Goal: Task Accomplishment & Management: Complete application form

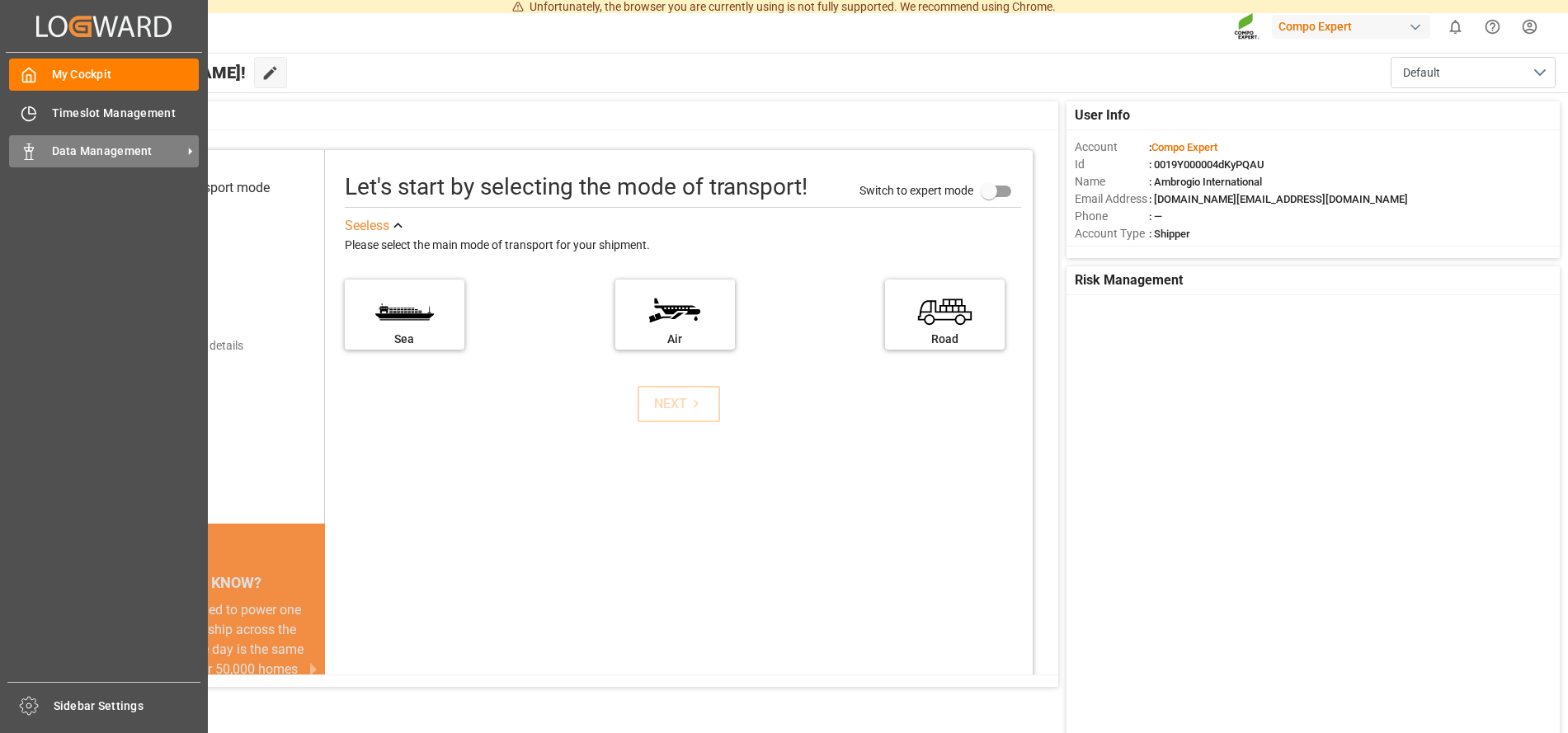
click at [150, 153] on span "Data Management" at bounding box center [117, 151] width 131 height 17
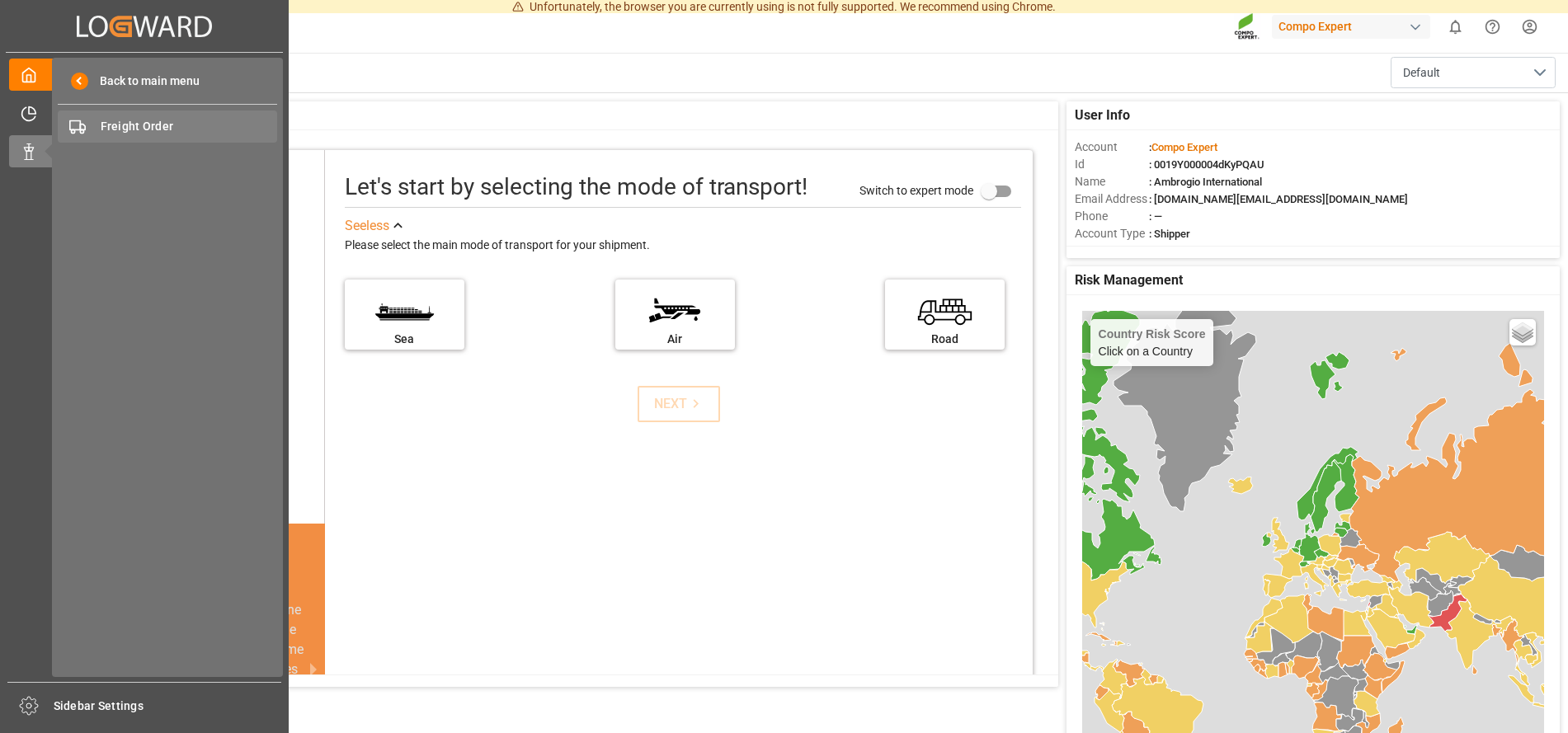
click at [147, 118] on span "Freight Order" at bounding box center [188, 126] width 177 height 17
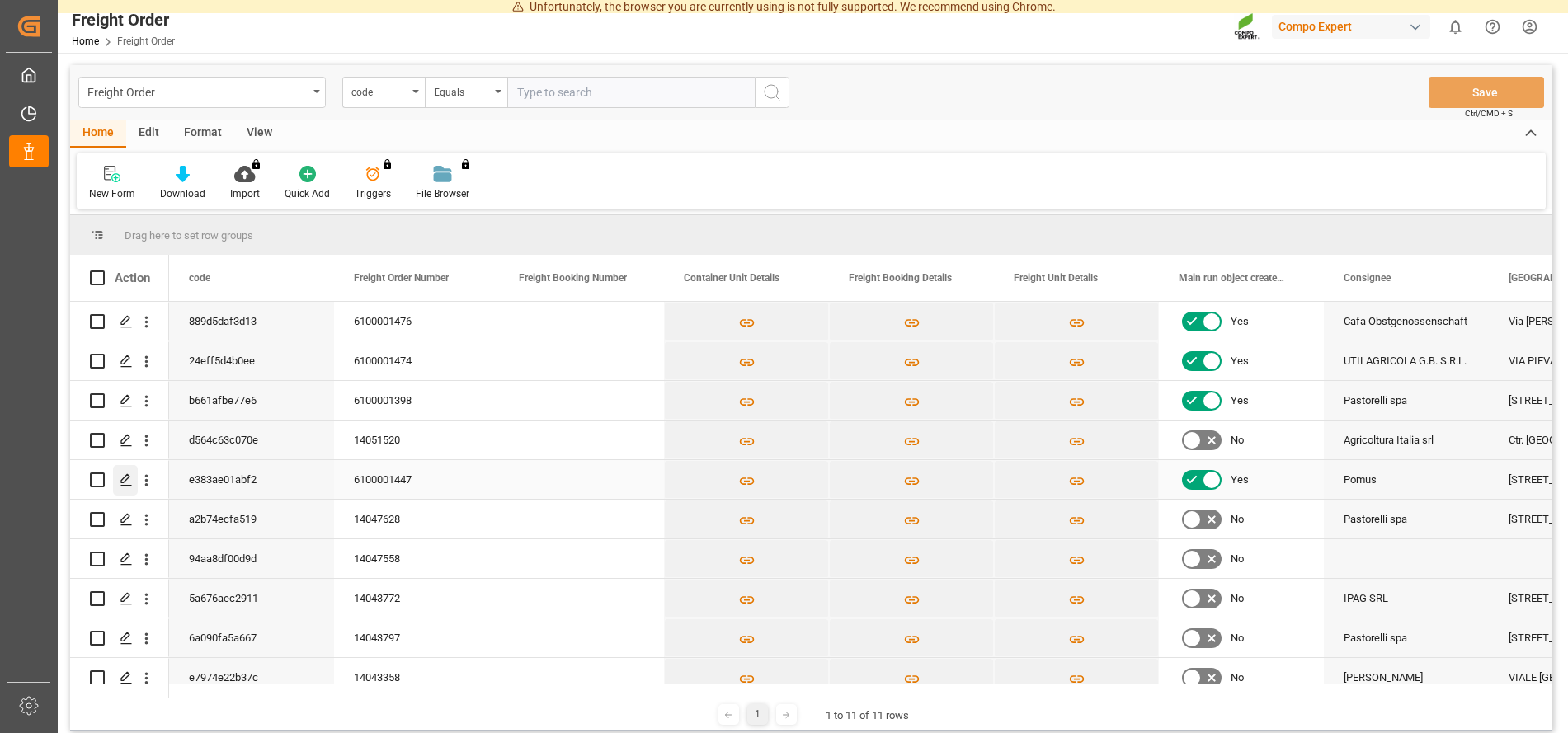
click at [126, 481] on icon "Press SPACE to select this row." at bounding box center [125, 480] width 13 height 13
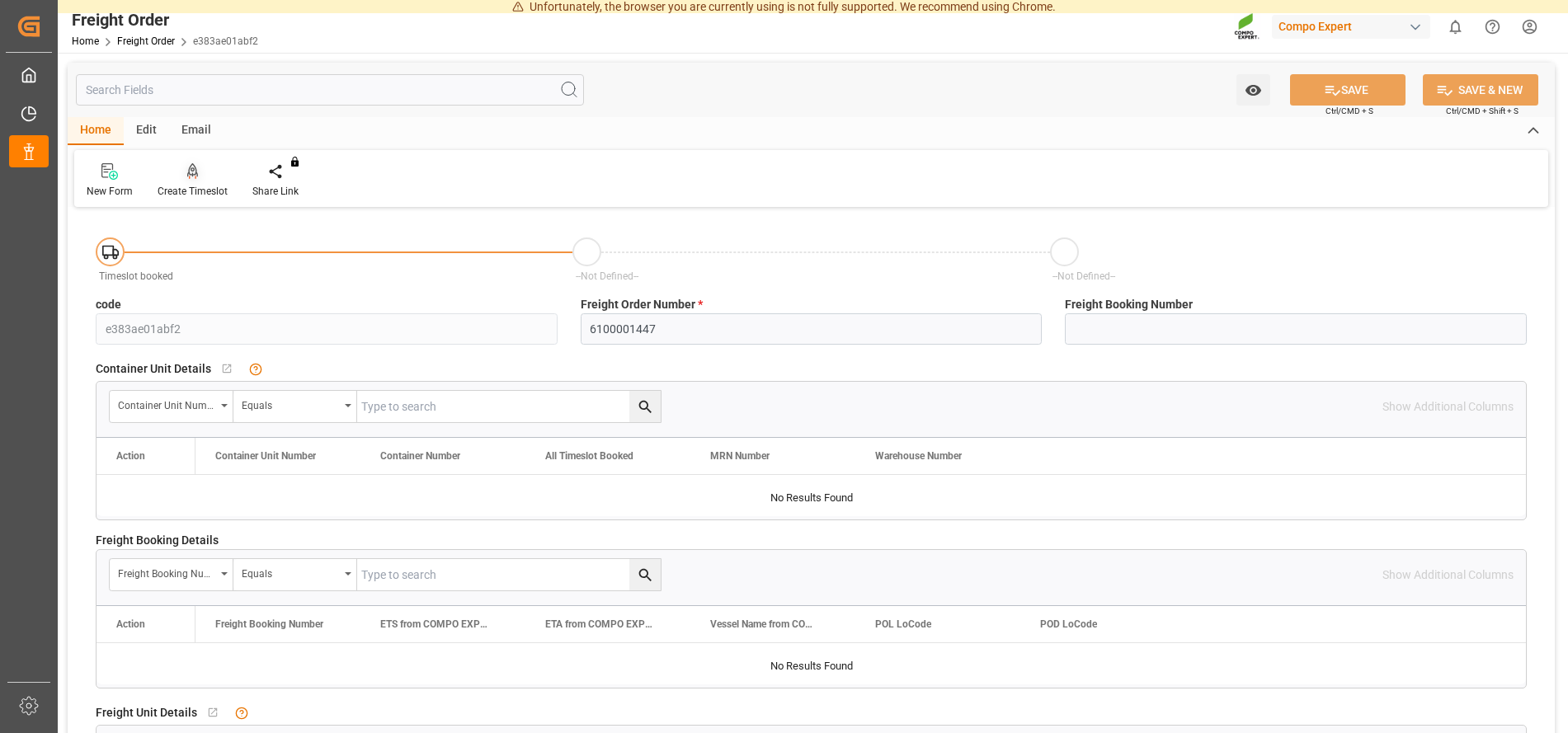
click at [194, 173] on icon at bounding box center [193, 170] width 11 height 14
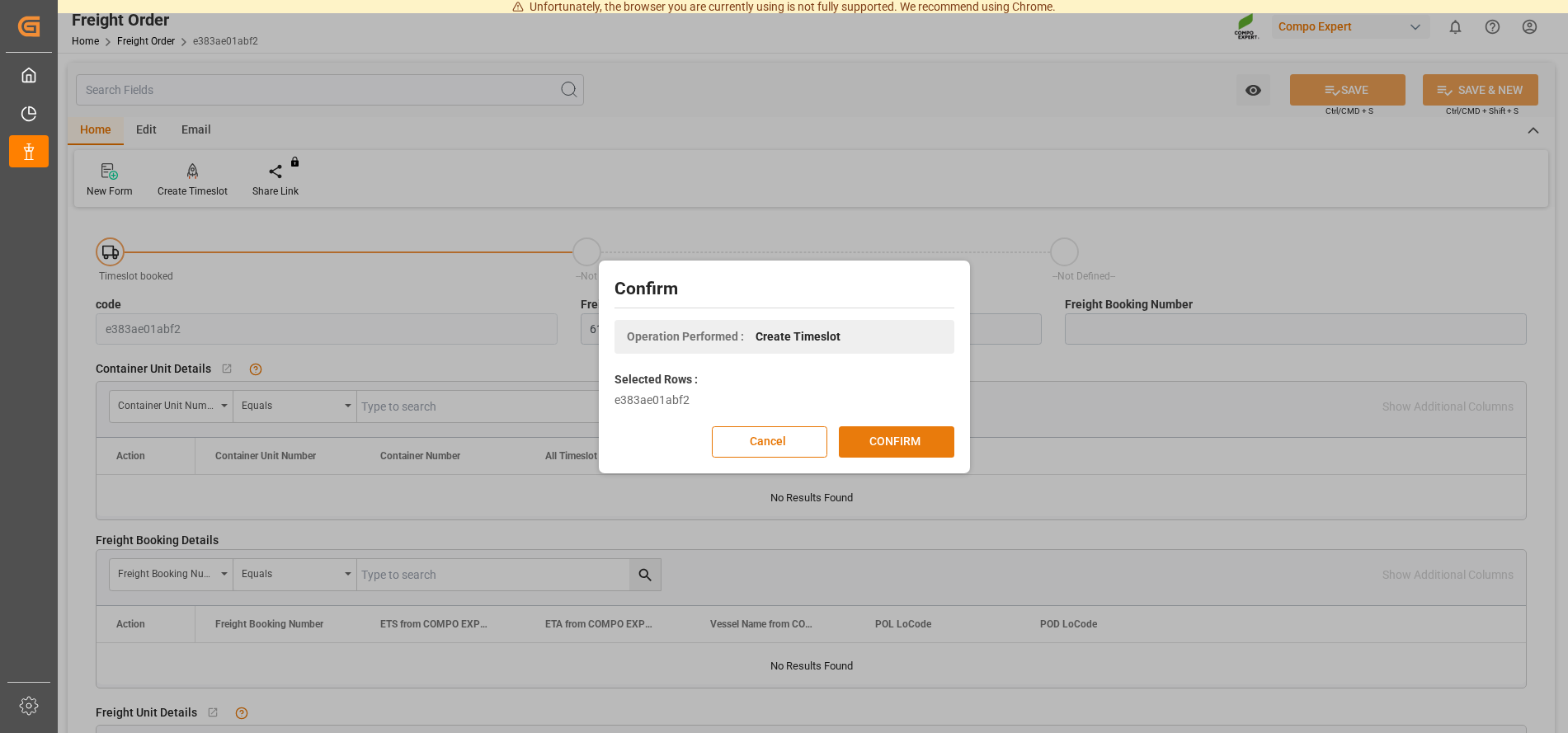
click at [907, 448] on button "CONFIRM" at bounding box center [896, 442] width 116 height 31
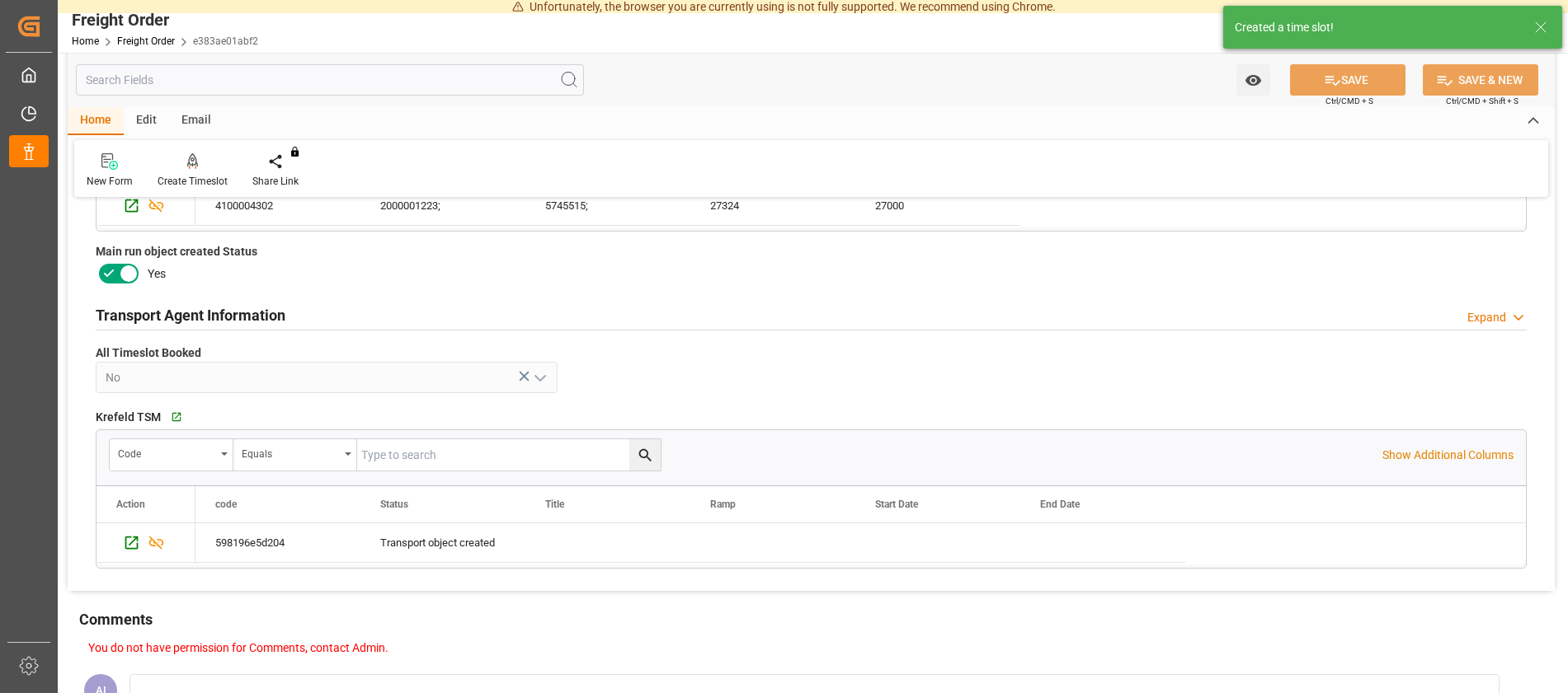
scroll to position [672, 0]
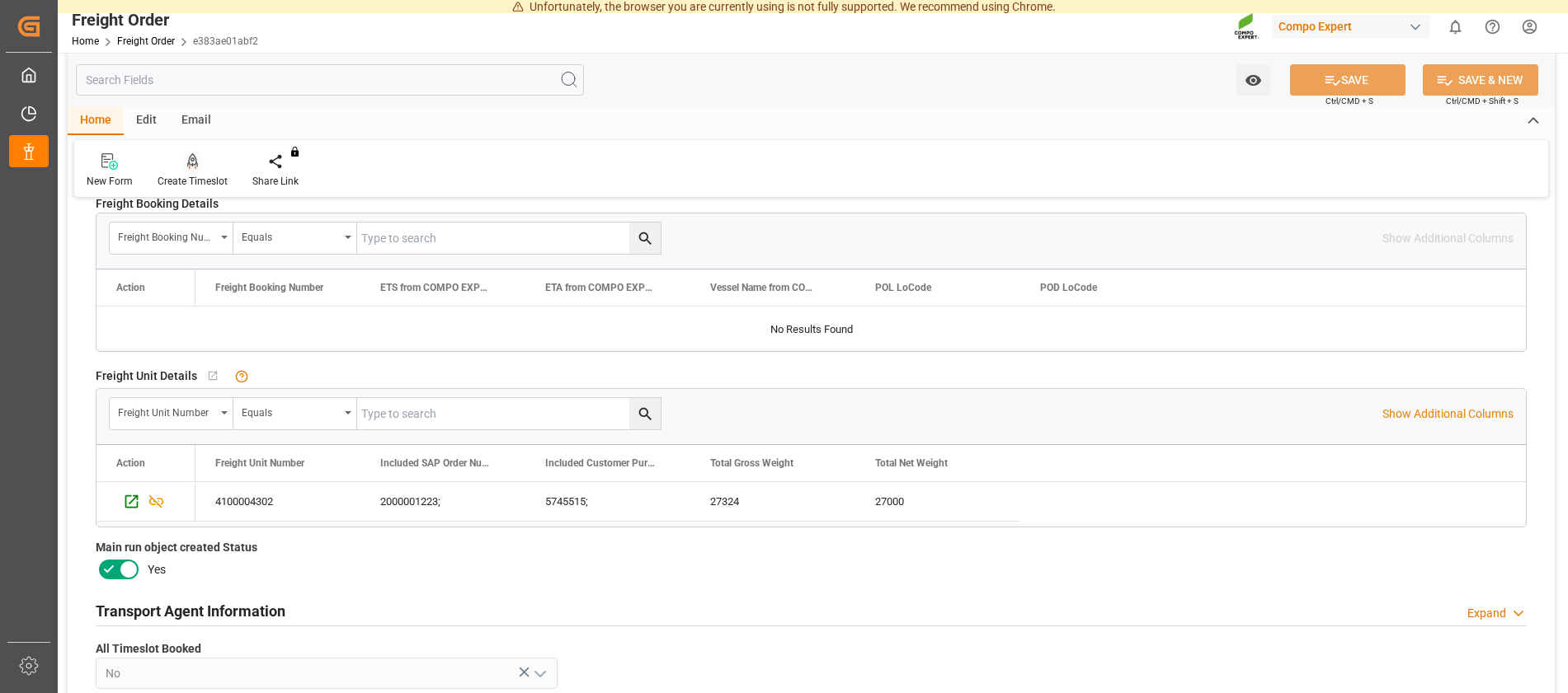
click at [189, 166] on icon at bounding box center [193, 160] width 11 height 14
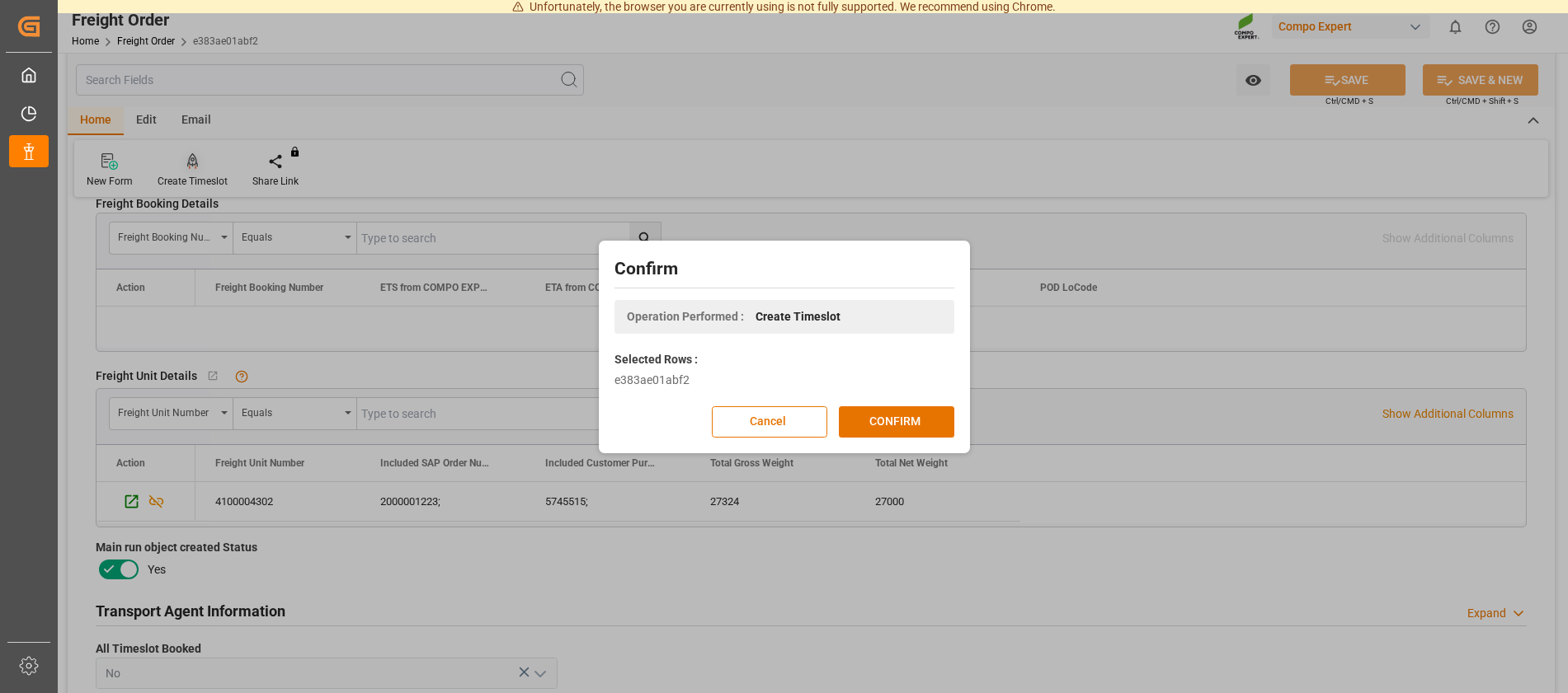
scroll to position [336, 0]
click at [877, 416] on button "CONFIRM" at bounding box center [896, 422] width 116 height 31
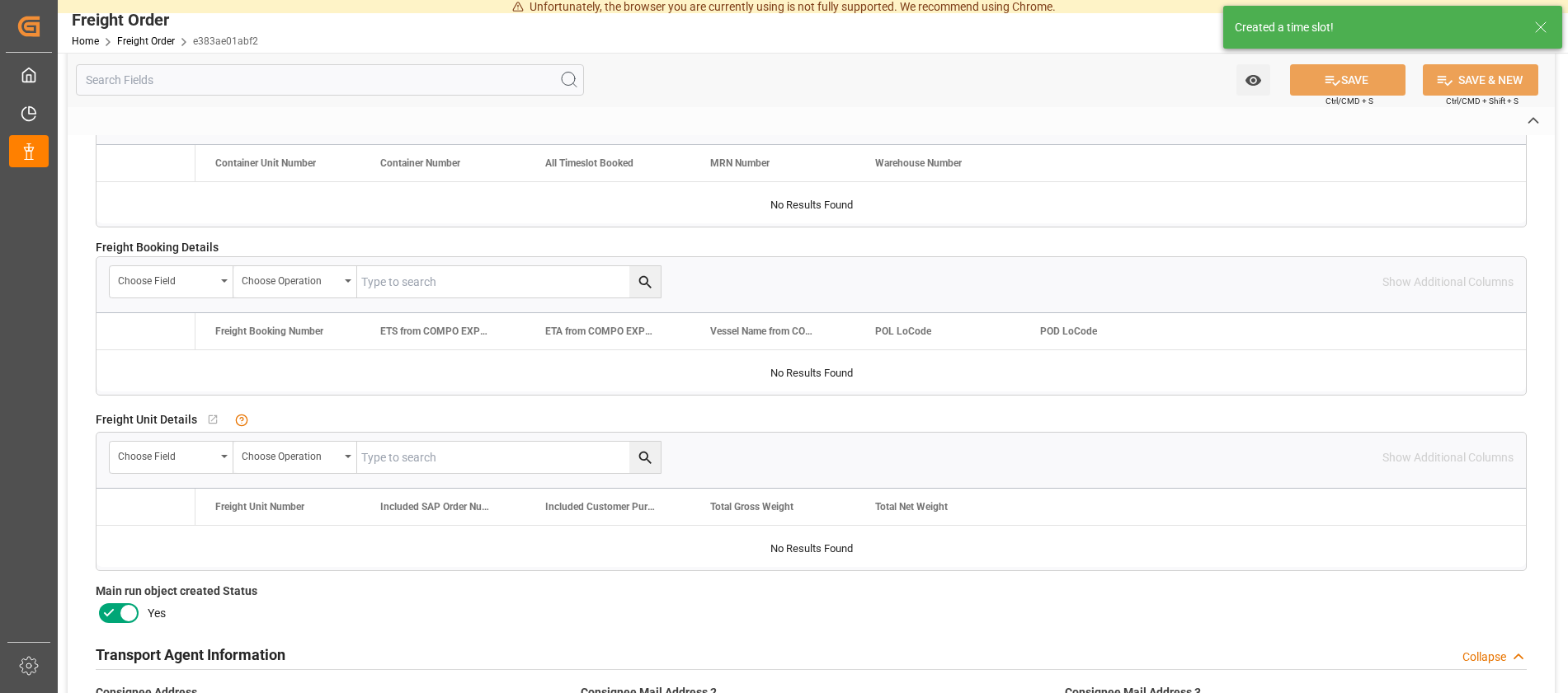
type input "e383ae01abf2"
type input "6100001447"
type input "No"
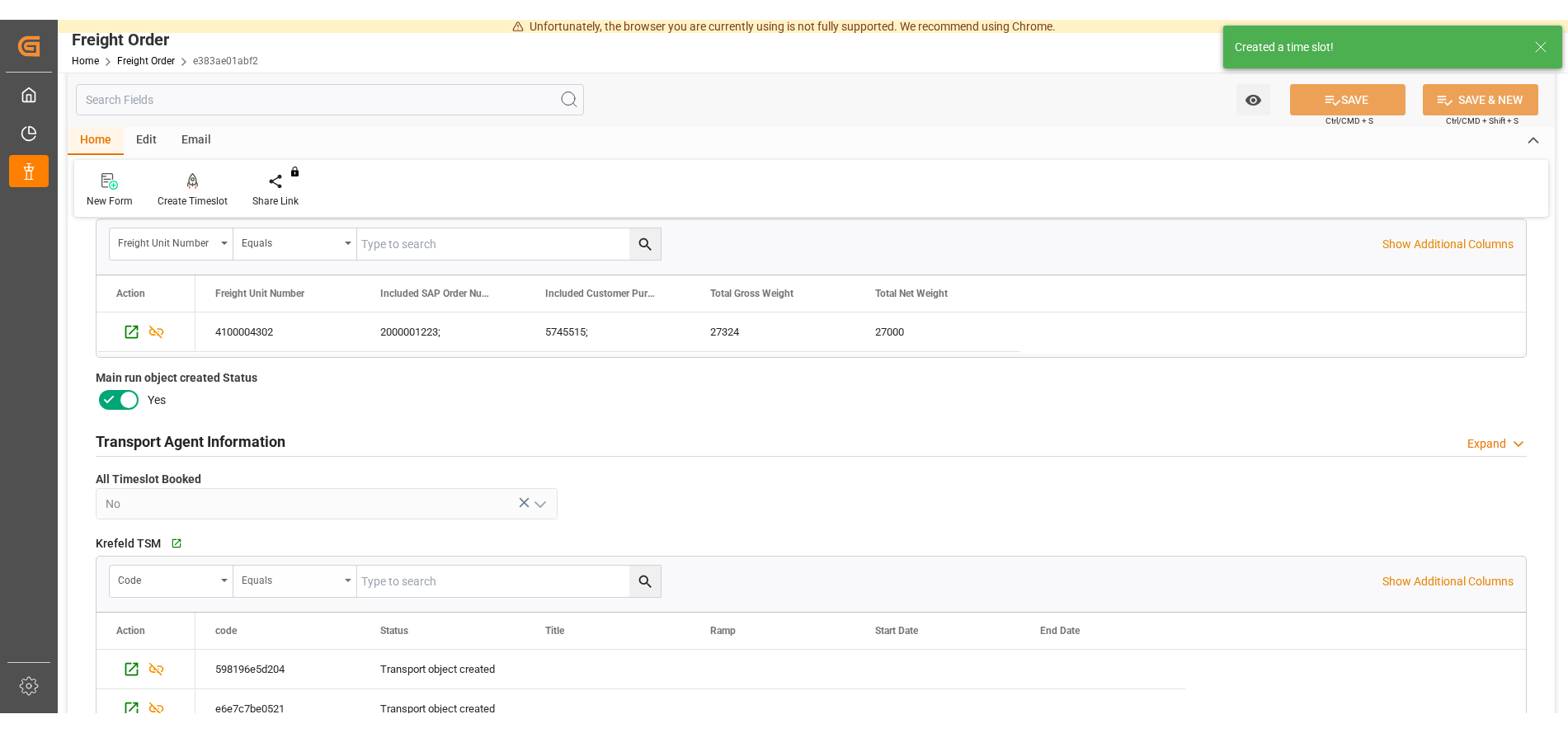
scroll to position [684, 0]
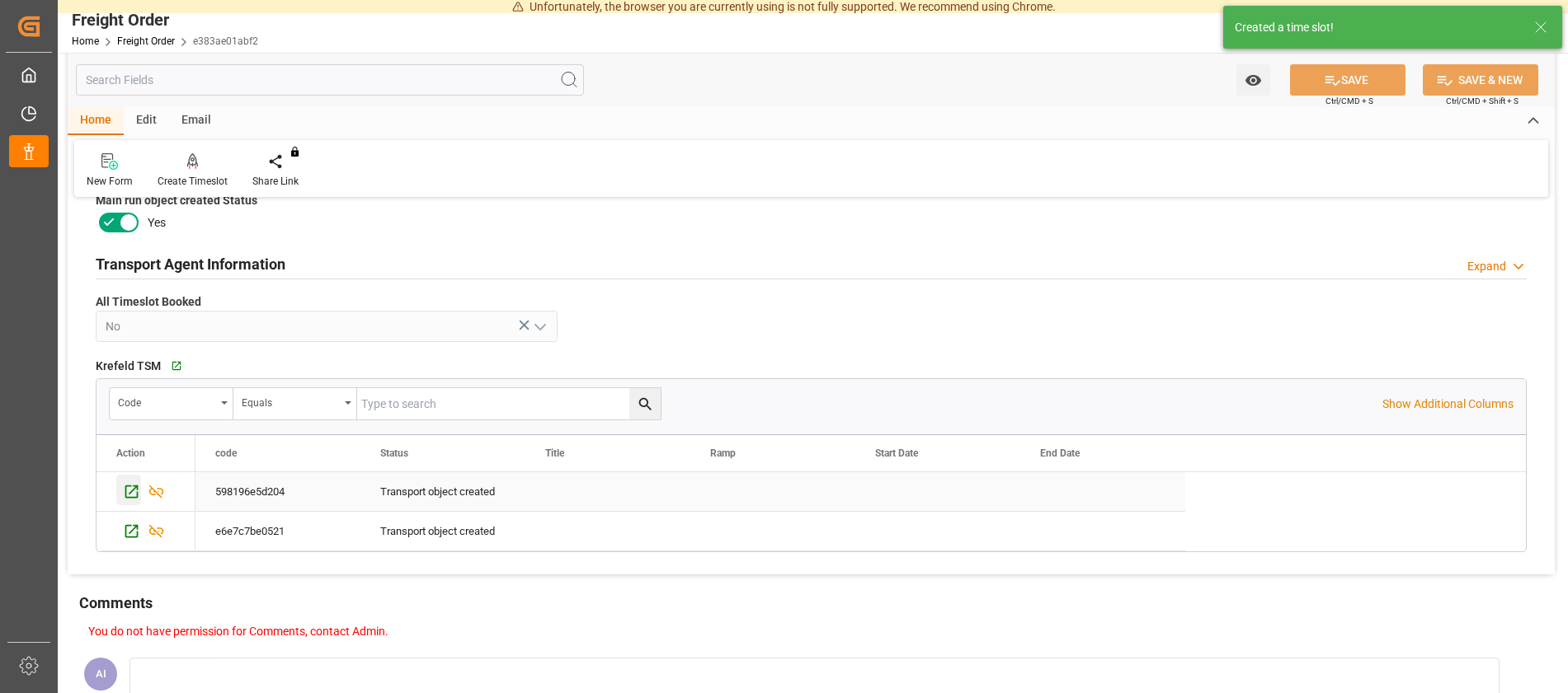
click at [131, 489] on icon "Press SPACE to select this row." at bounding box center [131, 492] width 17 height 17
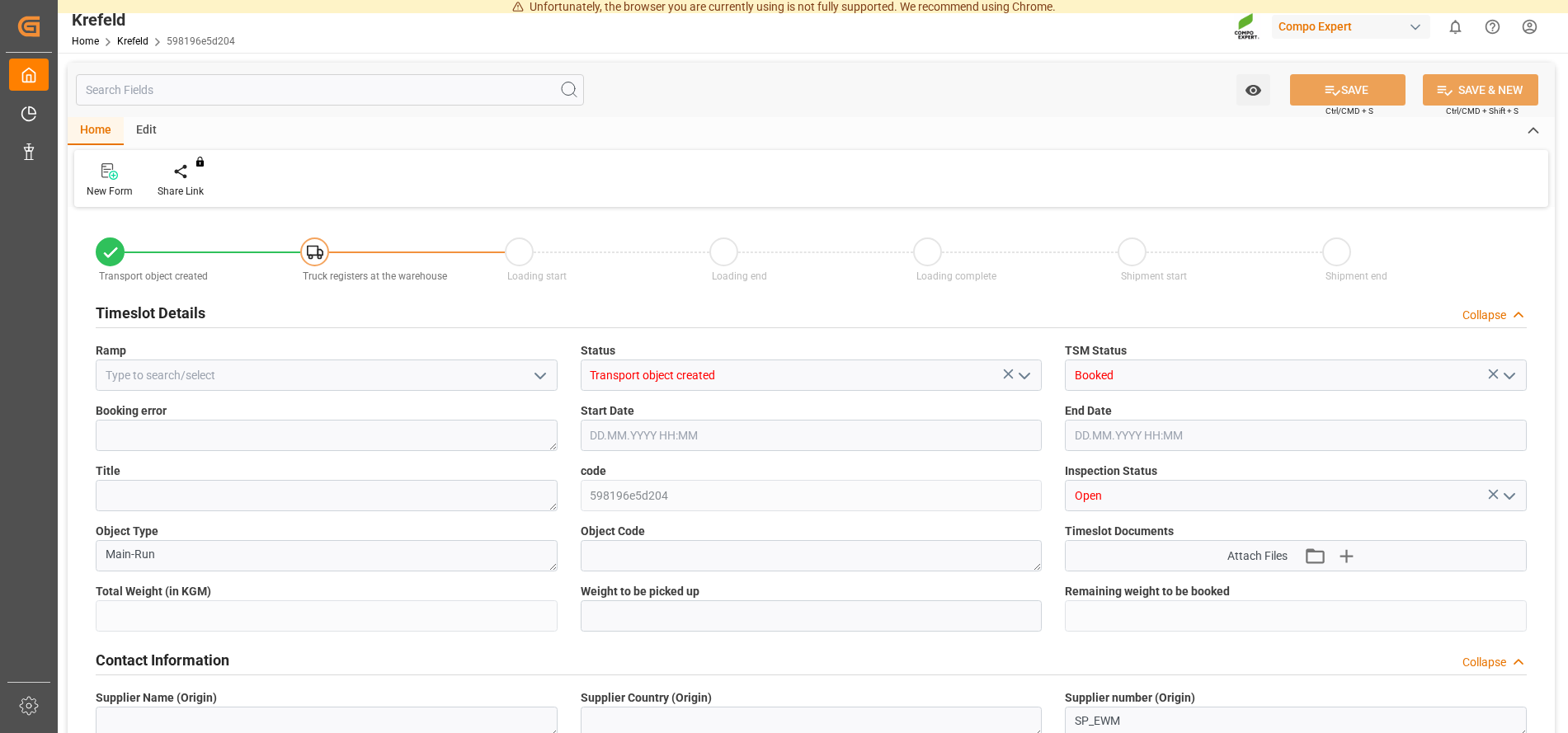
type input "27324"
type input "0"
type input "26.08.2025 13:58"
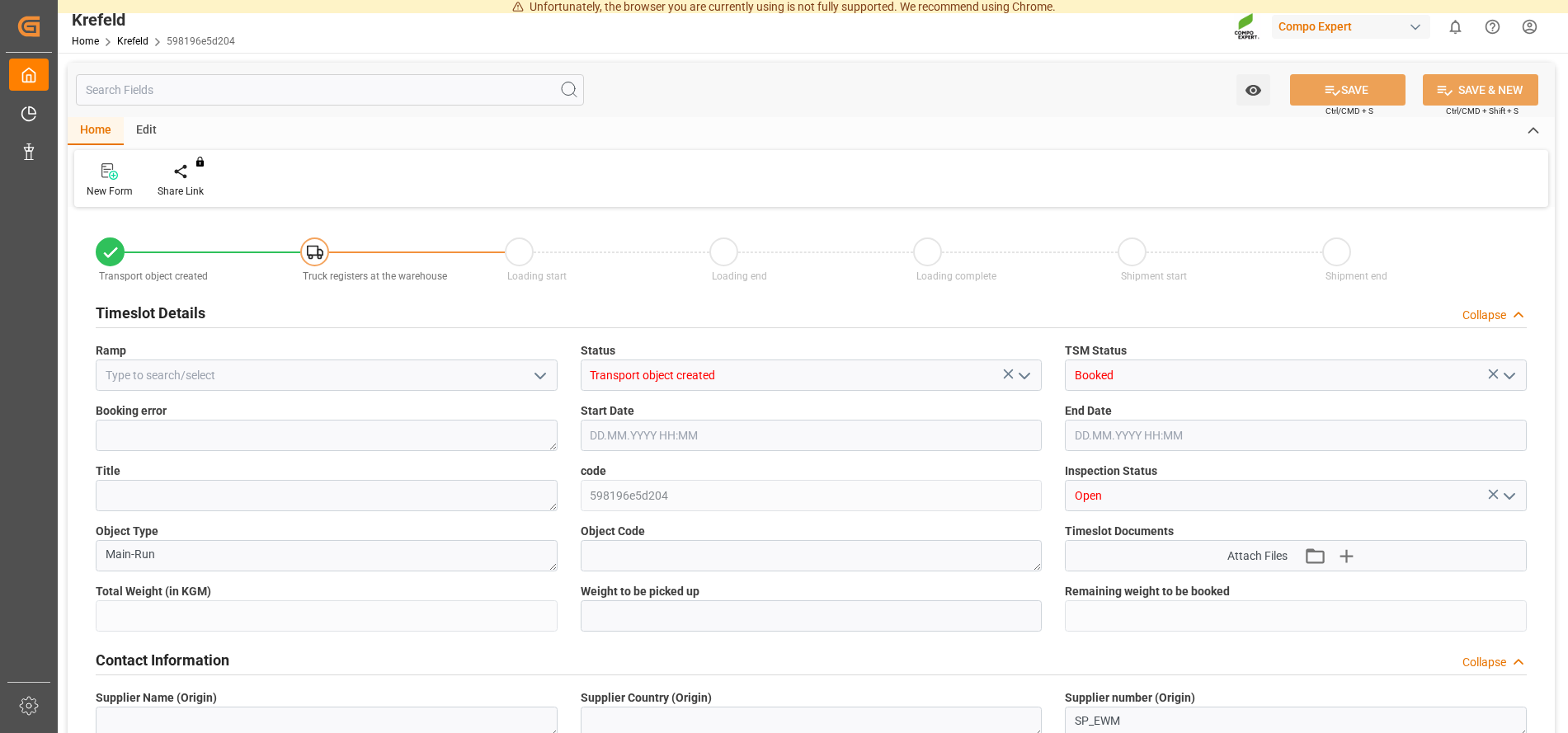
type input "28.08.2025 05:42"
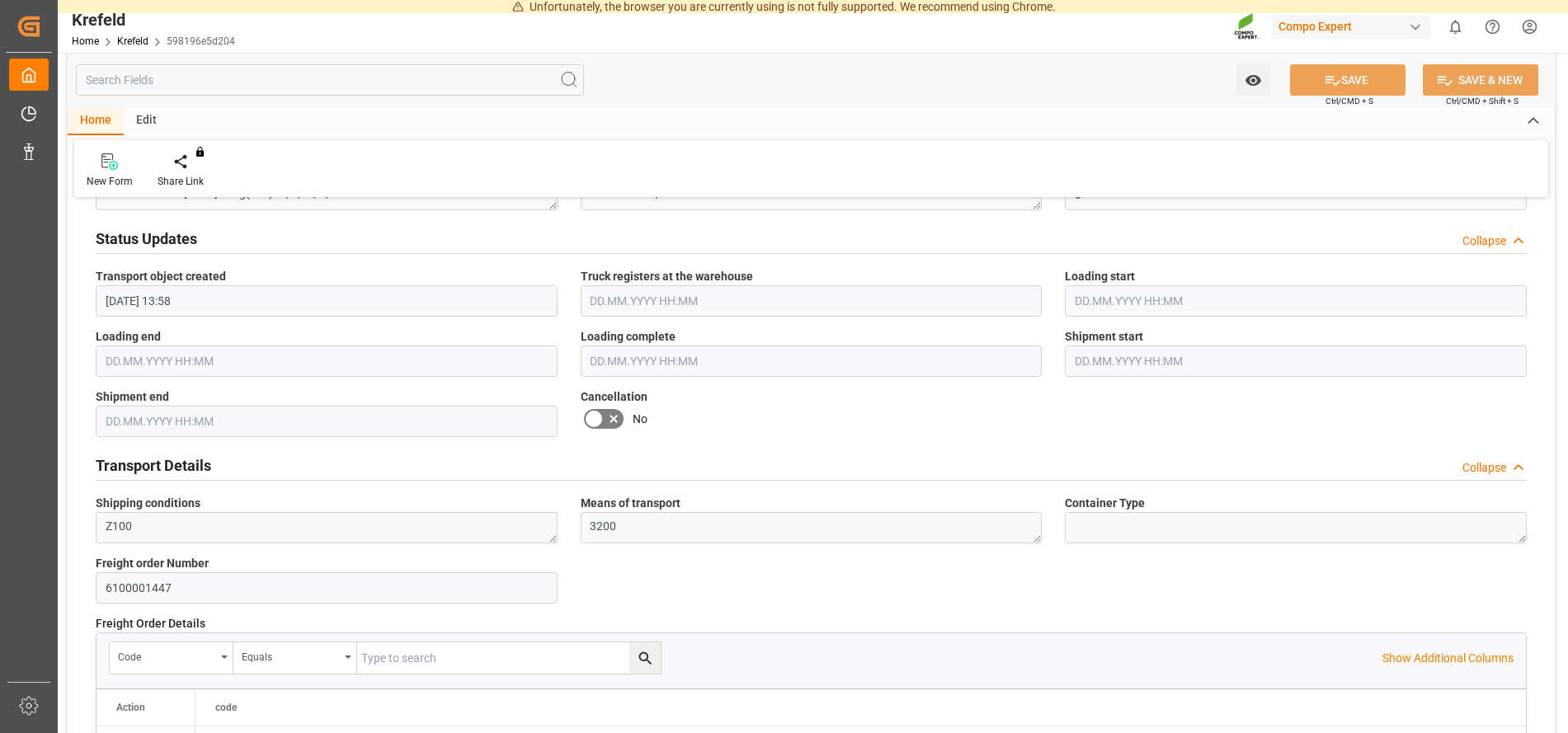
scroll to position [841, 0]
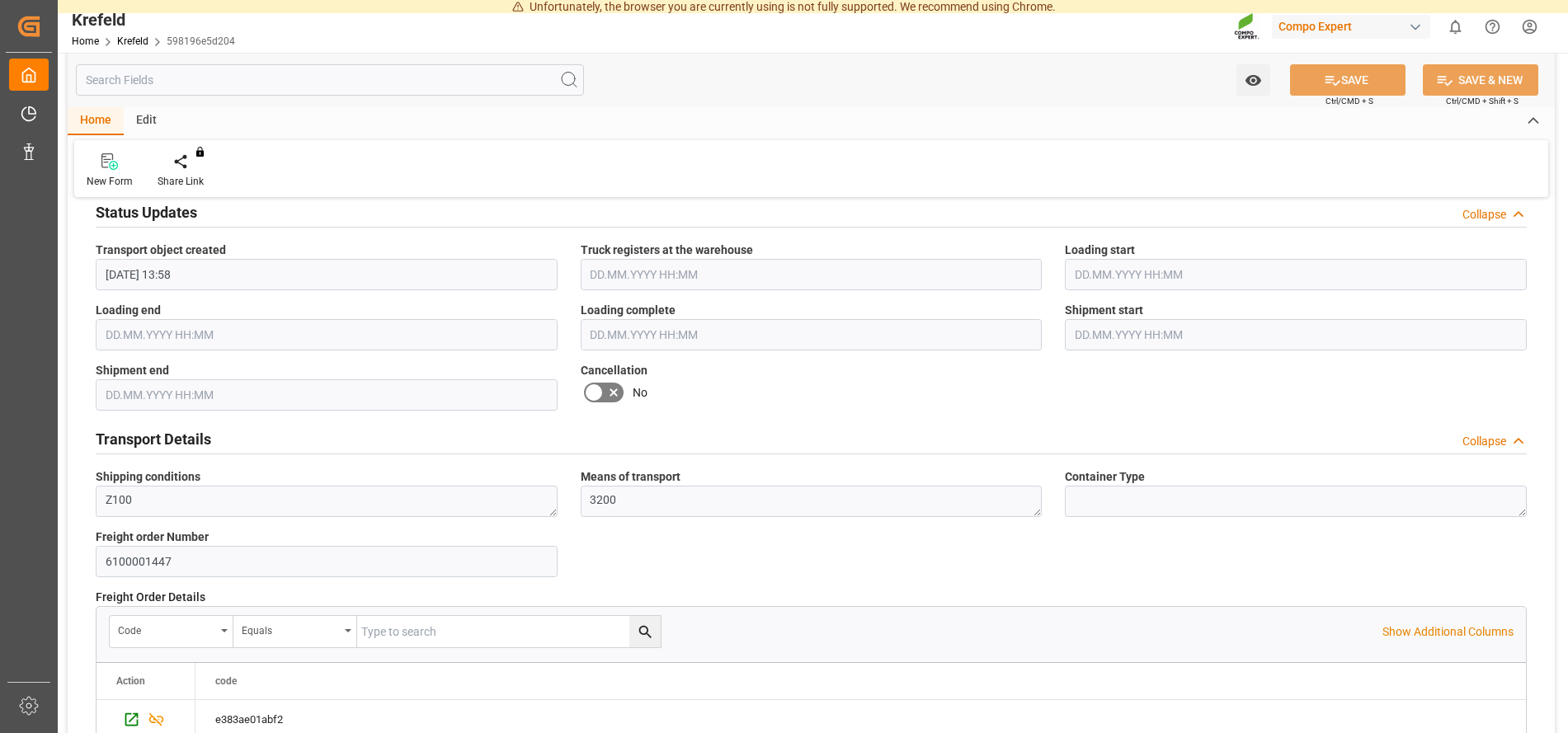
click at [614, 397] on icon at bounding box center [613, 392] width 20 height 20
click at [0, 0] on input "checkbox" at bounding box center [0, 0] width 0 height 0
click at [1343, 80] on button "SAVE" at bounding box center [1348, 80] width 116 height 31
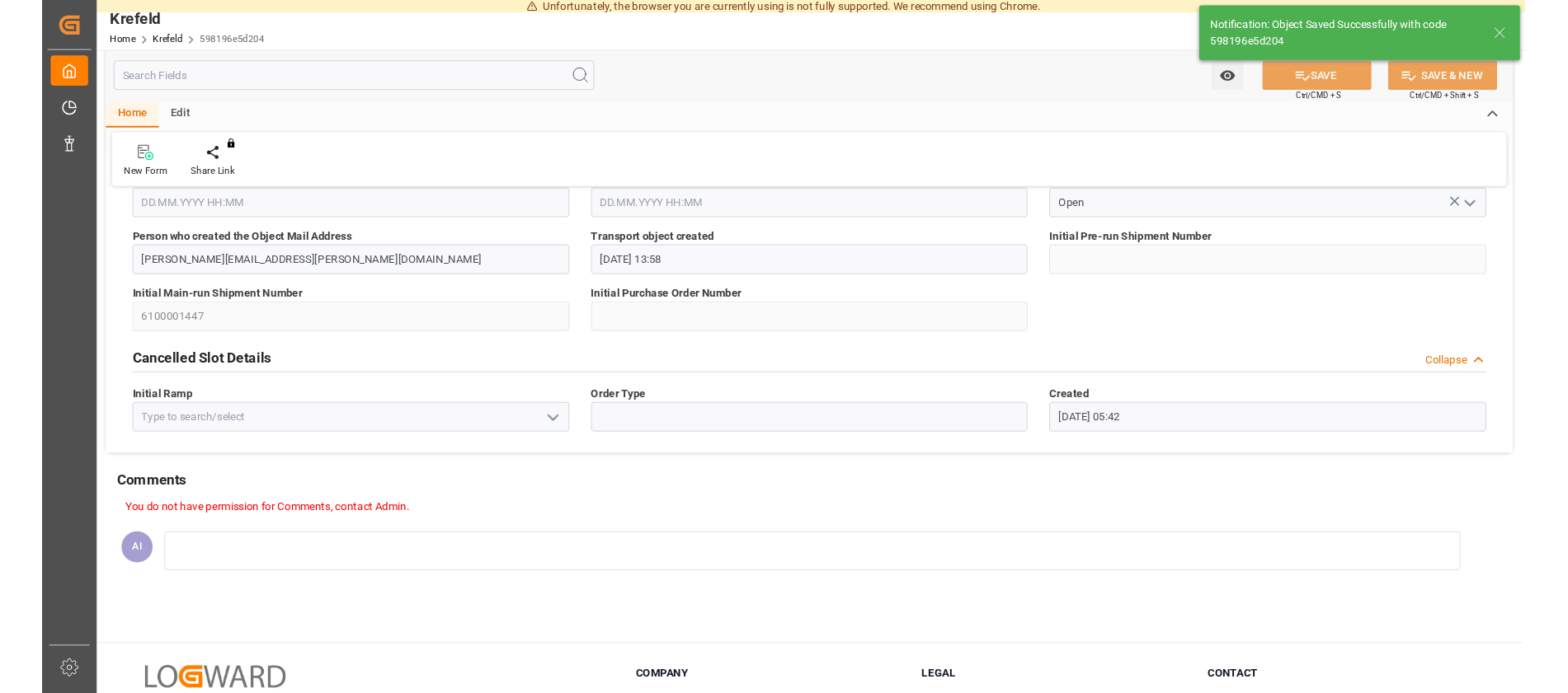
scroll to position [0, 0]
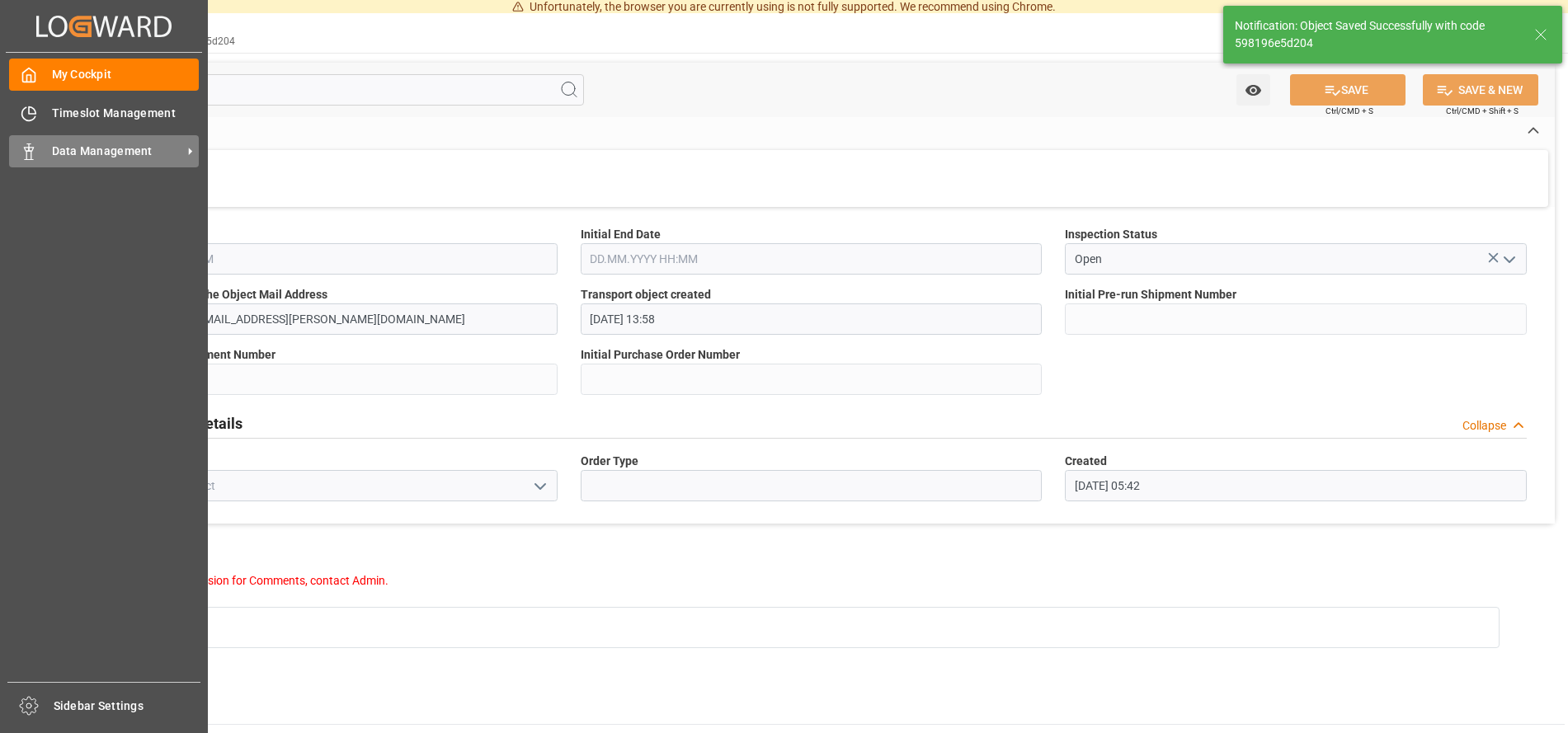
click at [103, 147] on span "Data Management" at bounding box center [117, 151] width 131 height 17
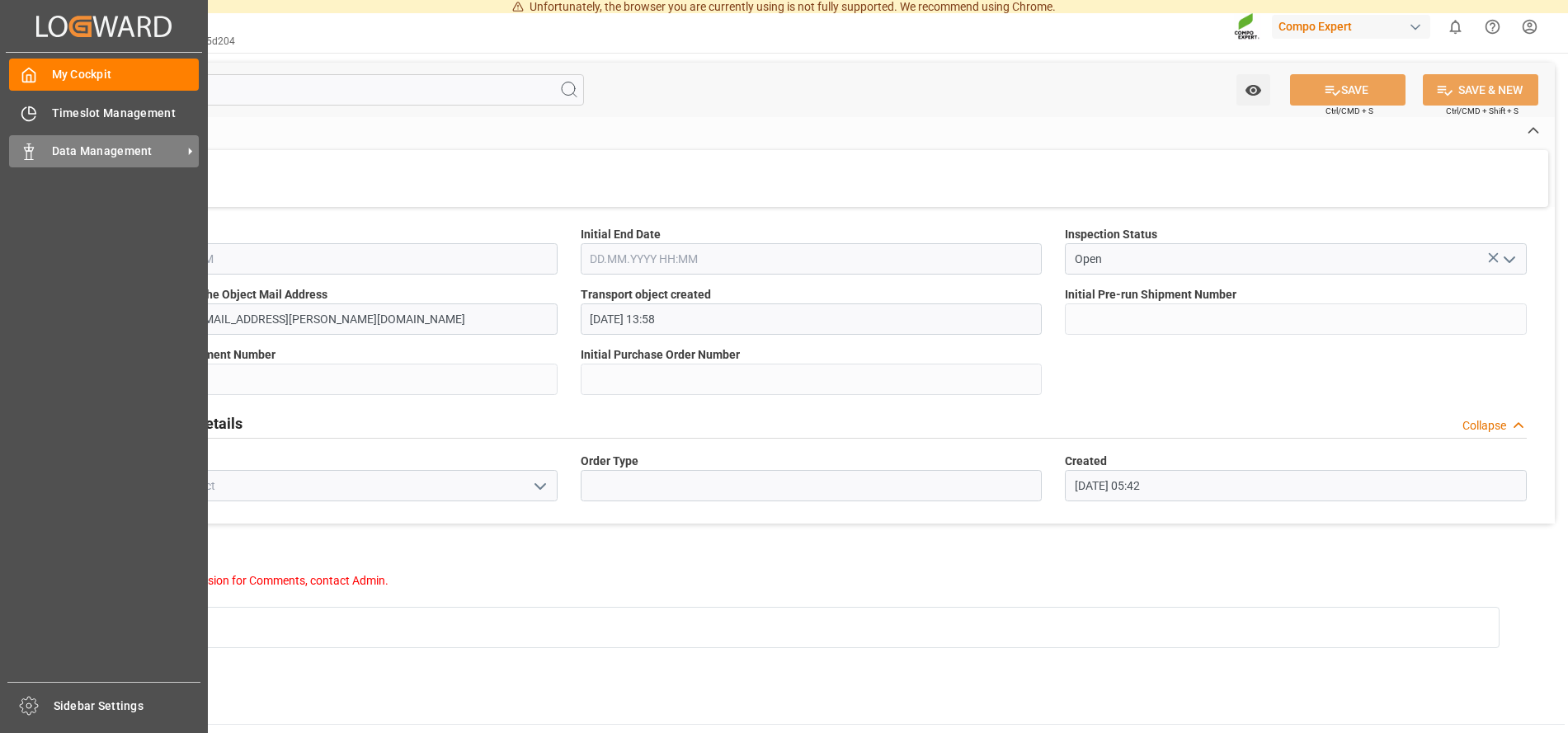
click at [118, 148] on span "Data Management" at bounding box center [117, 151] width 131 height 17
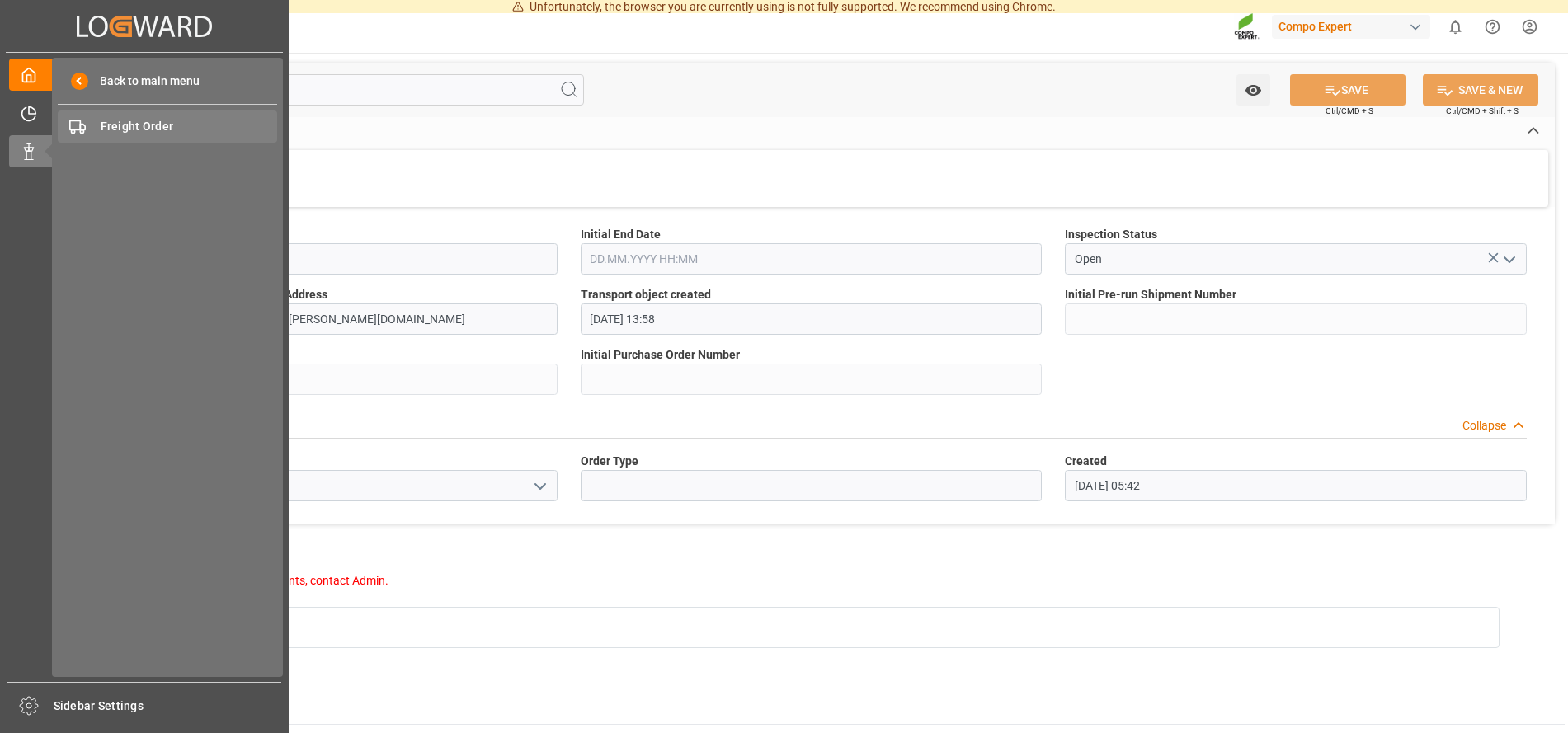
click at [164, 122] on span "Freight Order" at bounding box center [188, 126] width 177 height 17
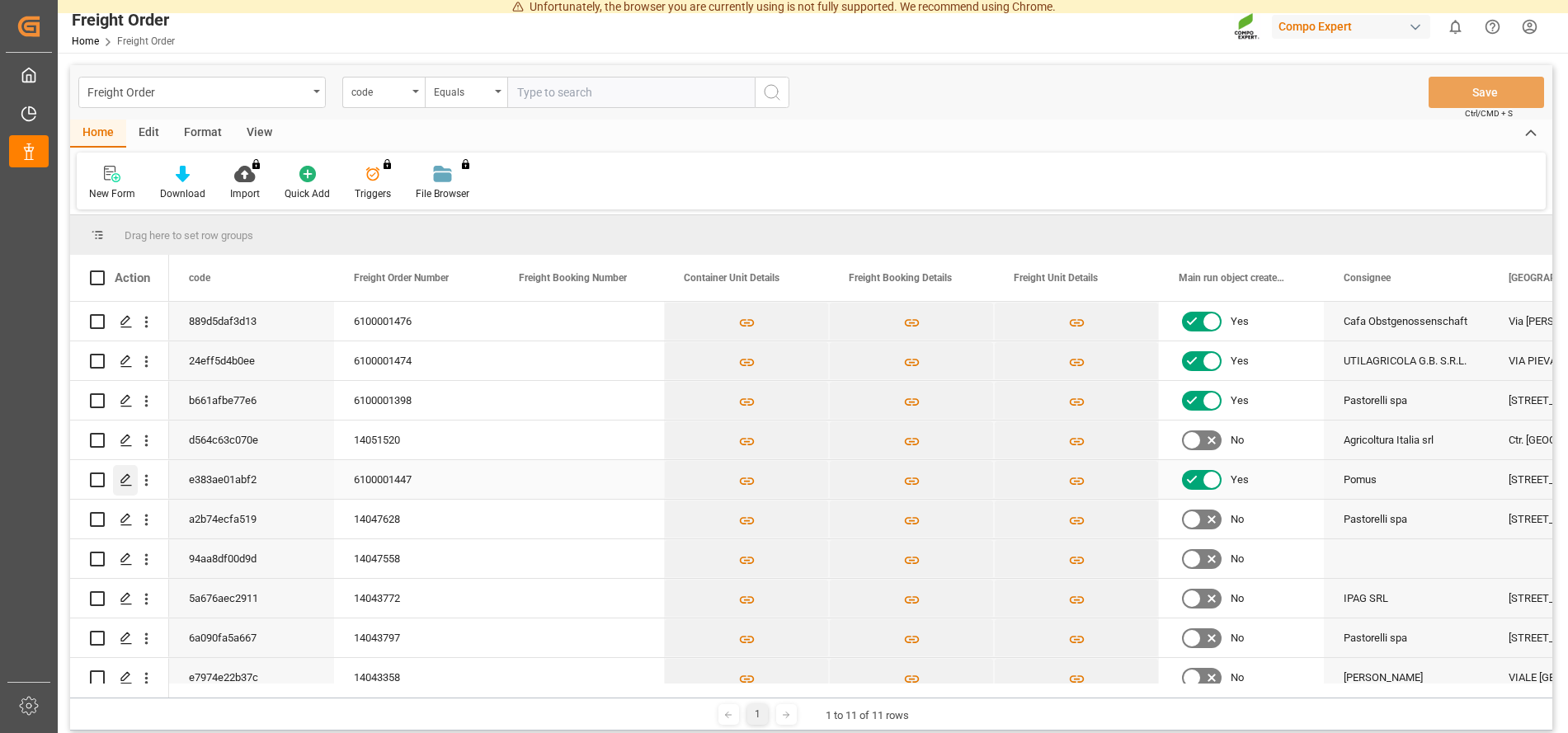
click at [118, 481] on div "Press SPACE to select this row." at bounding box center [125, 480] width 25 height 30
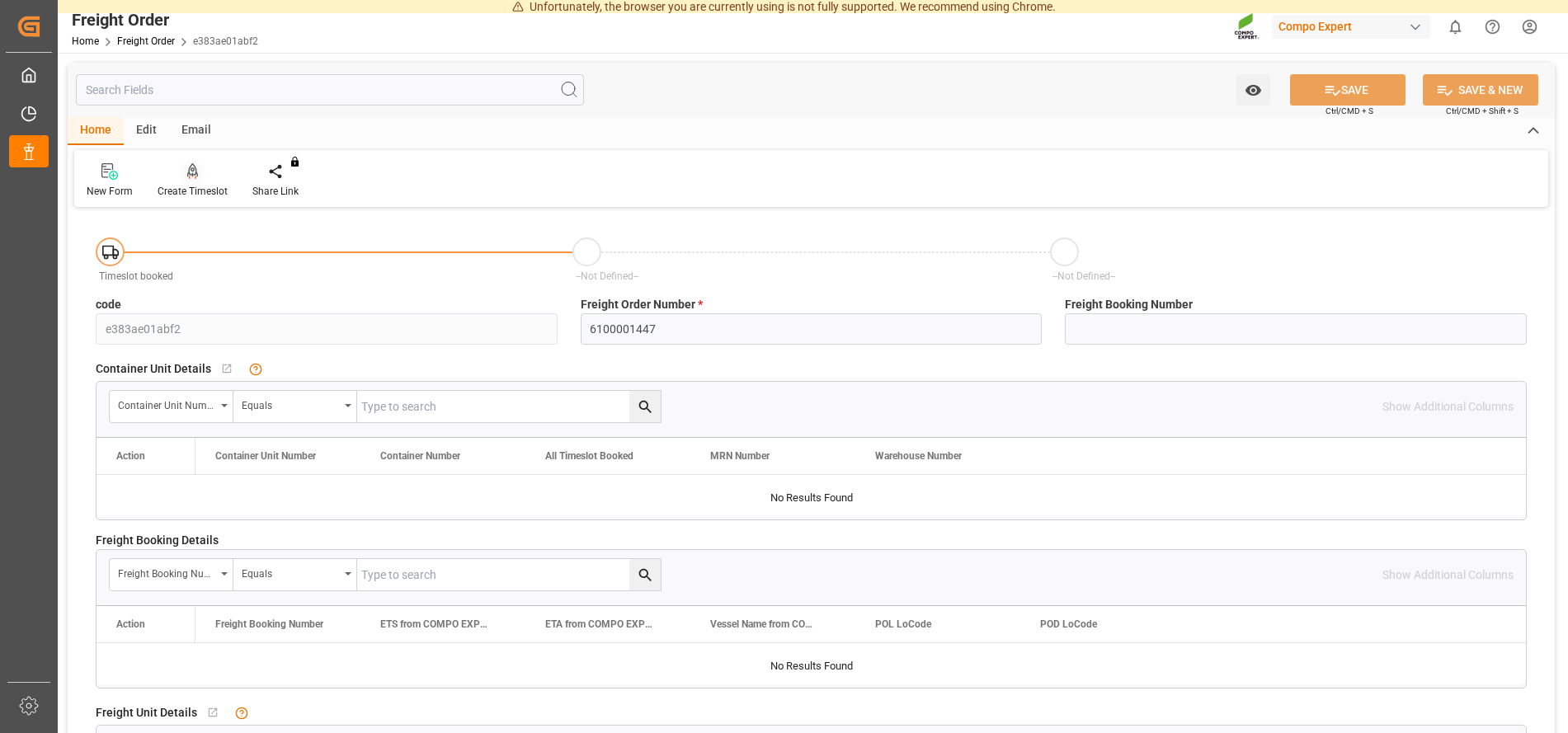
click at [186, 175] on div at bounding box center [192, 171] width 70 height 17
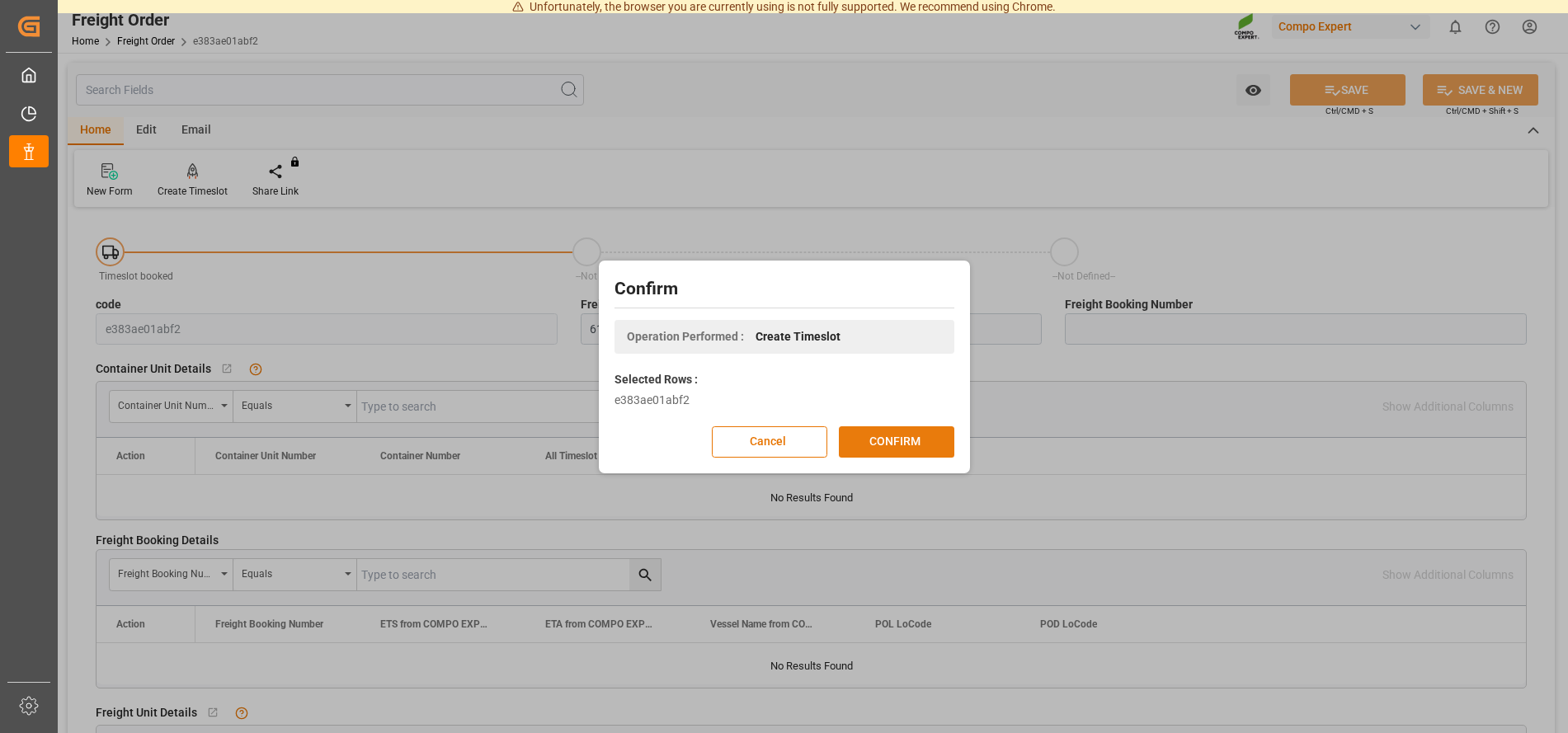
click at [881, 443] on button "CONFIRM" at bounding box center [896, 442] width 116 height 31
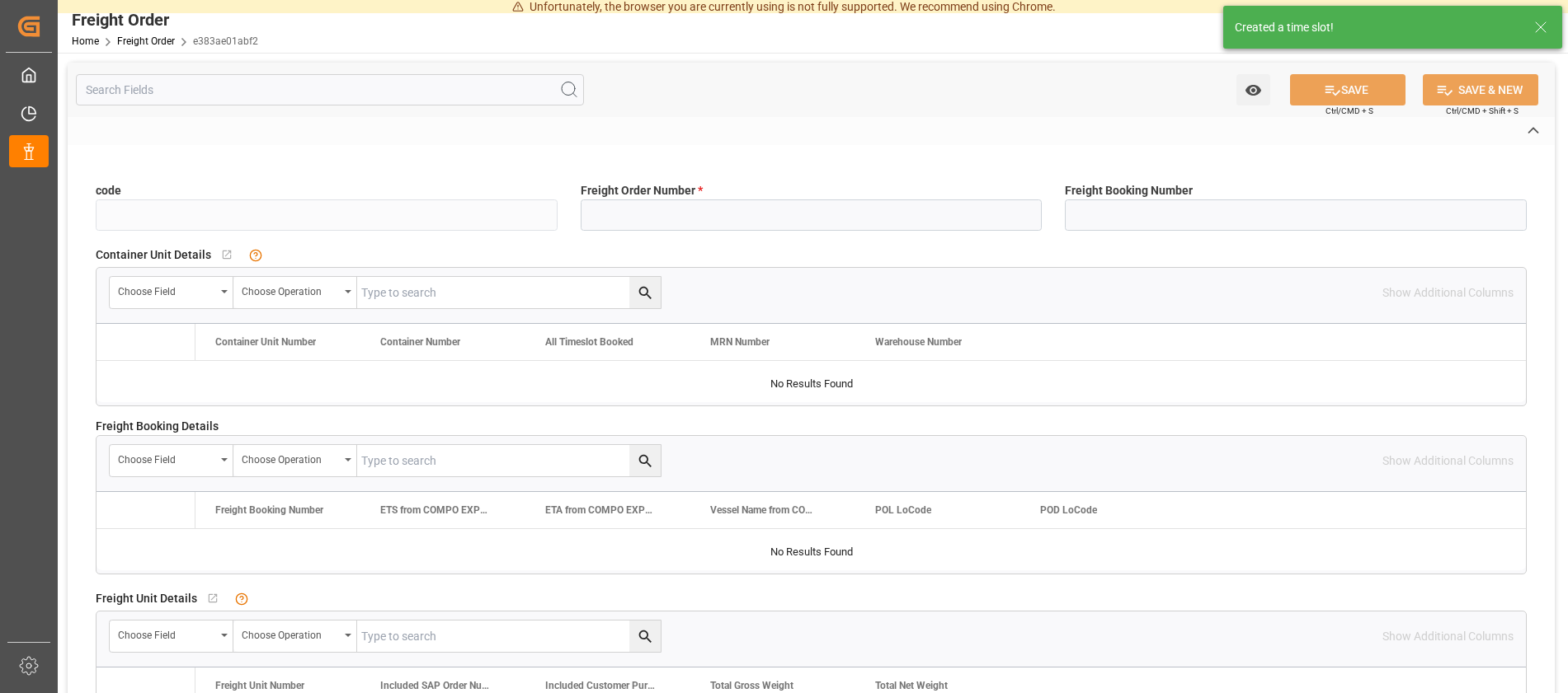
type input "e383ae01abf2"
type input "6100001447"
type input "No"
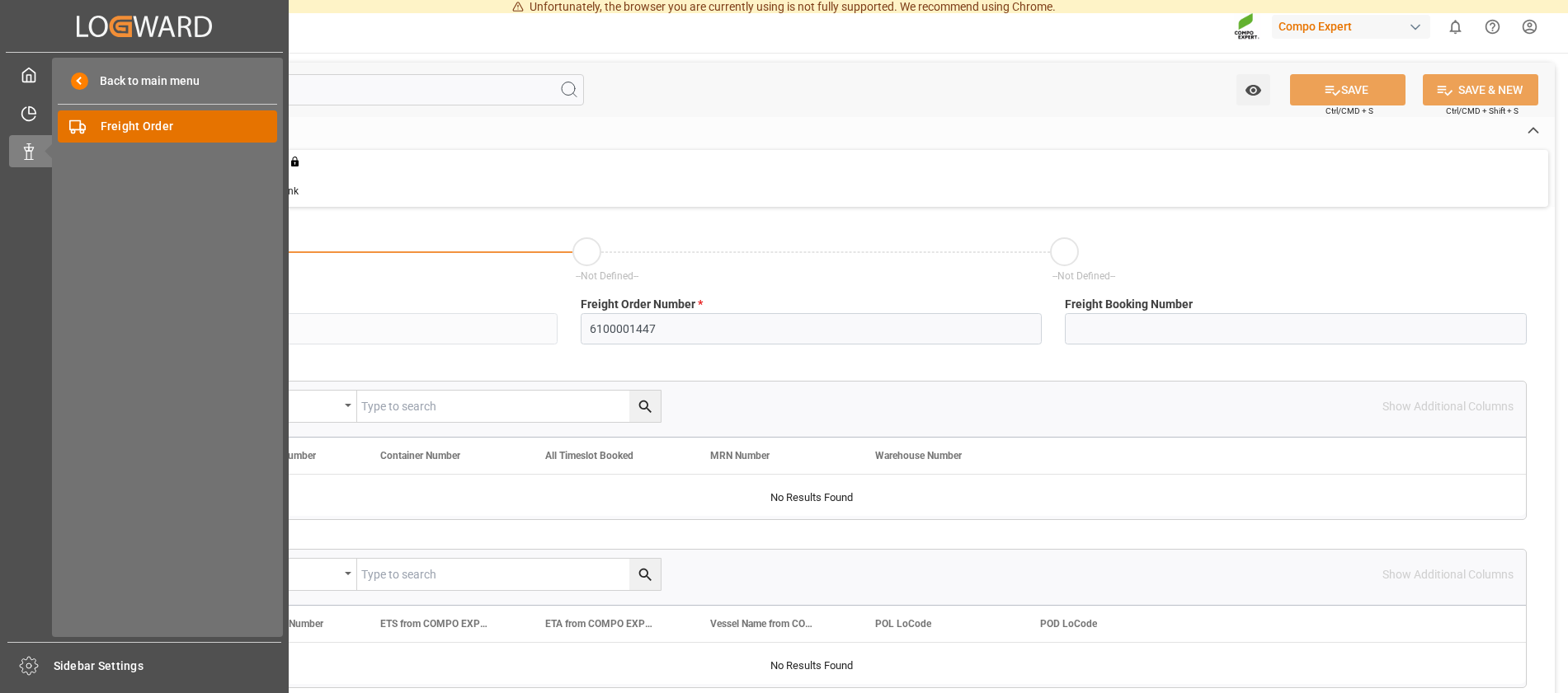
click at [159, 135] on span "Freight Order" at bounding box center [188, 126] width 177 height 17
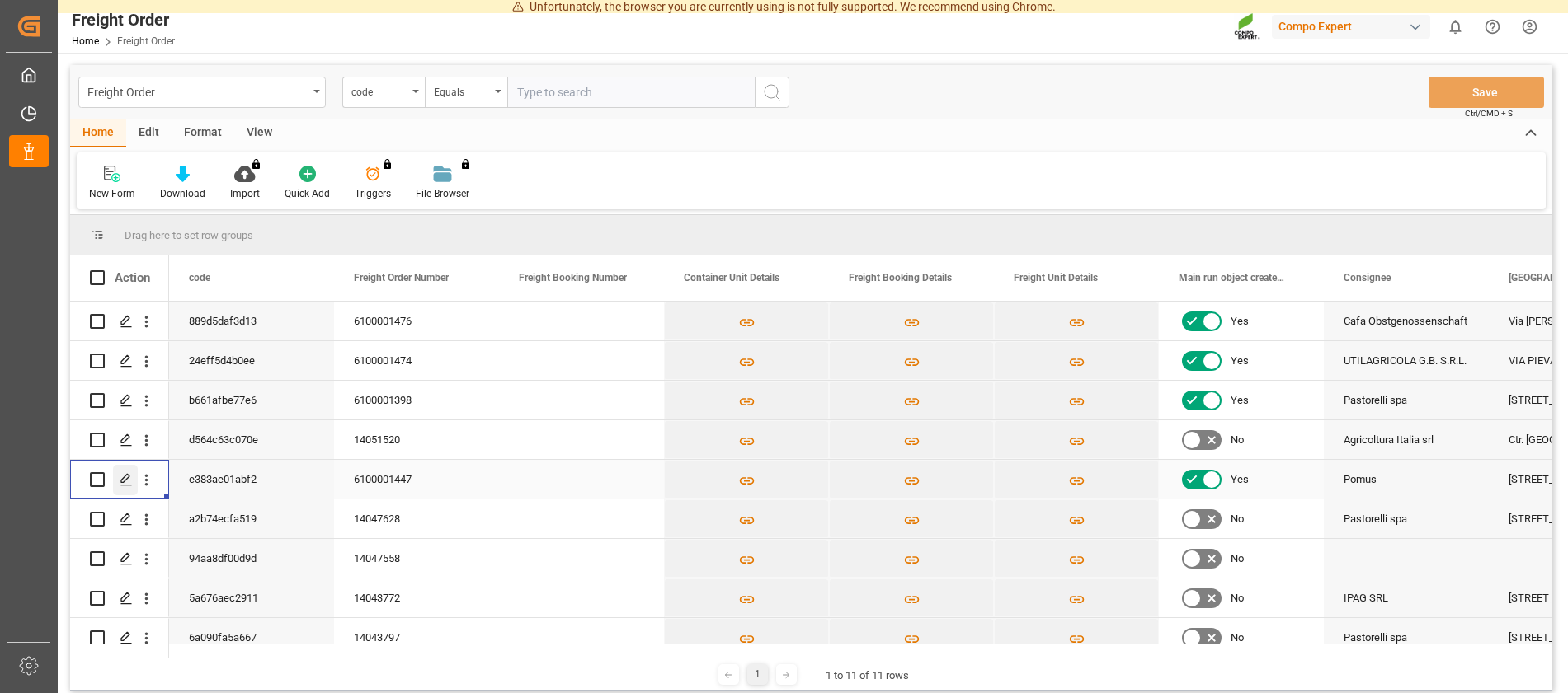
click at [126, 474] on icon "Press SPACE to select this row." at bounding box center [125, 480] width 13 height 13
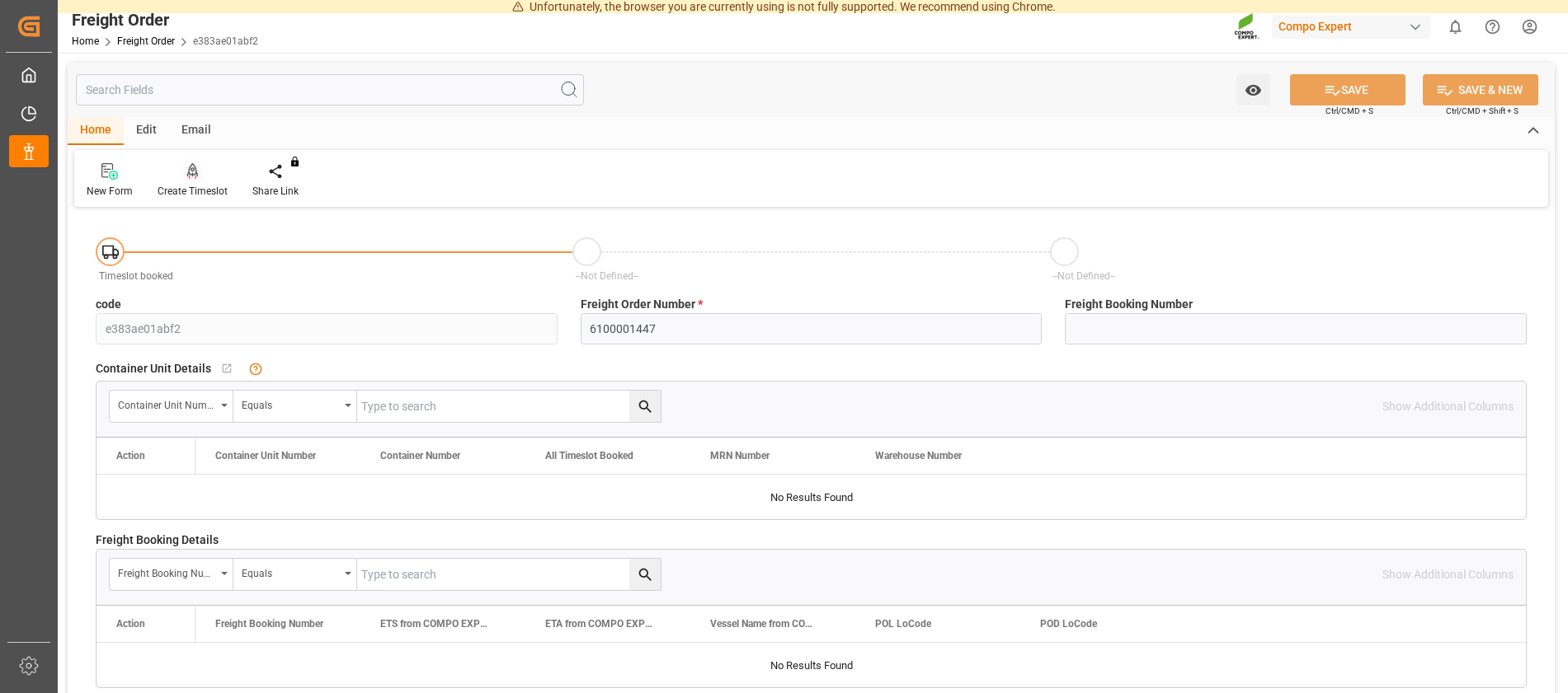
click at [188, 164] on icon at bounding box center [193, 171] width 11 height 16
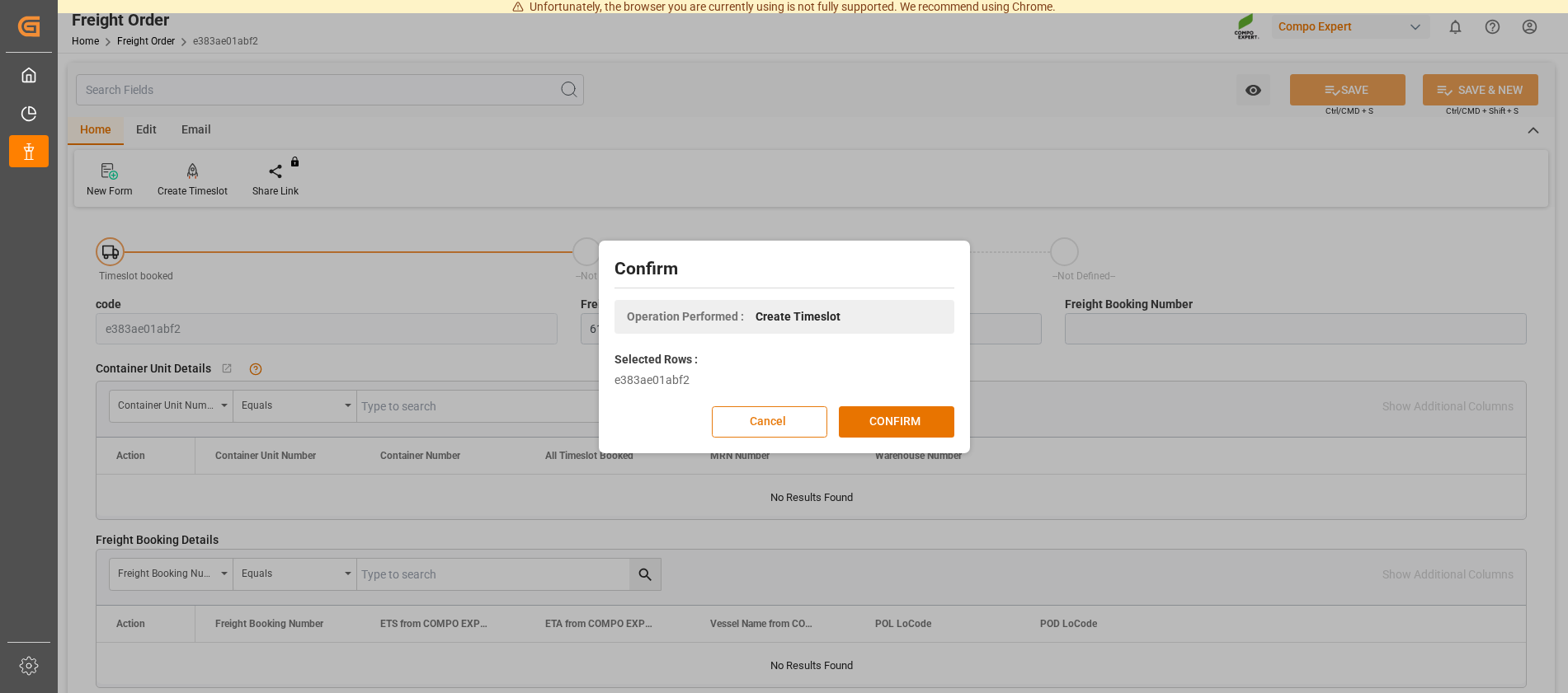
click at [743, 415] on button "Cancel" at bounding box center [769, 422] width 116 height 31
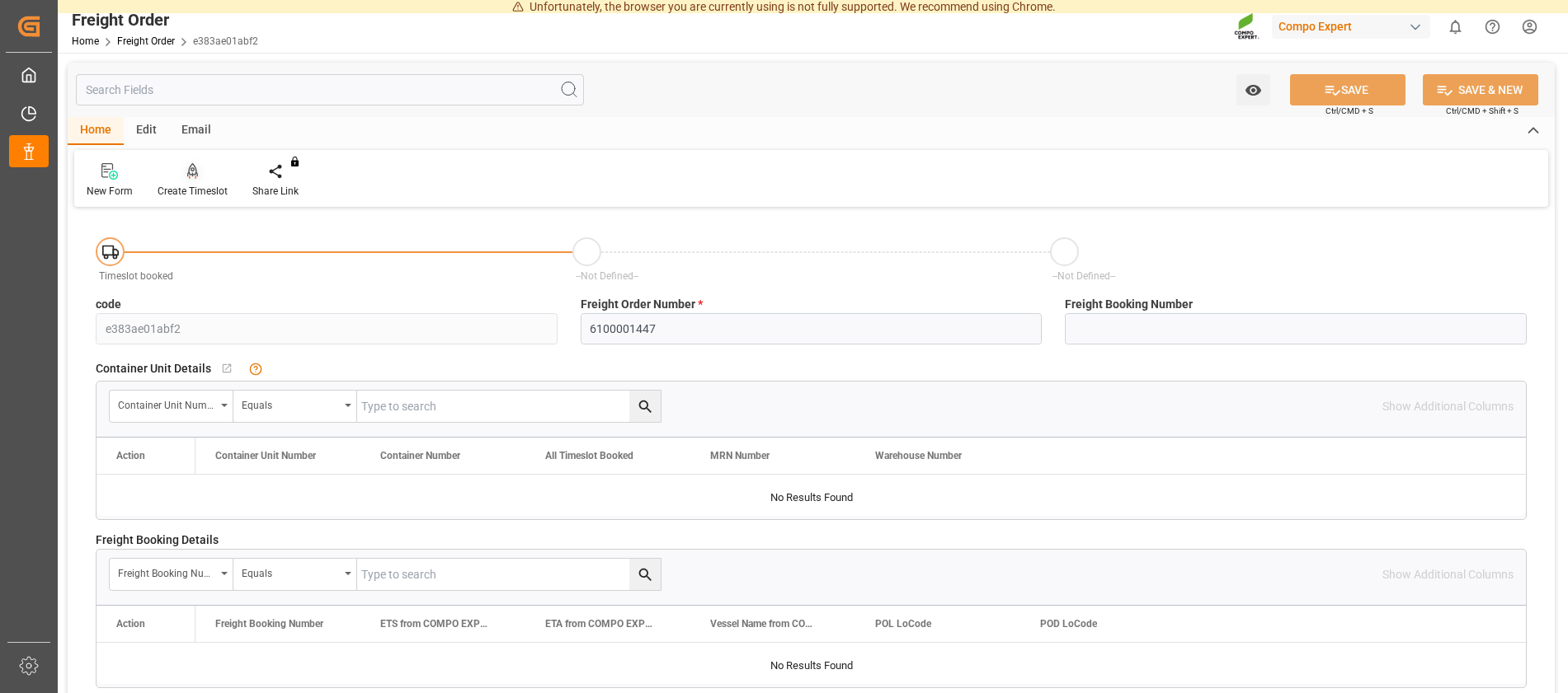
click at [179, 172] on div at bounding box center [192, 171] width 70 height 17
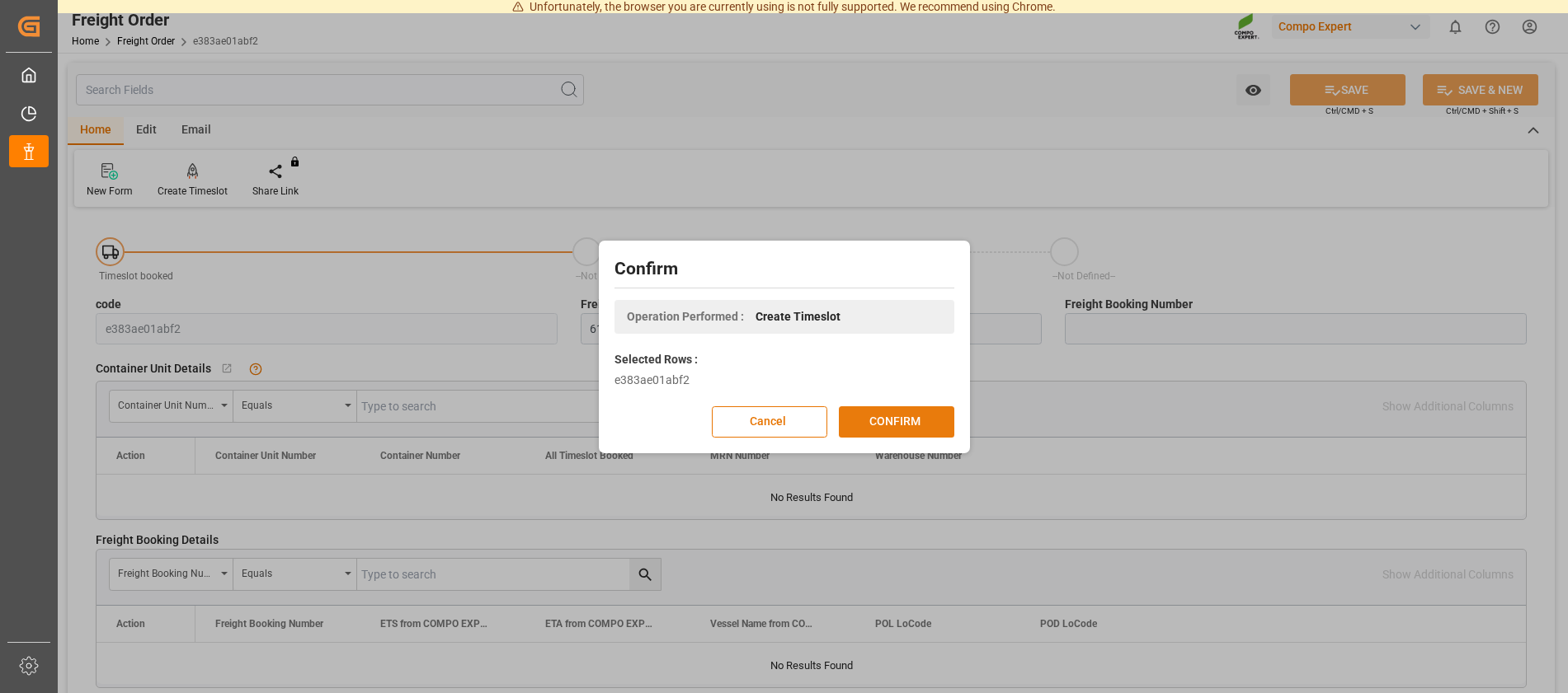
click at [887, 423] on button "CONFIRM" at bounding box center [896, 422] width 116 height 31
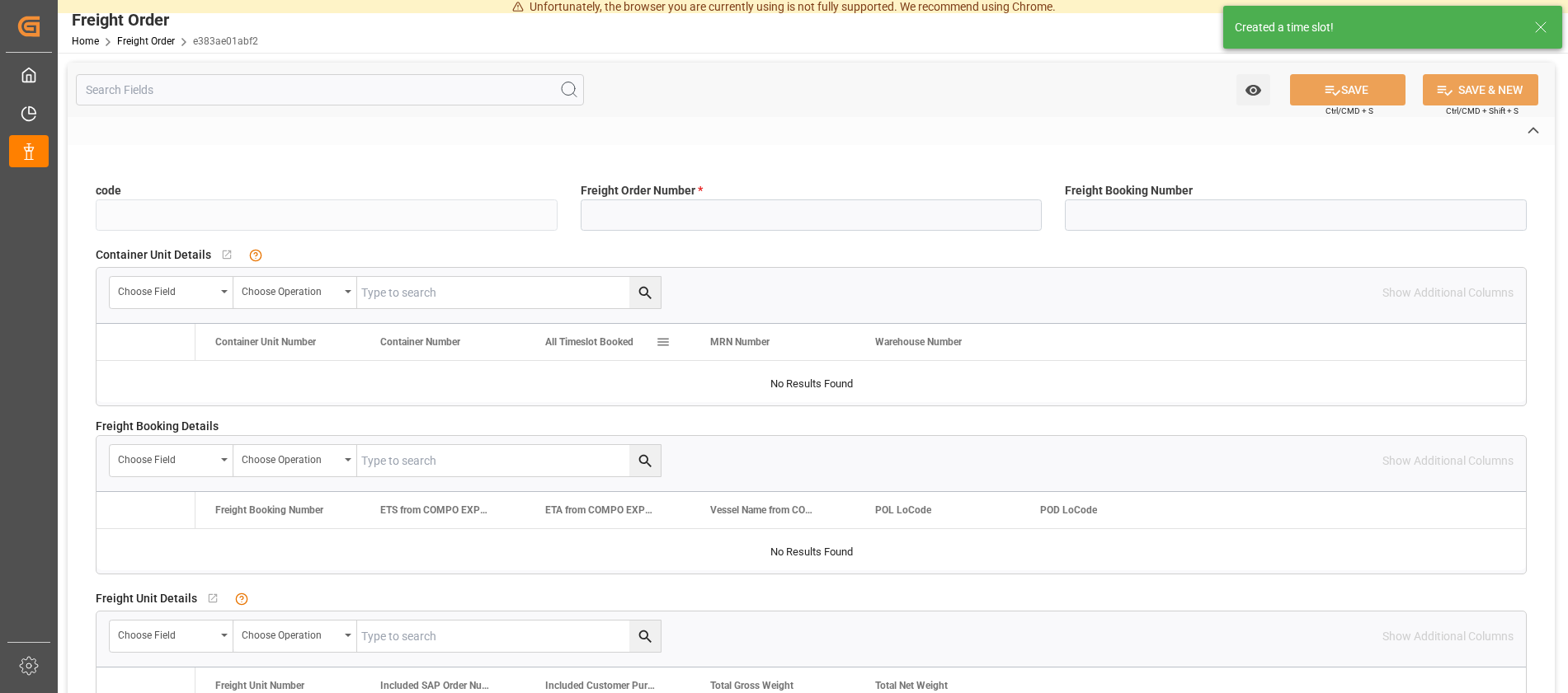
type input "e383ae01abf2"
type input "6100001447"
type input "No"
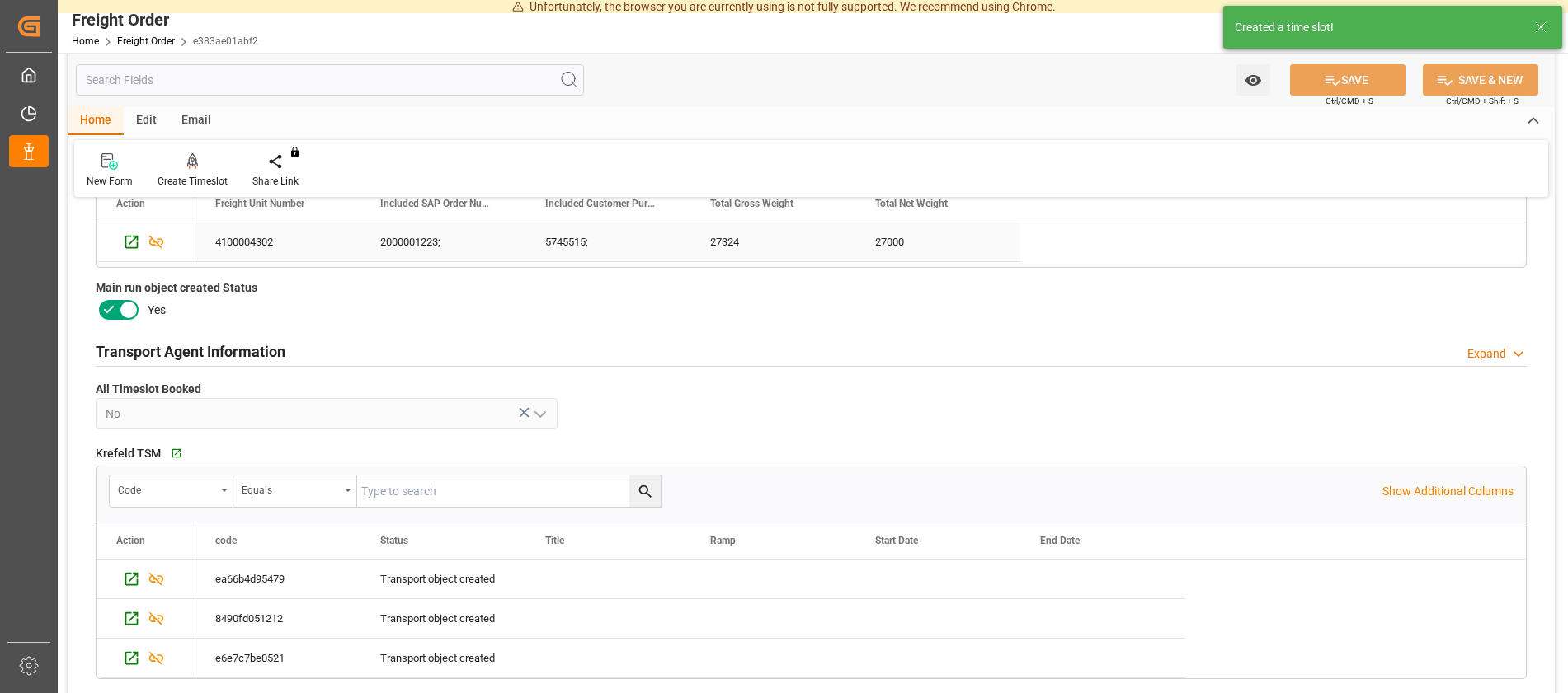
scroll to position [672, 0]
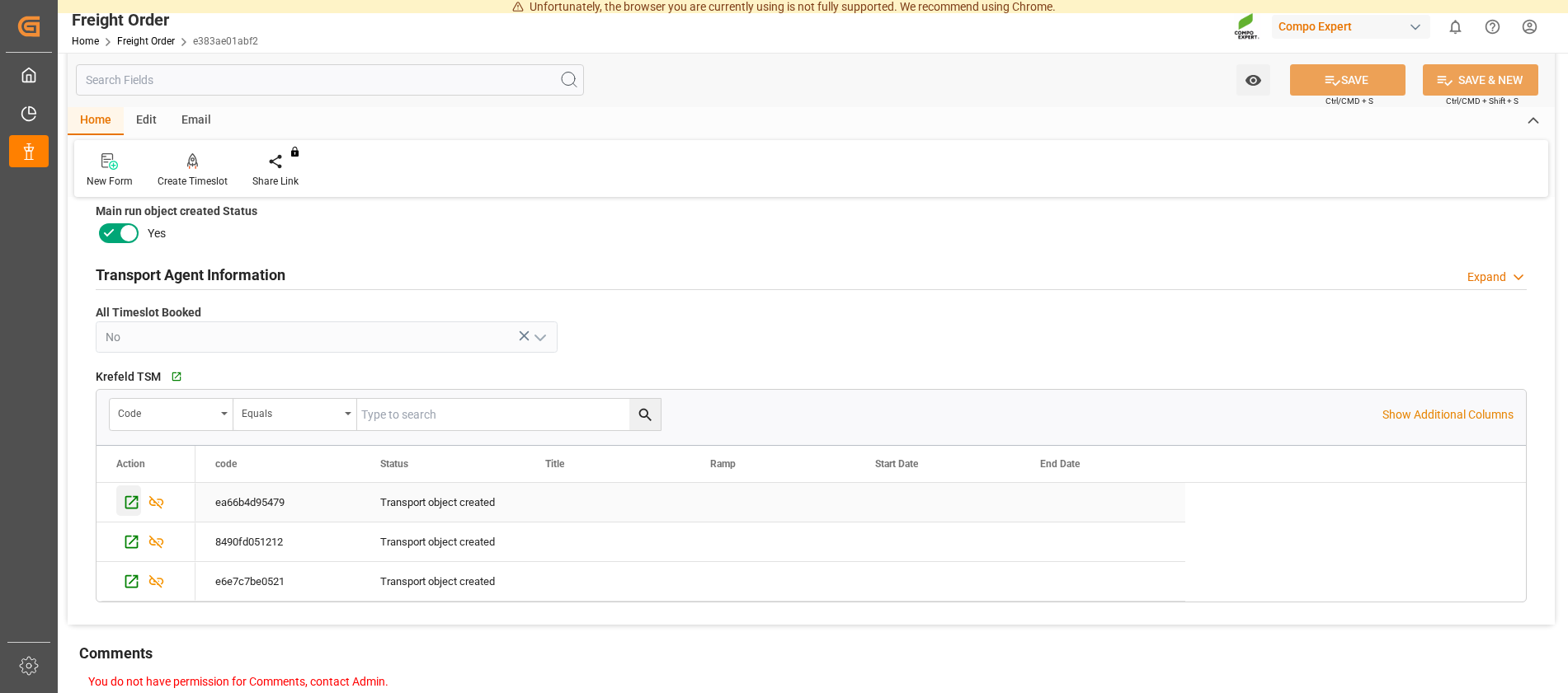
click at [126, 502] on icon "Press SPACE to select this row." at bounding box center [131, 502] width 17 height 17
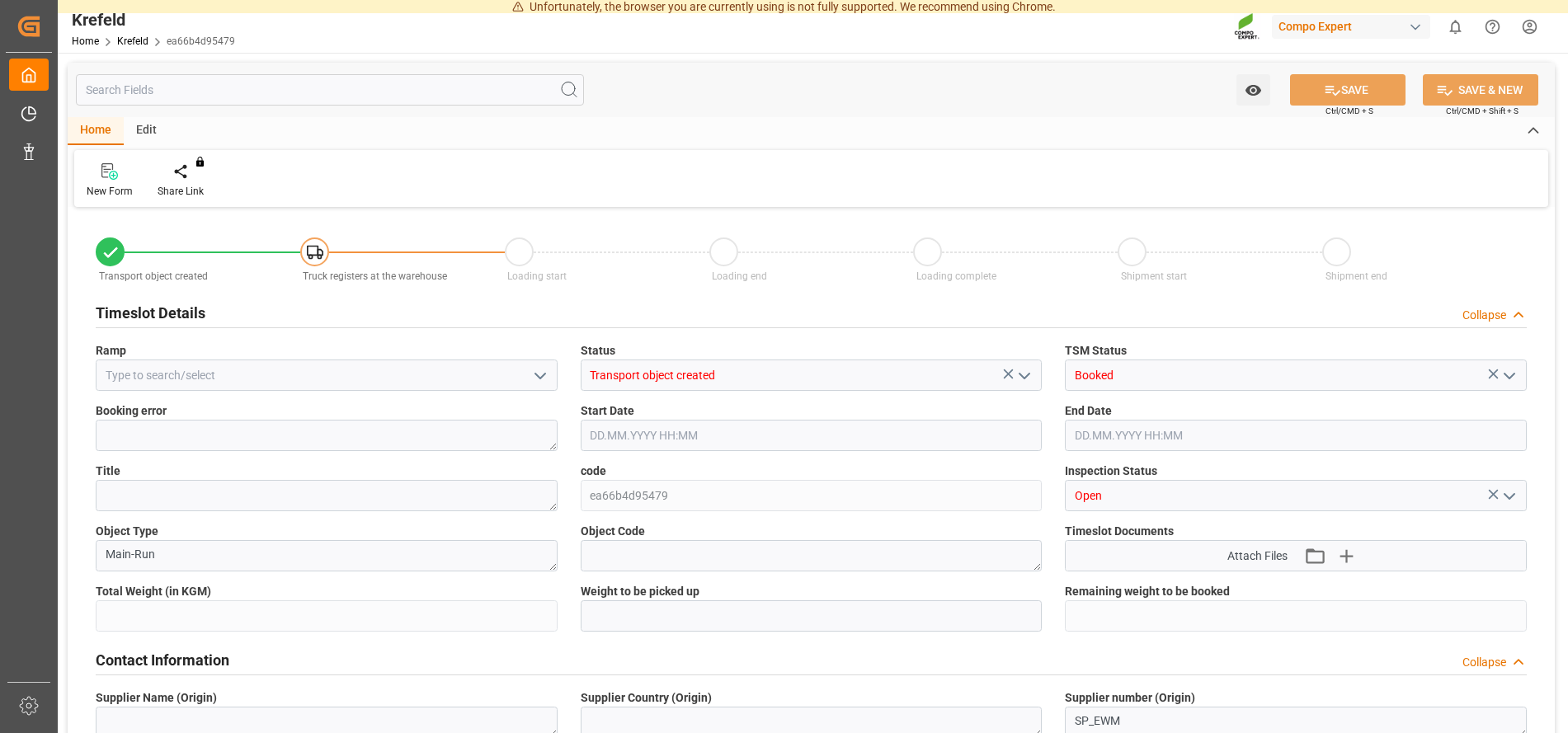
type input "27324"
type input "0"
type input "[DATE] 13:58"
type input "[DATE] 05:43"
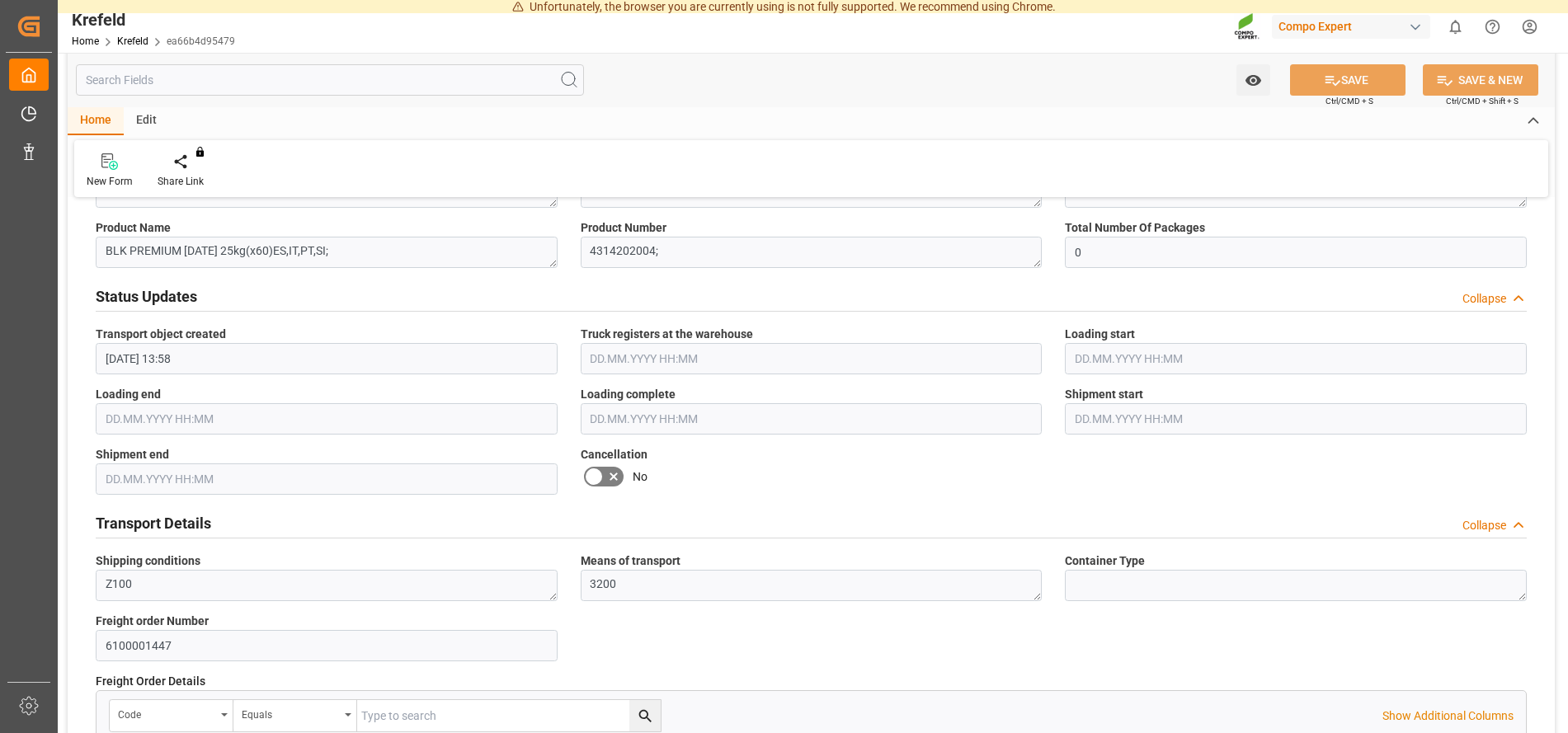
click at [601, 471] on icon at bounding box center [593, 476] width 20 height 20
click at [0, 0] on input "checkbox" at bounding box center [0, 0] width 0 height 0
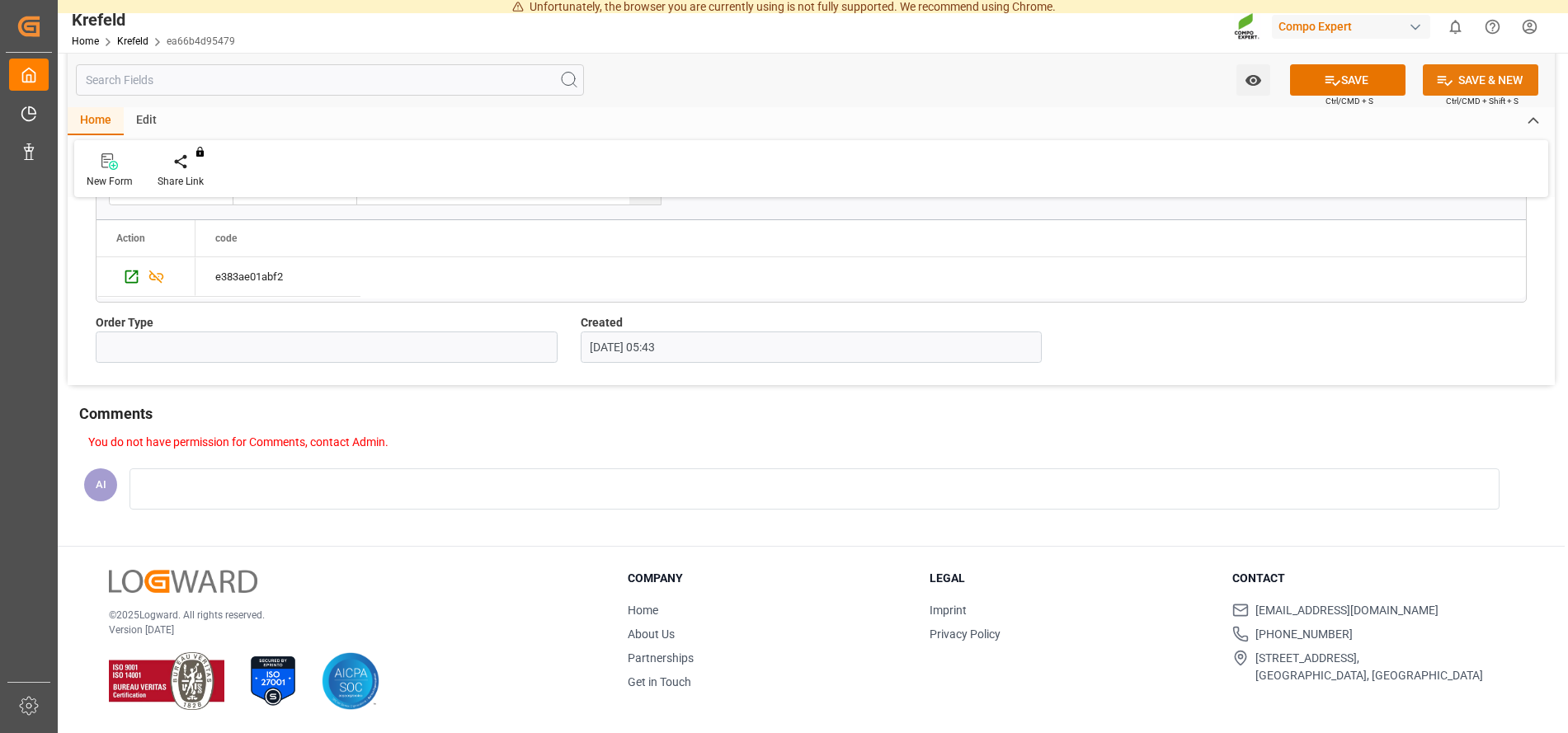
click at [1490, 73] on button "SAVE & NEW" at bounding box center [1481, 80] width 116 height 31
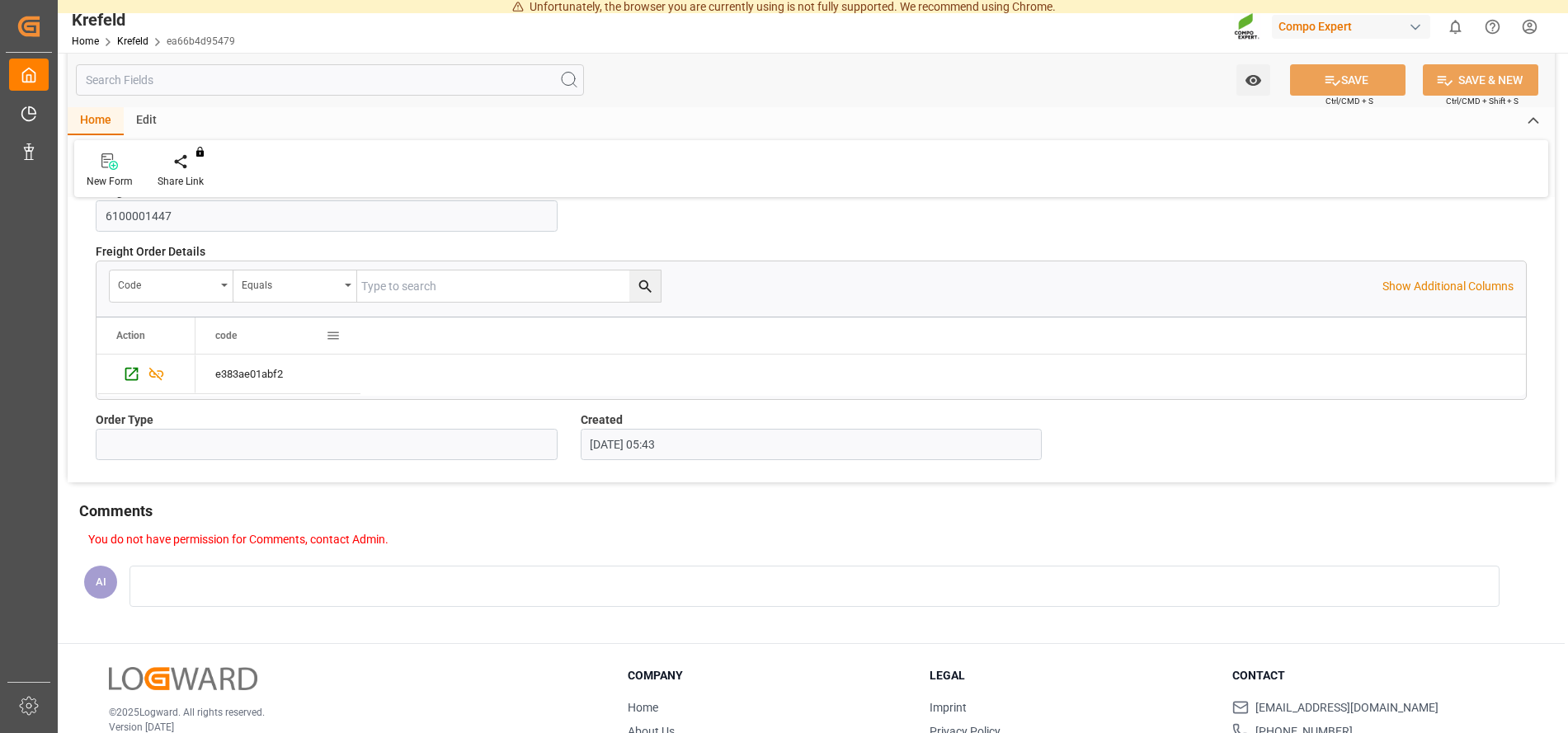
scroll to position [1031, 0]
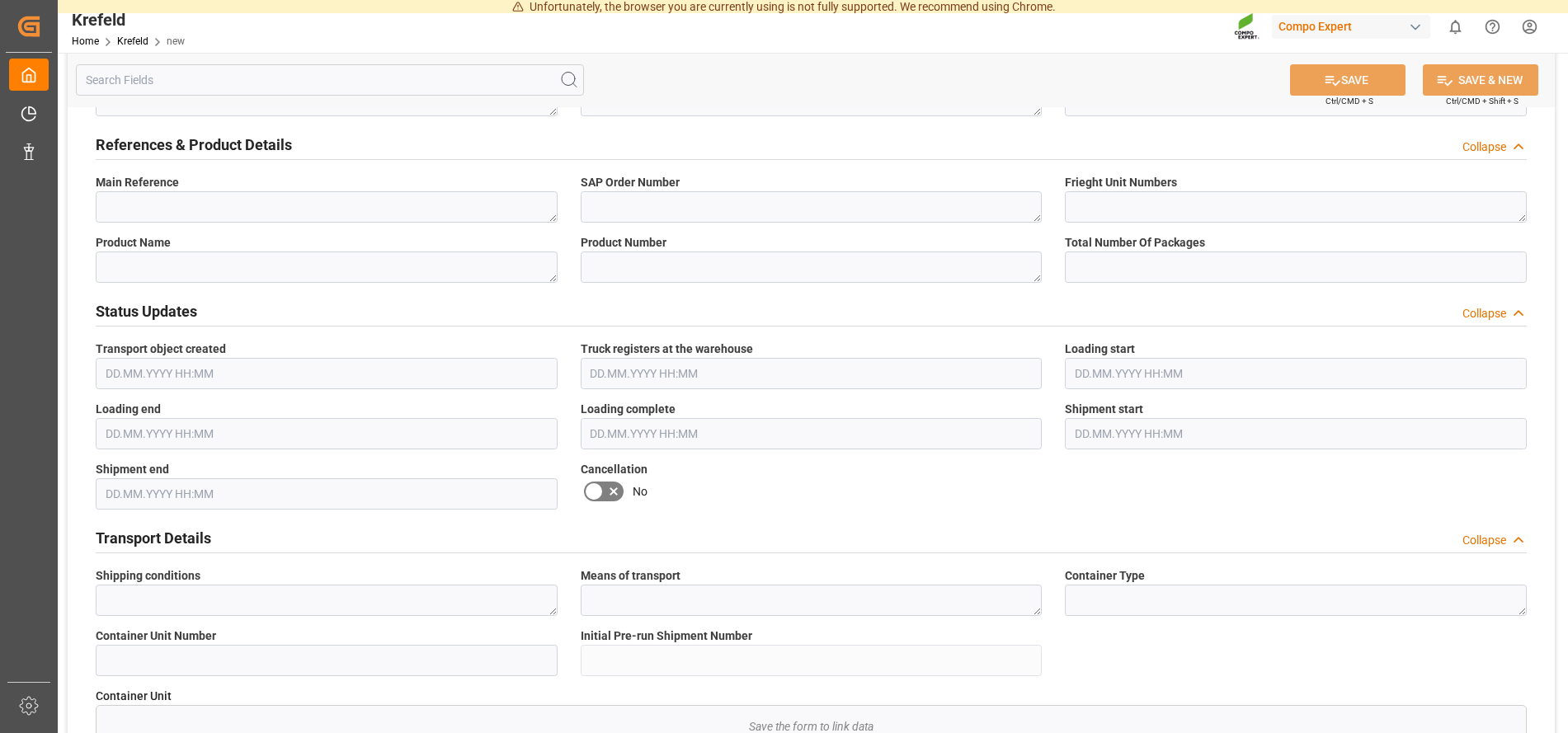
scroll to position [757, 0]
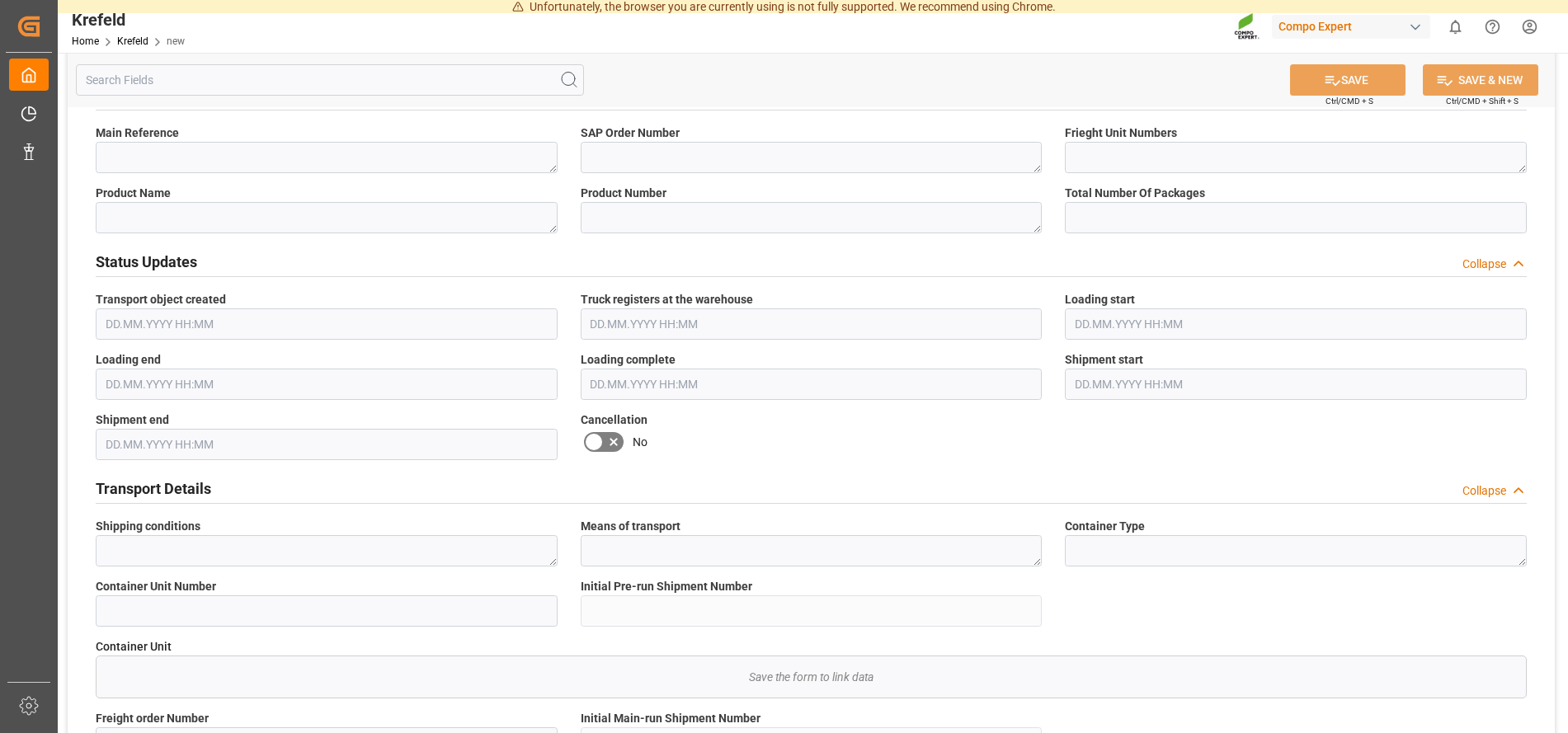
click at [592, 446] on icon at bounding box center [593, 442] width 20 height 20
click at [0, 0] on input "checkbox" at bounding box center [0, 0] width 0 height 0
click at [1335, 78] on icon at bounding box center [1332, 80] width 17 height 17
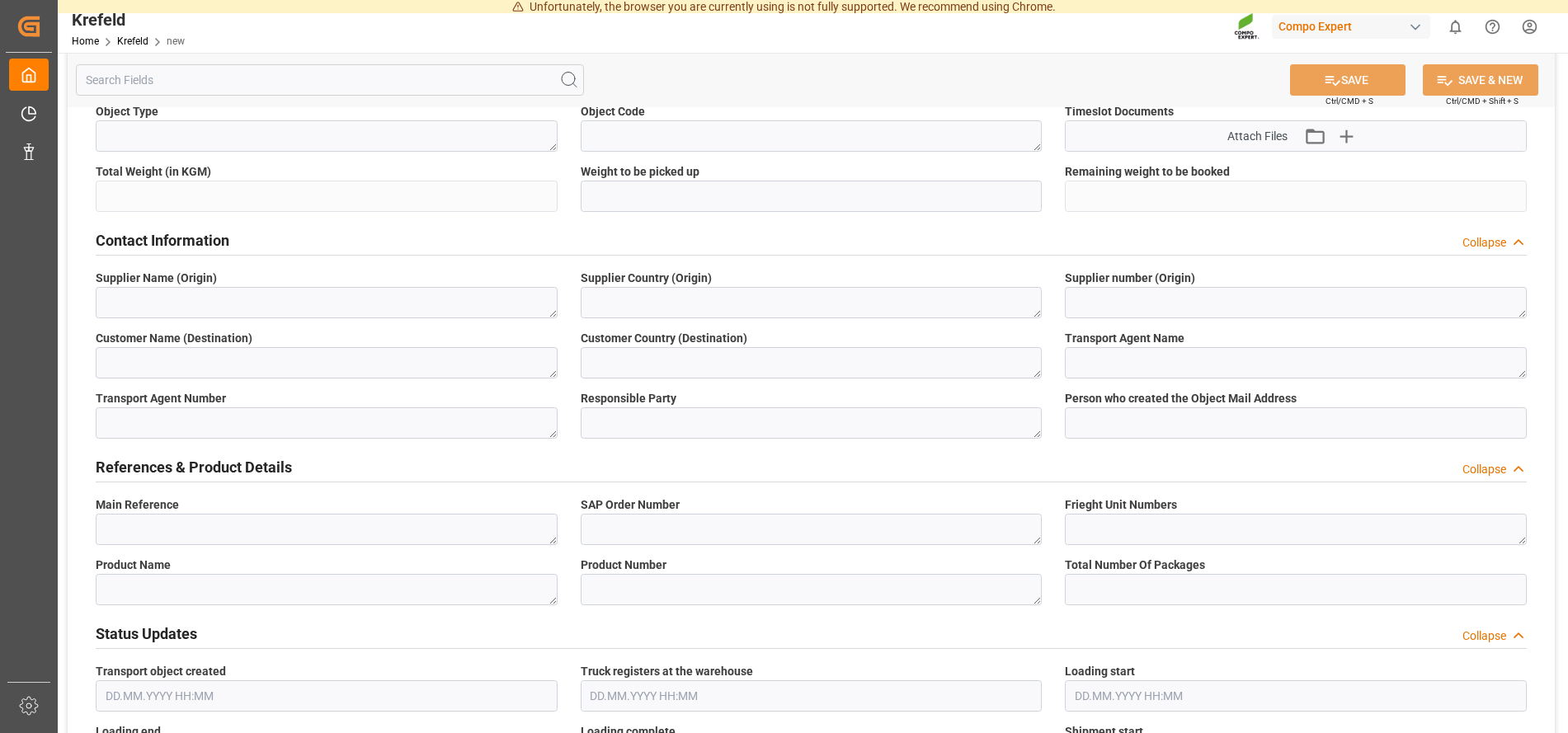
scroll to position [336, 0]
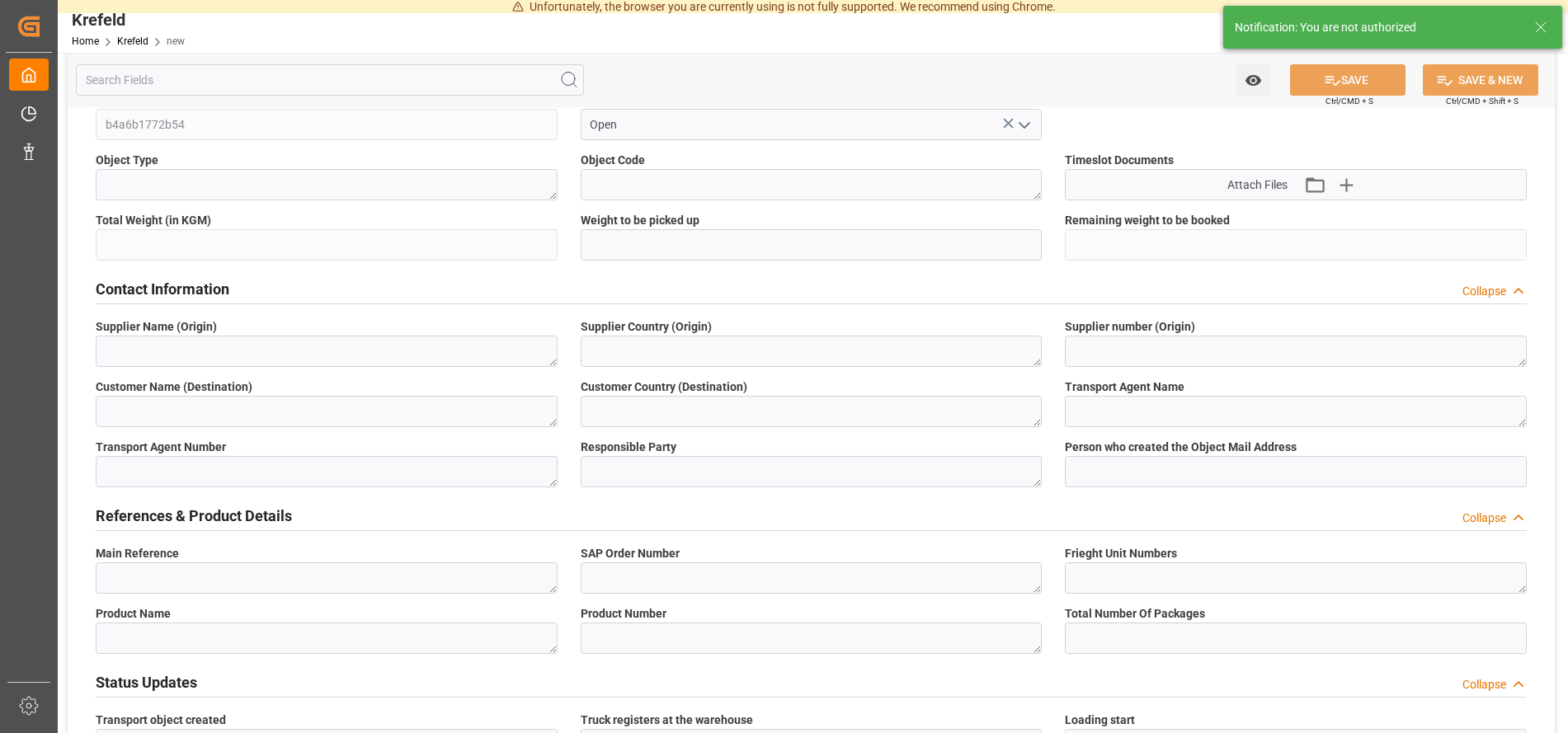
type input "b4a6b1772b54"
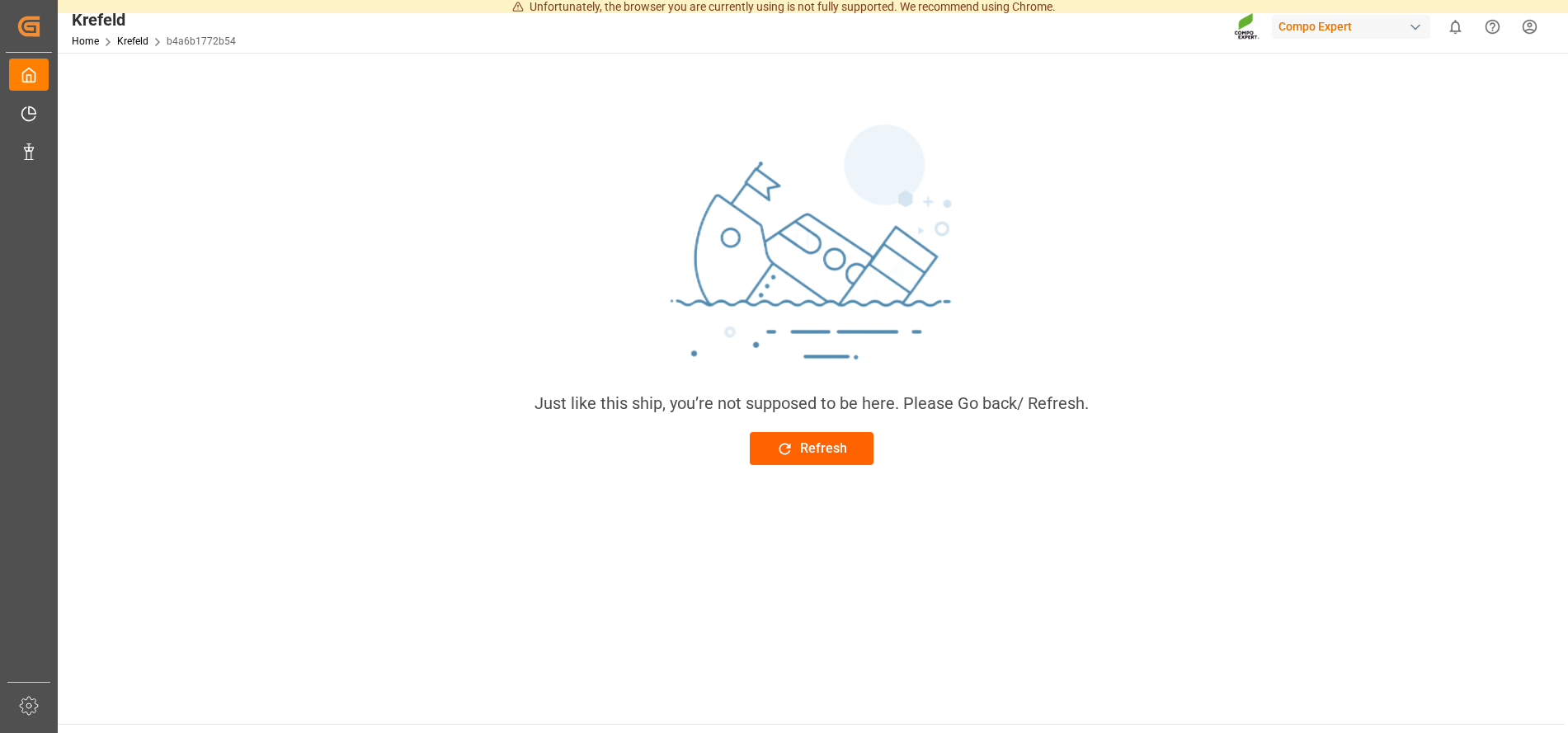
click at [806, 460] on button "Refresh" at bounding box center [811, 449] width 124 height 33
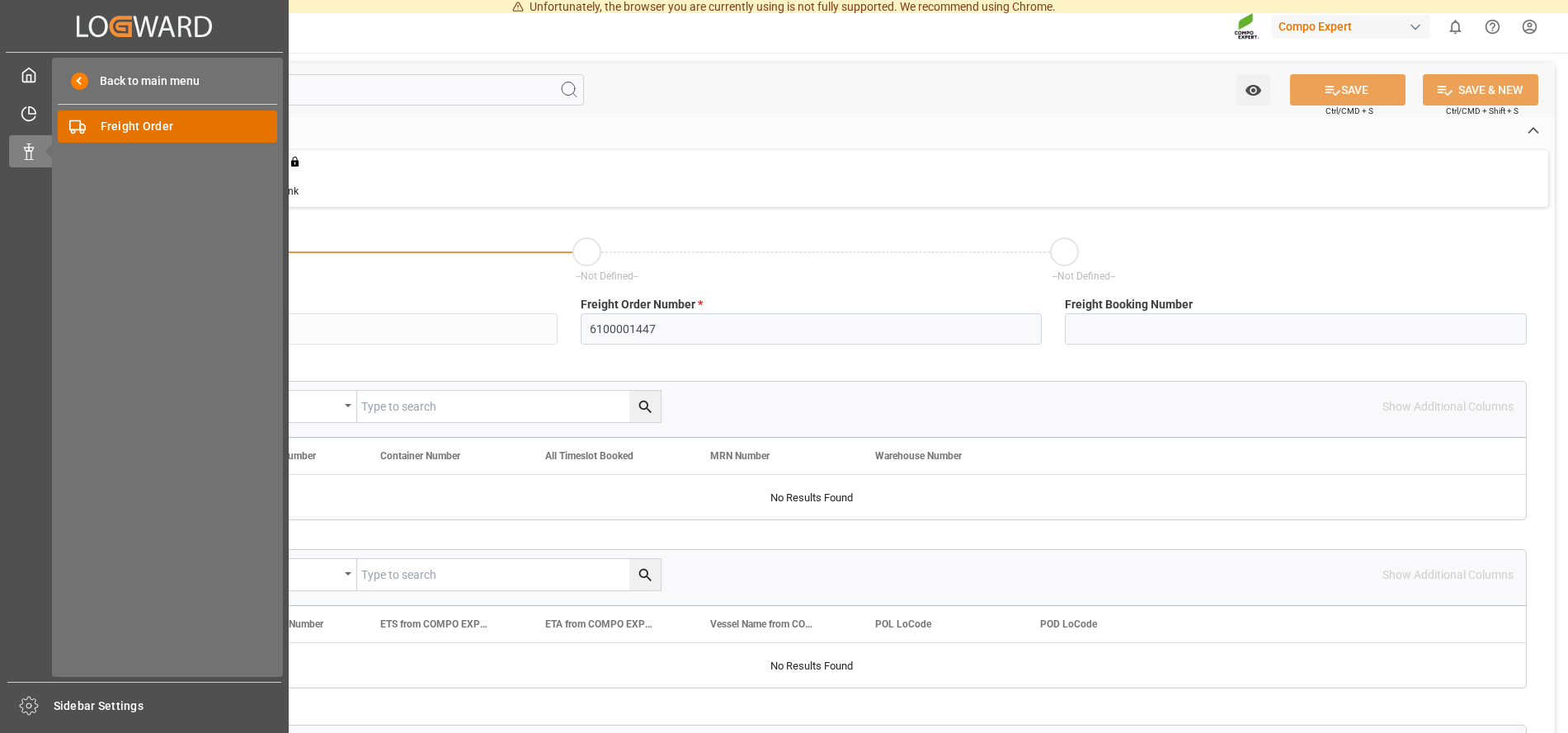
click at [143, 126] on span "Freight Order" at bounding box center [188, 126] width 177 height 17
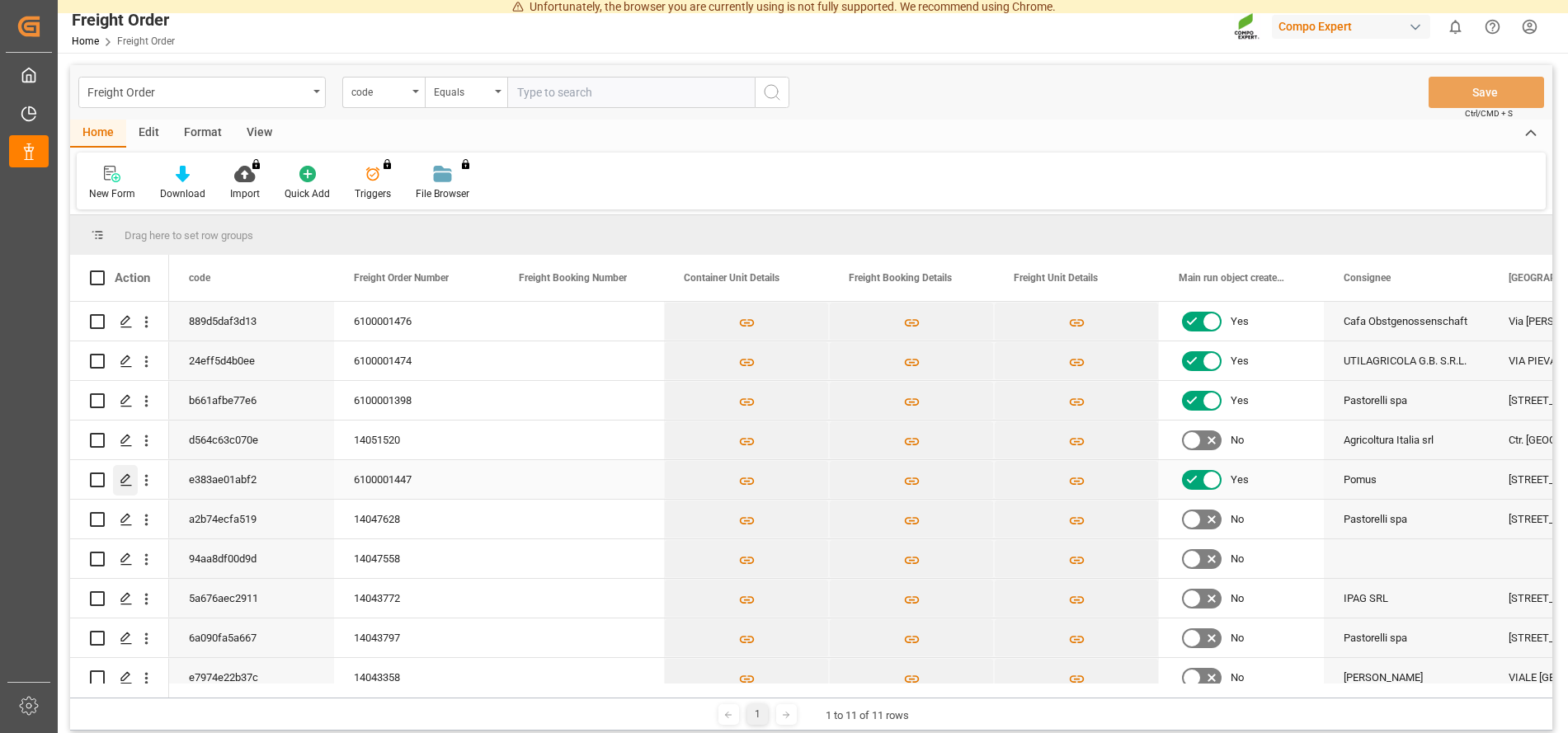
click at [131, 474] on div "Press SPACE to select this row." at bounding box center [125, 480] width 25 height 30
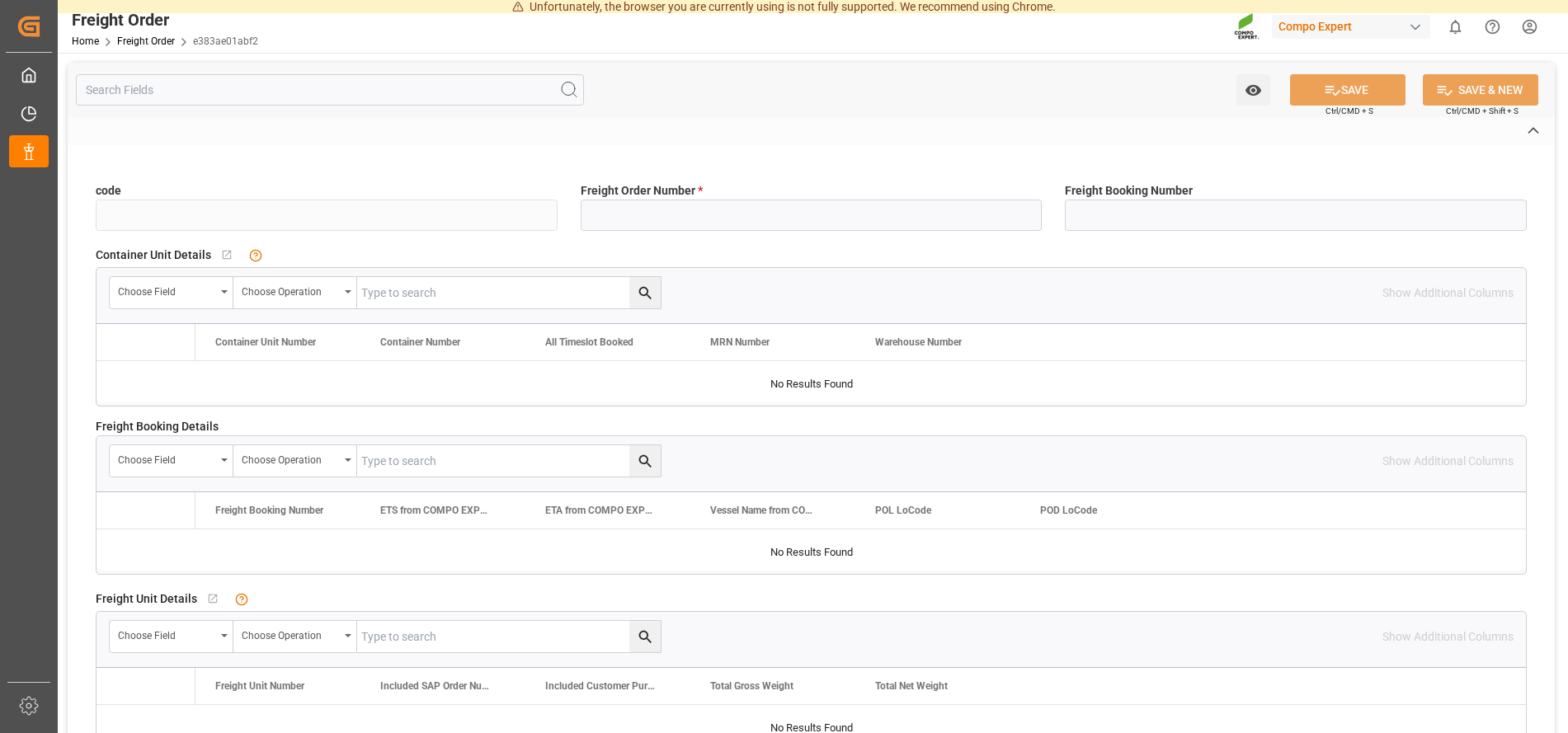
type input "e383ae01abf2"
type input "6100001447"
type input "No"
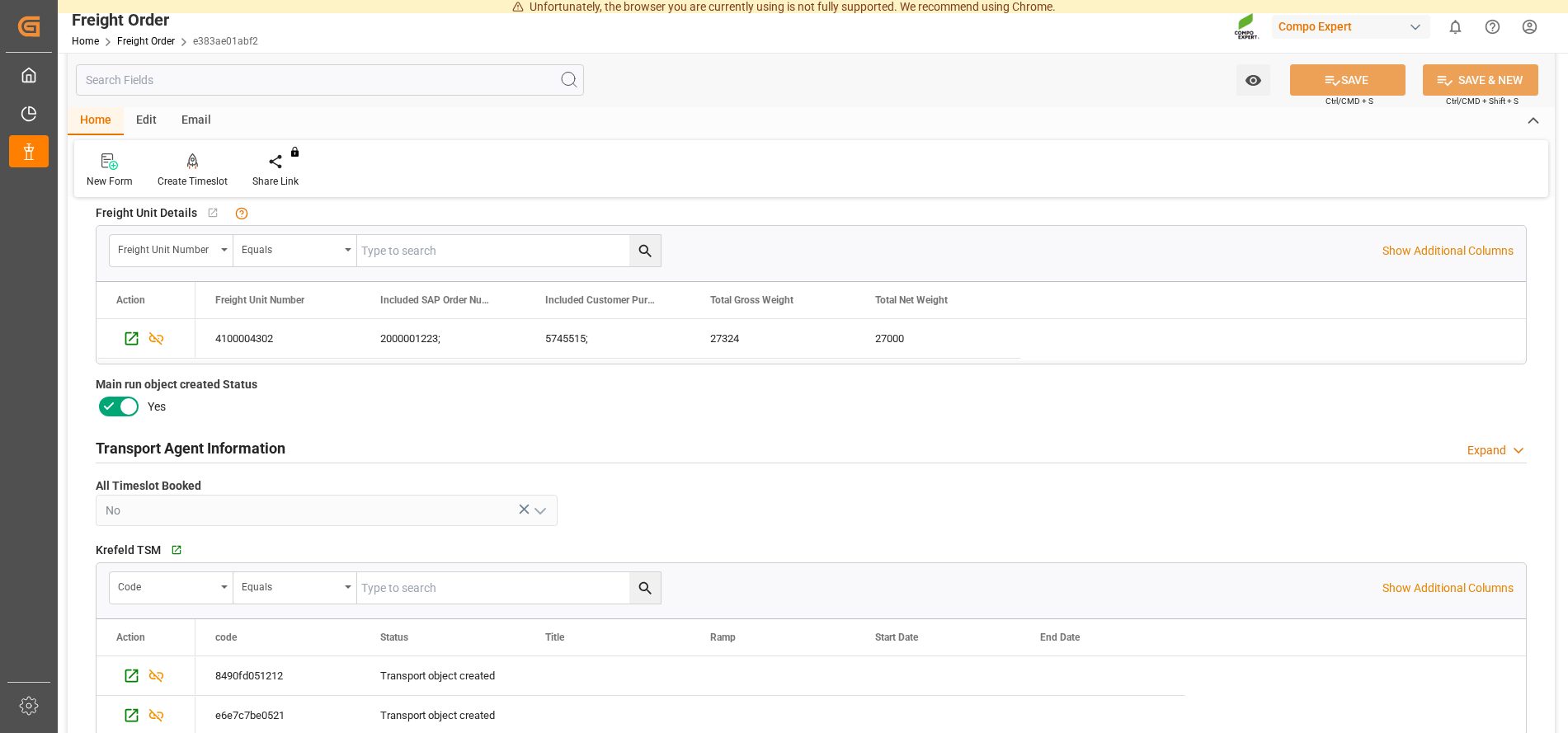
scroll to position [589, 0]
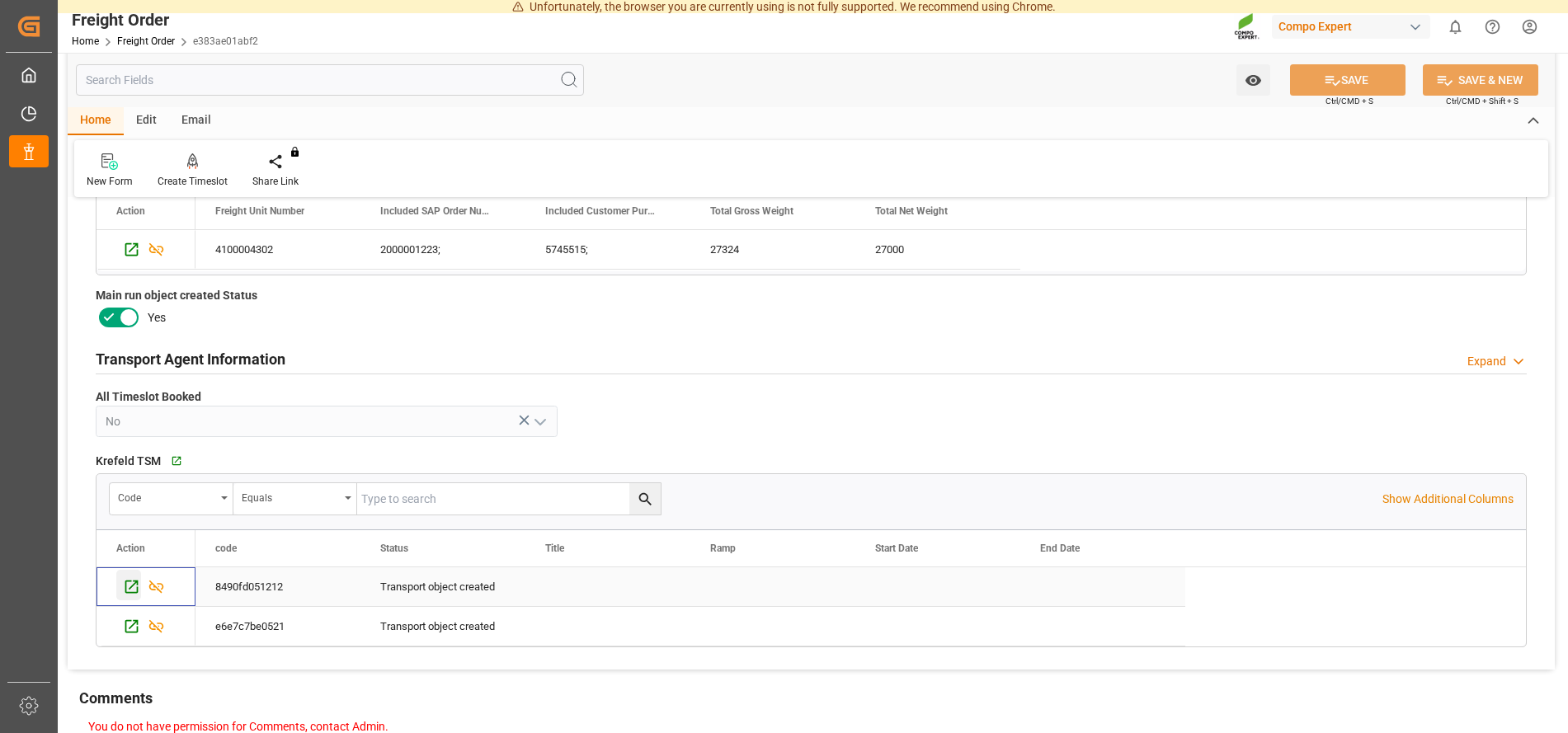
click at [135, 586] on icon "Press SPACE to select this row." at bounding box center [131, 587] width 17 height 17
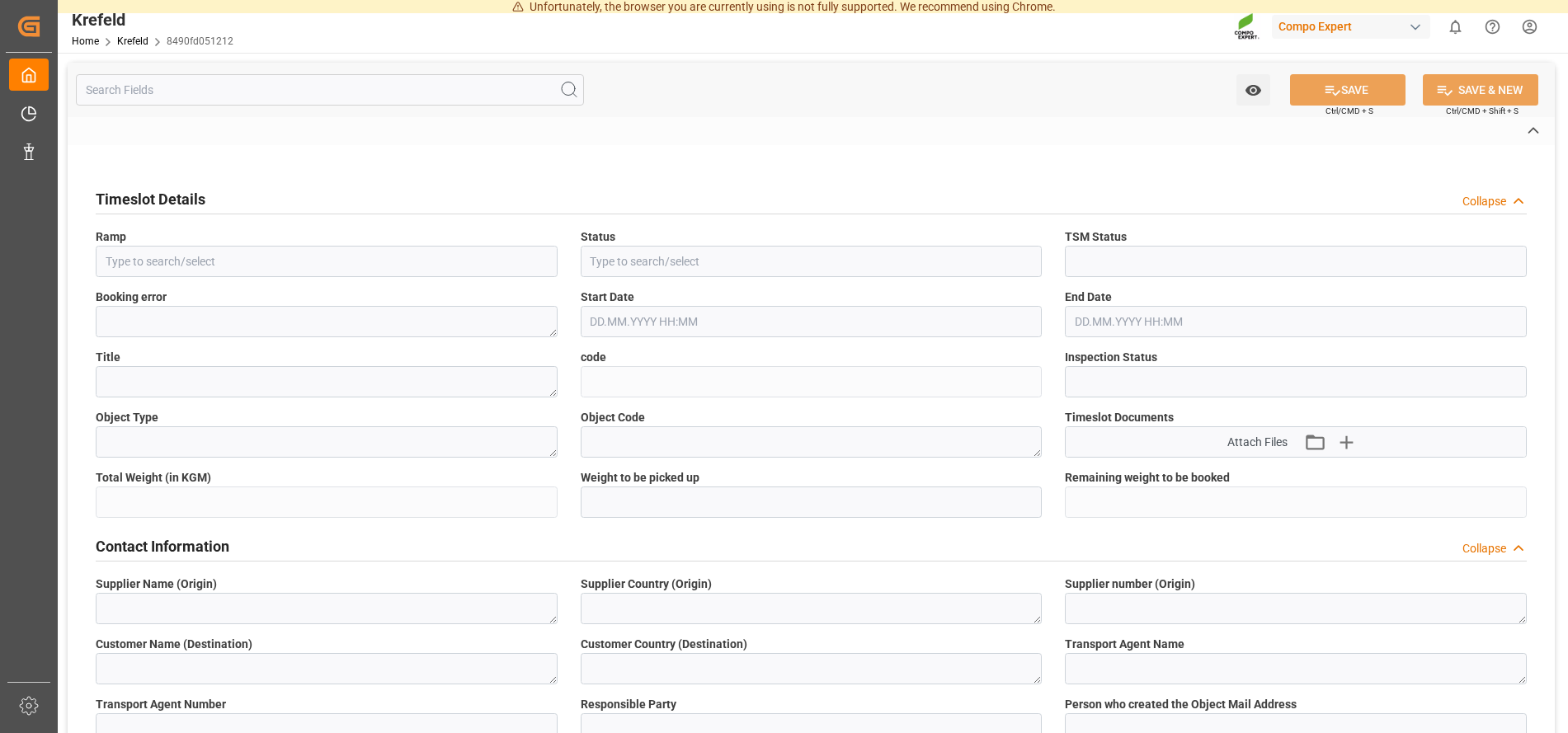
type input "Transport object created"
type input "Booked"
type input "8490fd051212"
type input "Open"
type textarea "Main-Run"
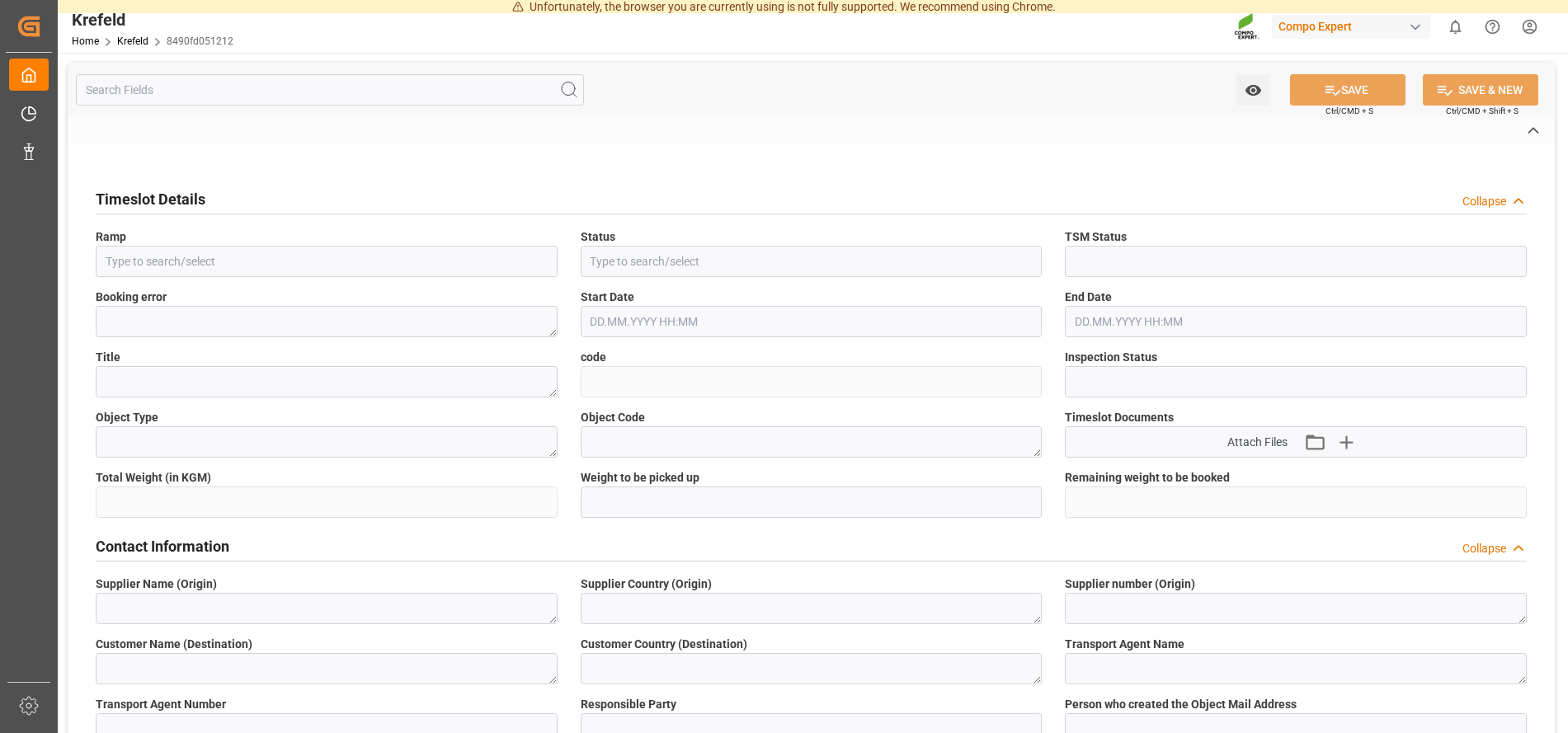
type input "27324"
type textarea "SP_EWM"
type textarea "COMPO EXPERT Italia S.r.l."
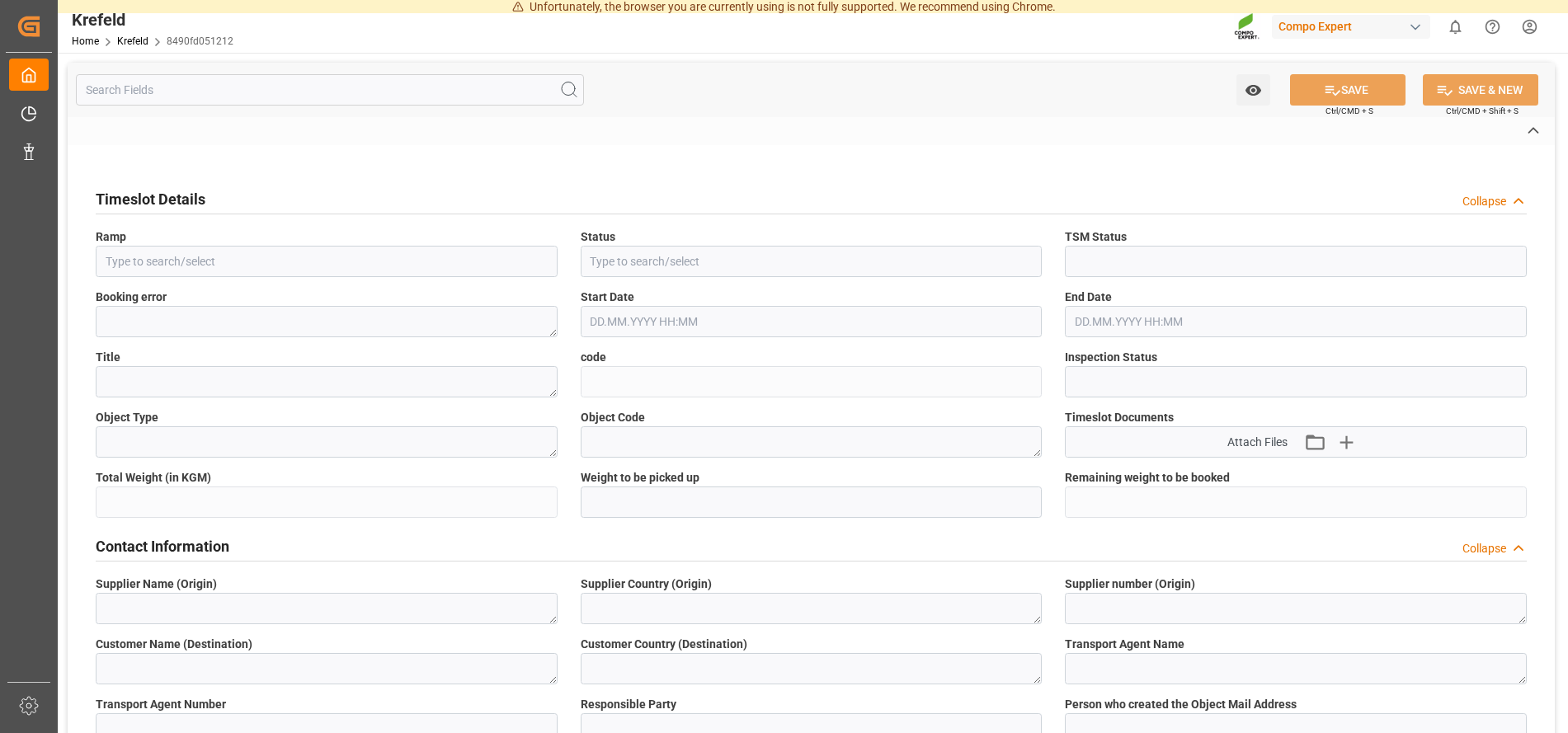
type textarea "IT"
type textarea "AMBROGIO TRASPORTI S.P.A."
type textarea "6606935"
type textarea "Logistics Service Provider"
type input "[PERSON_NAME][EMAIL_ADDRESS][PERSON_NAME][DOMAIN_NAME]"
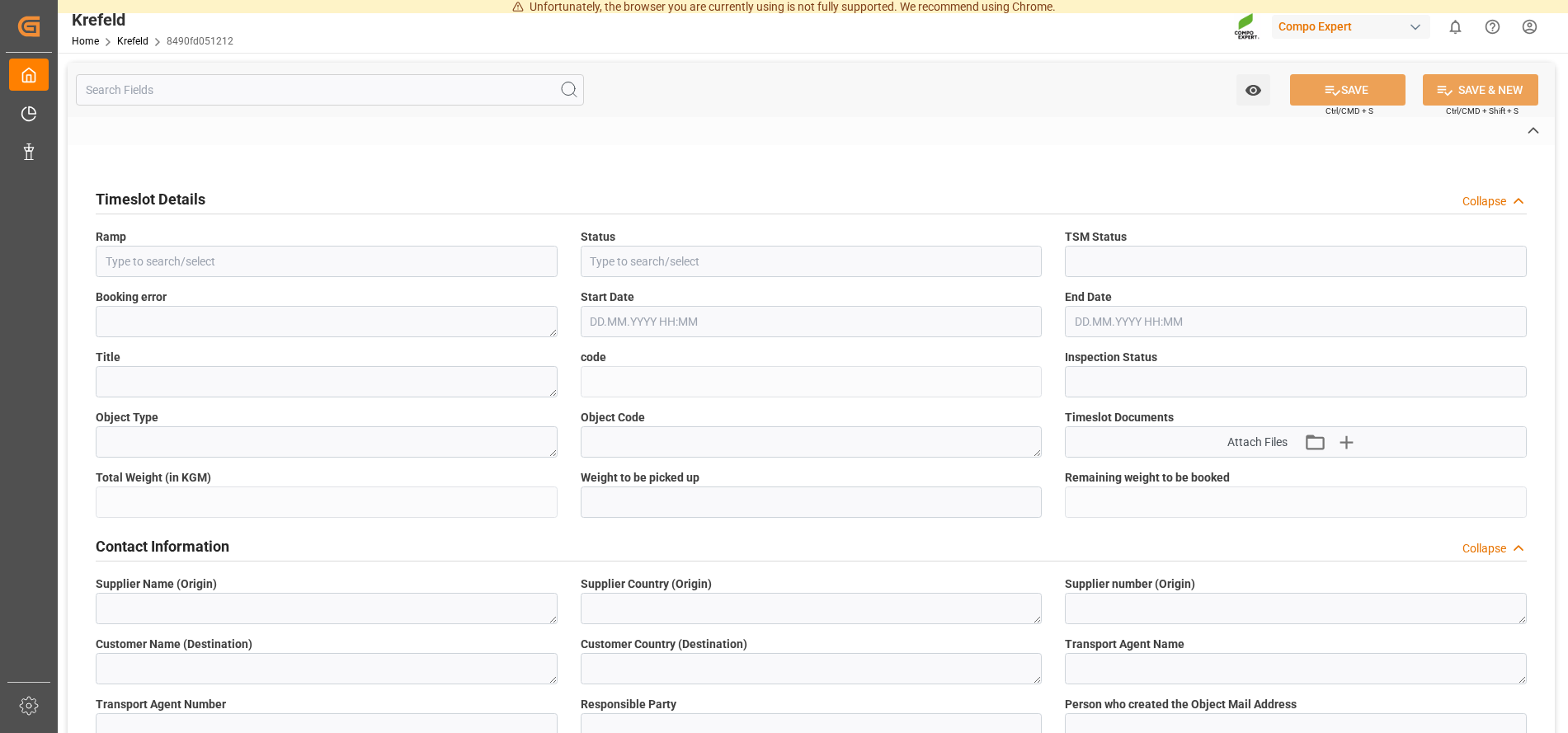
type textarea "6100001447"
type textarea "2000001223;"
type textarea "4100004302;"
type textarea "BLK PREMIUM [DATE] 25kg(x60)ES,IT,PT,SI;"
type textarea "4314202004;"
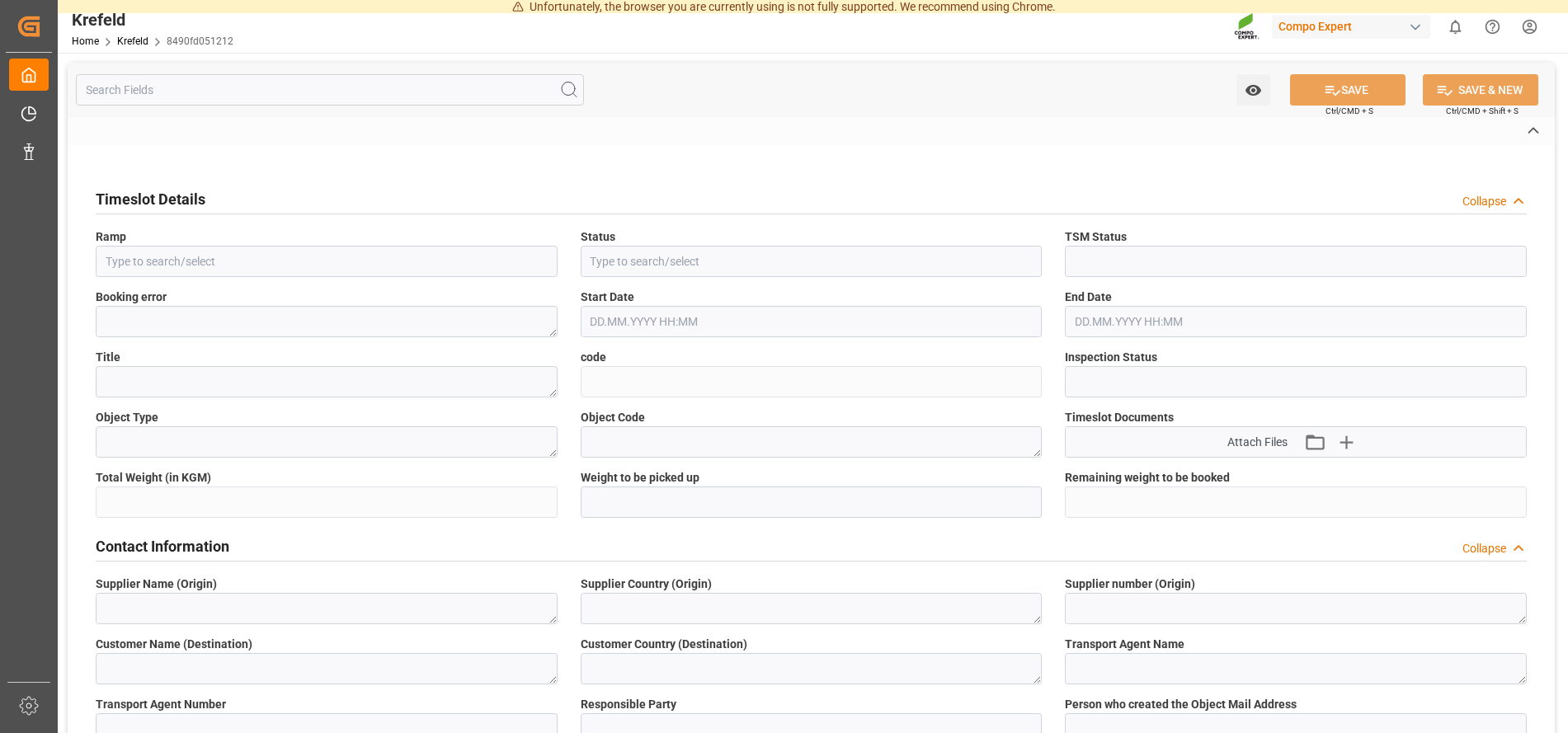
type input "0"
type input "26.08.2025 13:58"
type textarea "Z100"
type textarea "3200"
type input "6100001447"
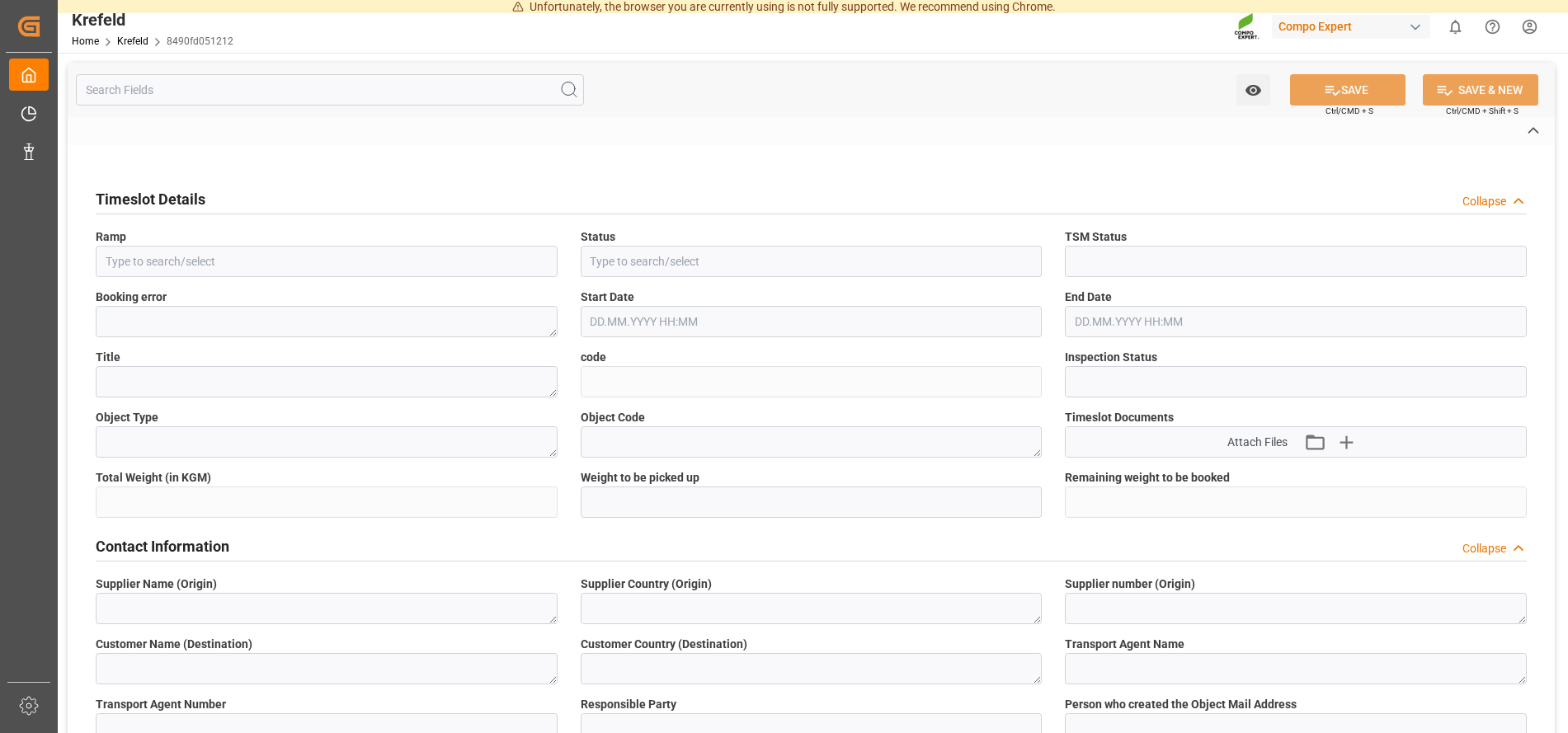
type input "28.08.2025 05:43"
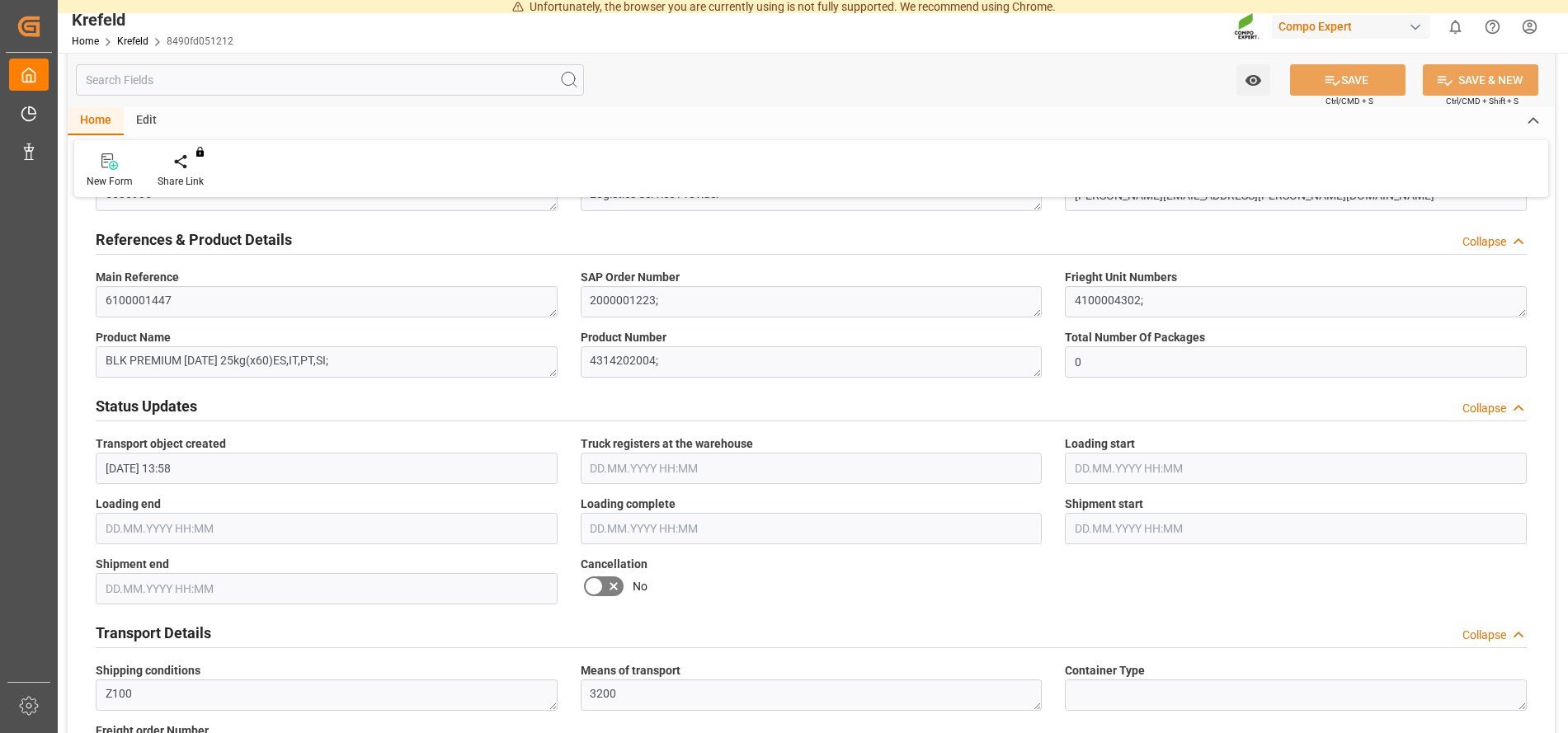
scroll to position [672, 0]
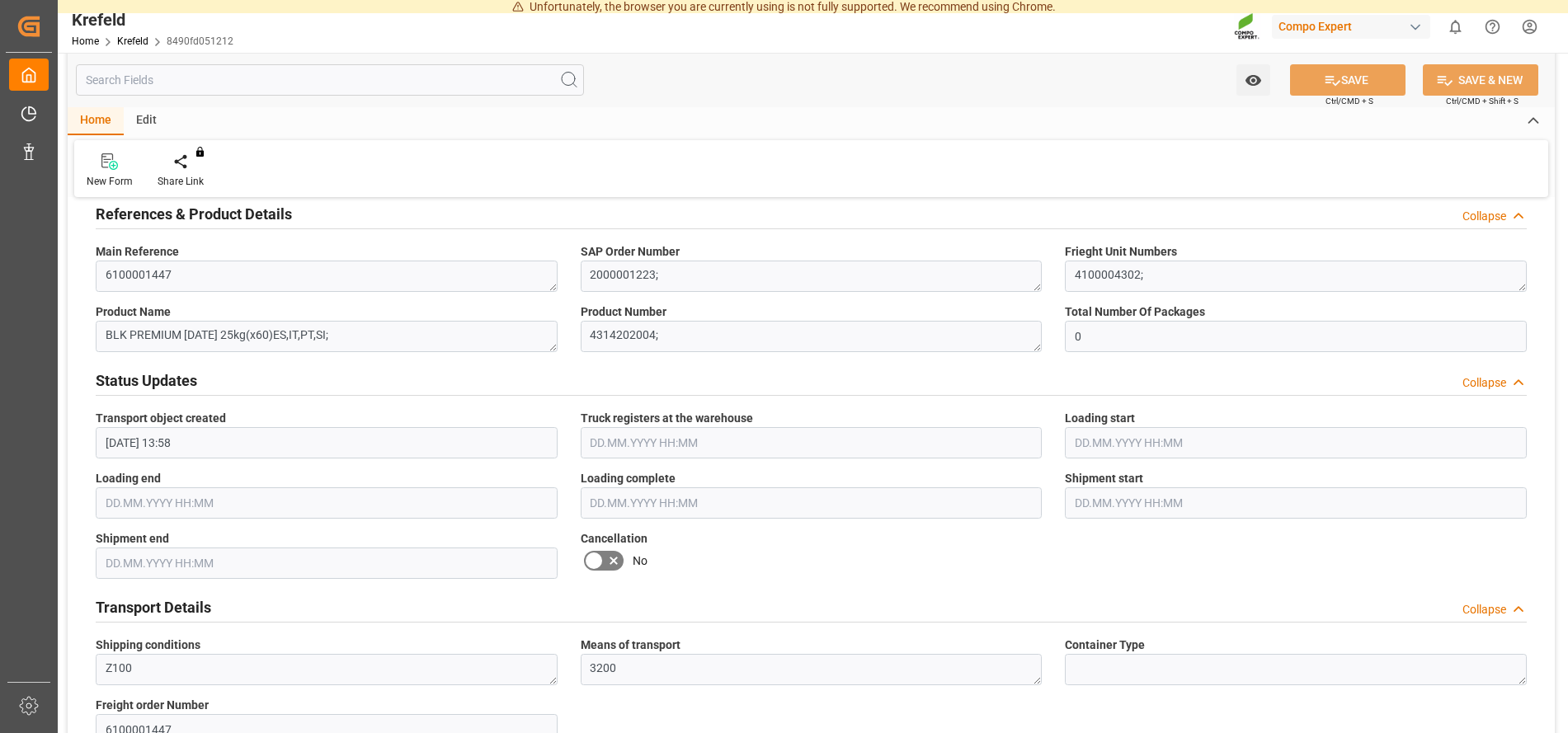
click at [609, 564] on icon at bounding box center [613, 560] width 20 height 20
click at [0, 0] on input "checkbox" at bounding box center [0, 0] width 0 height 0
click at [1476, 84] on button "SAVE & NEW" at bounding box center [1481, 80] width 116 height 31
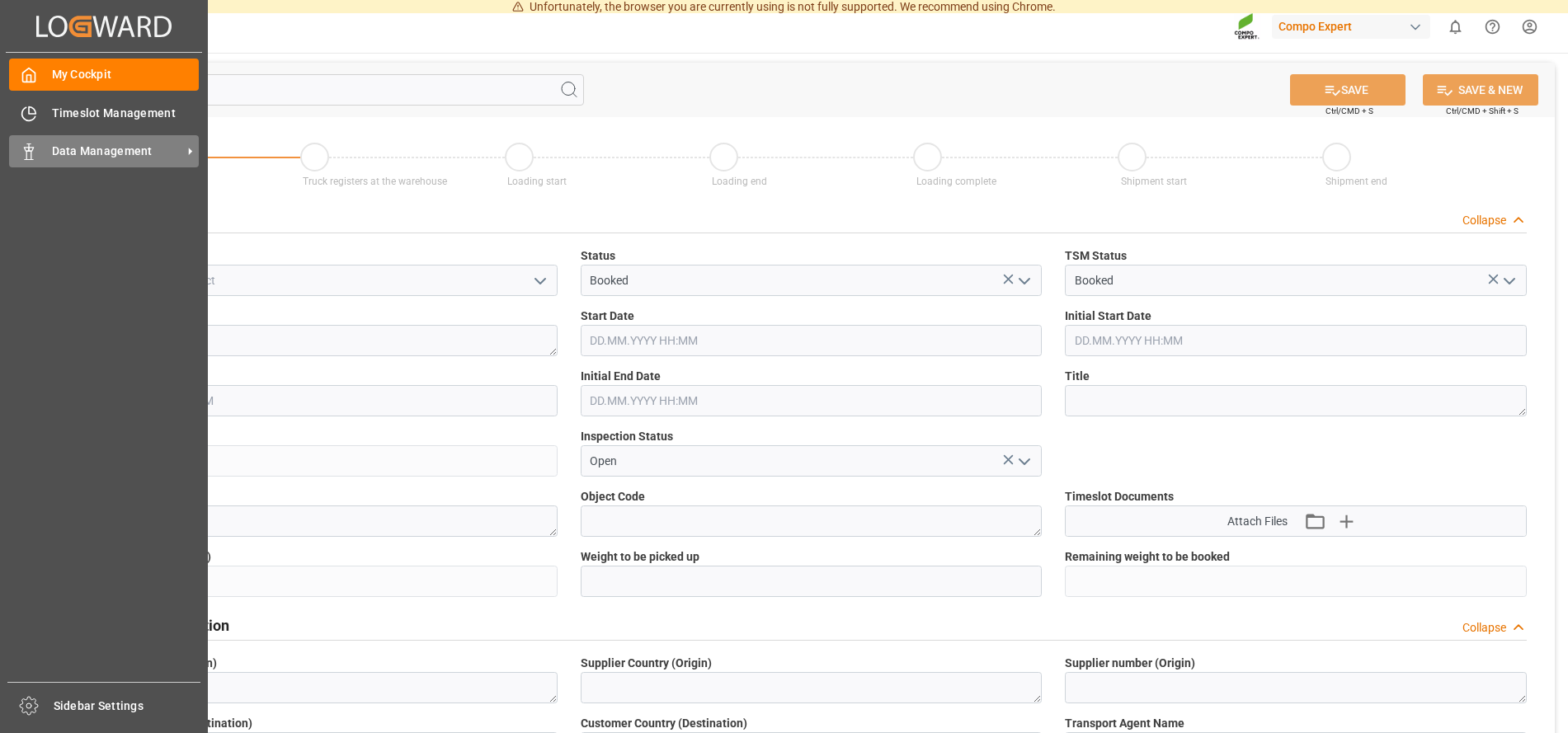
click at [72, 151] on span "Data Management" at bounding box center [117, 151] width 131 height 17
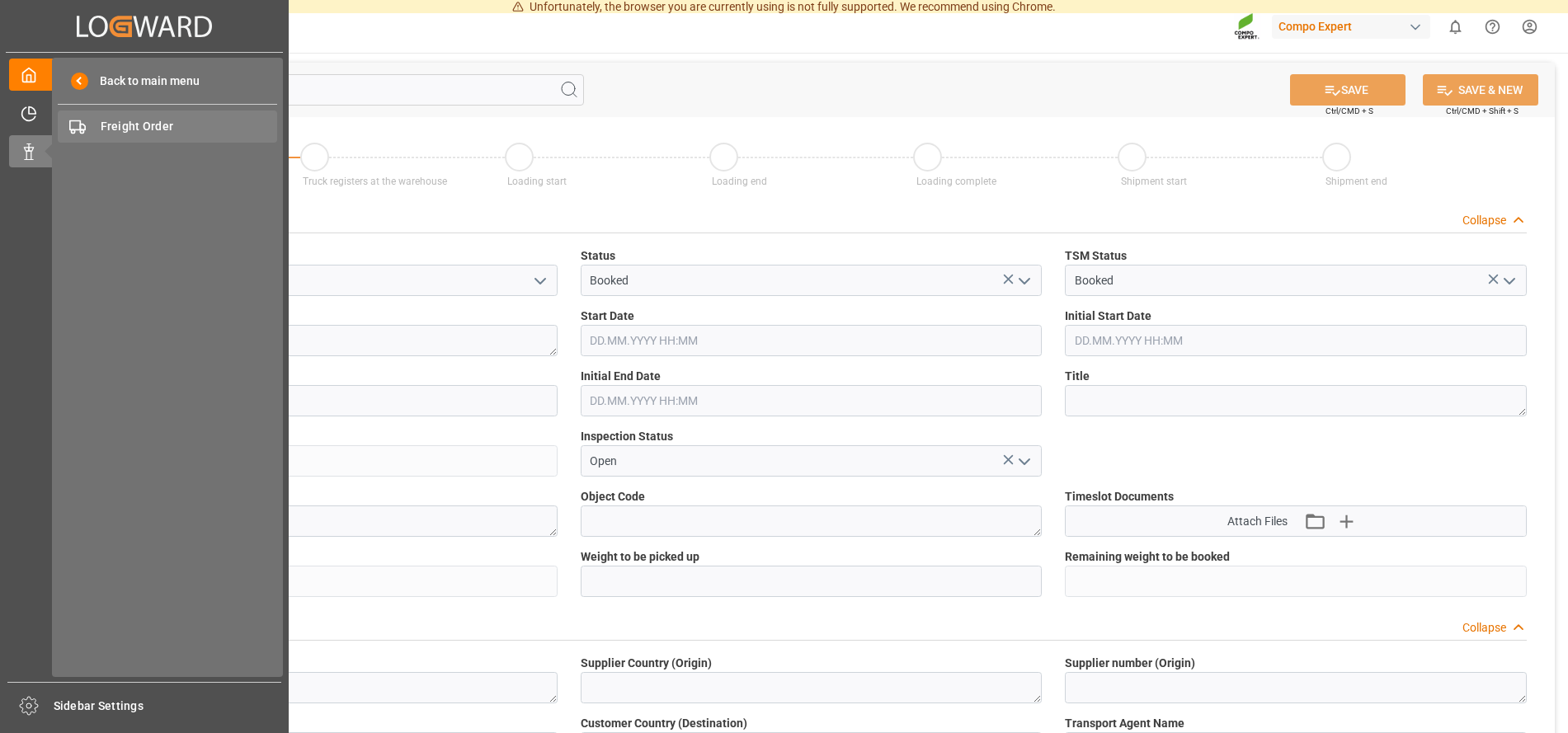
click at [154, 125] on span "Freight Order" at bounding box center [188, 126] width 177 height 17
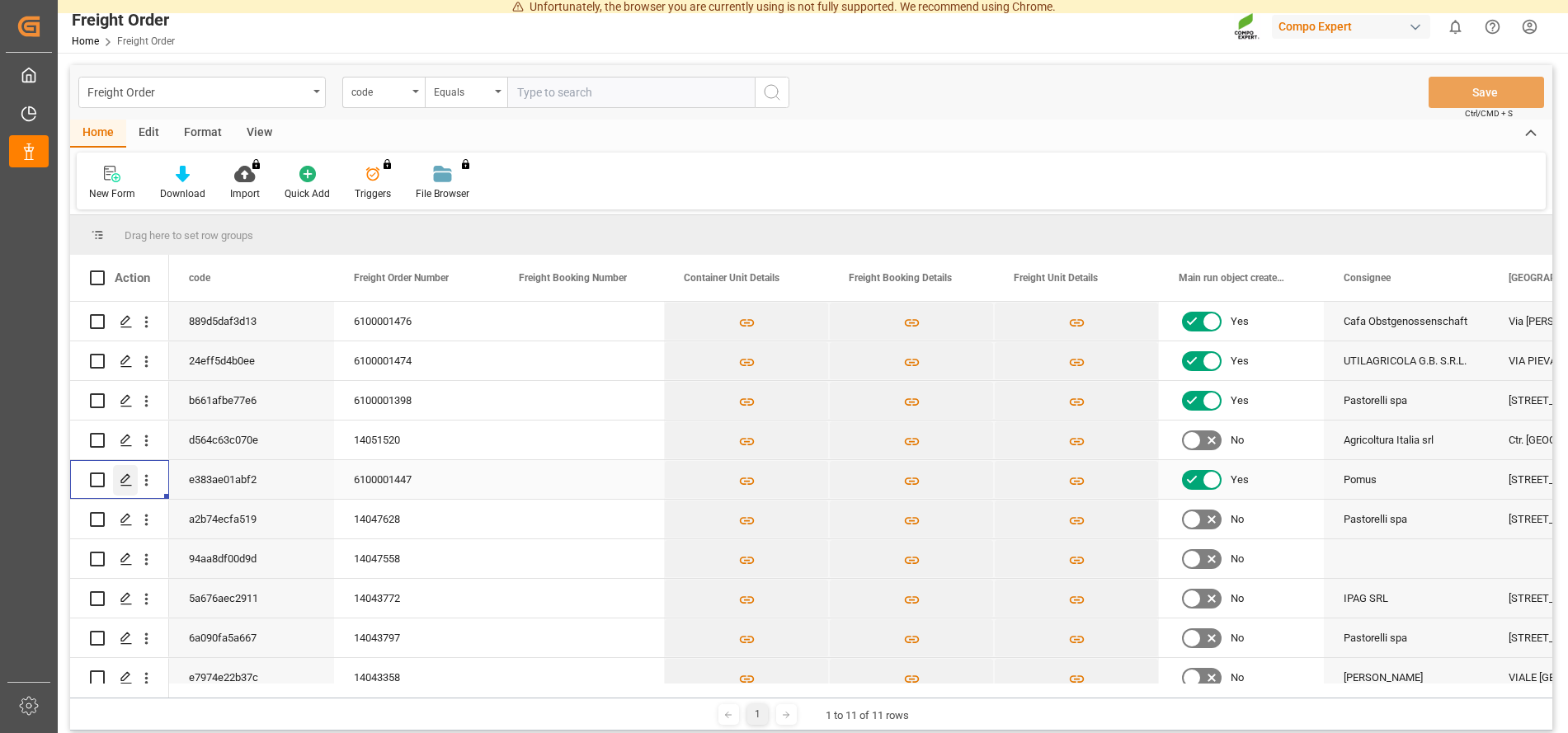
click at [124, 480] on icon "Press SPACE to select this row." at bounding box center [125, 480] width 13 height 13
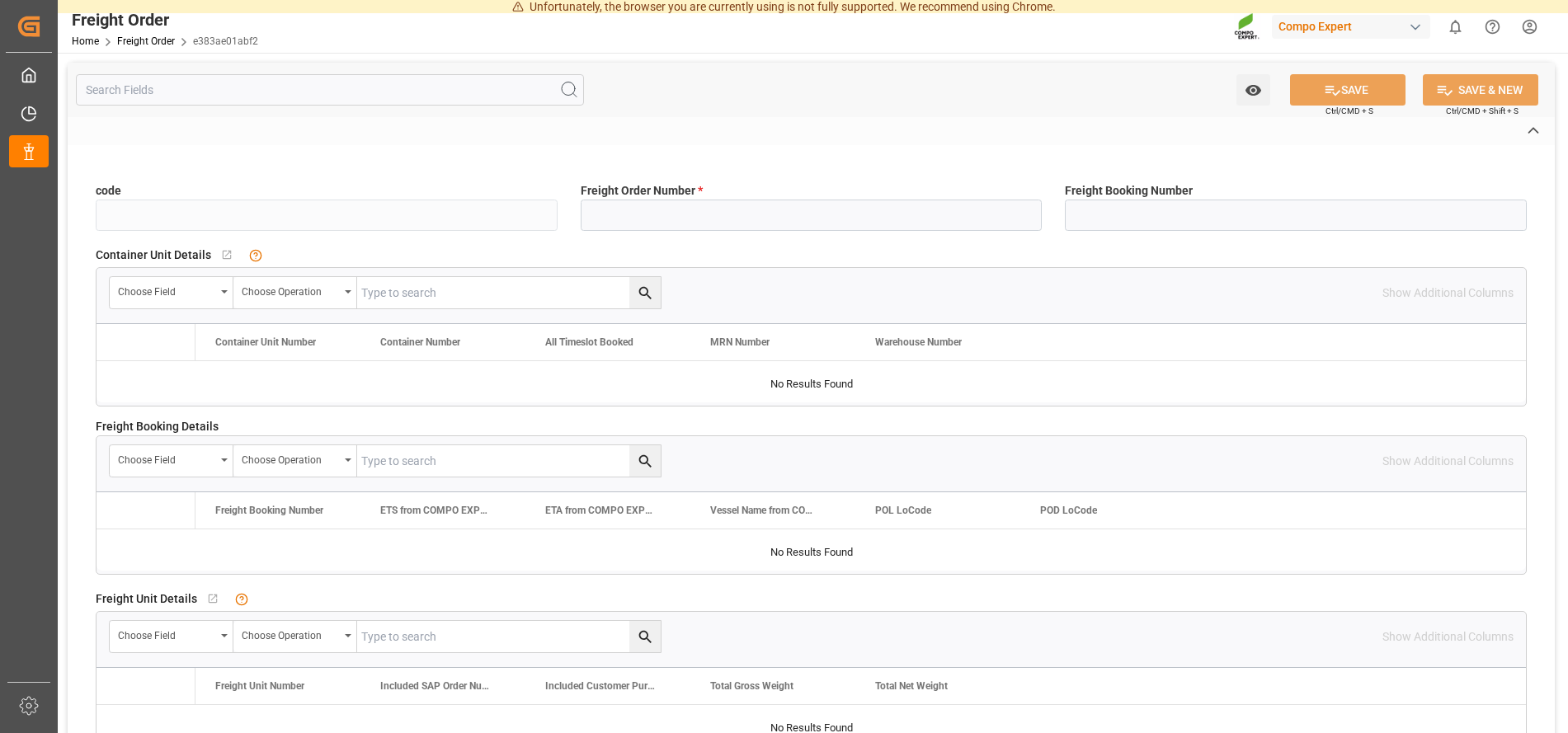
type input "e383ae01abf2"
type input "6100001447"
type input "No"
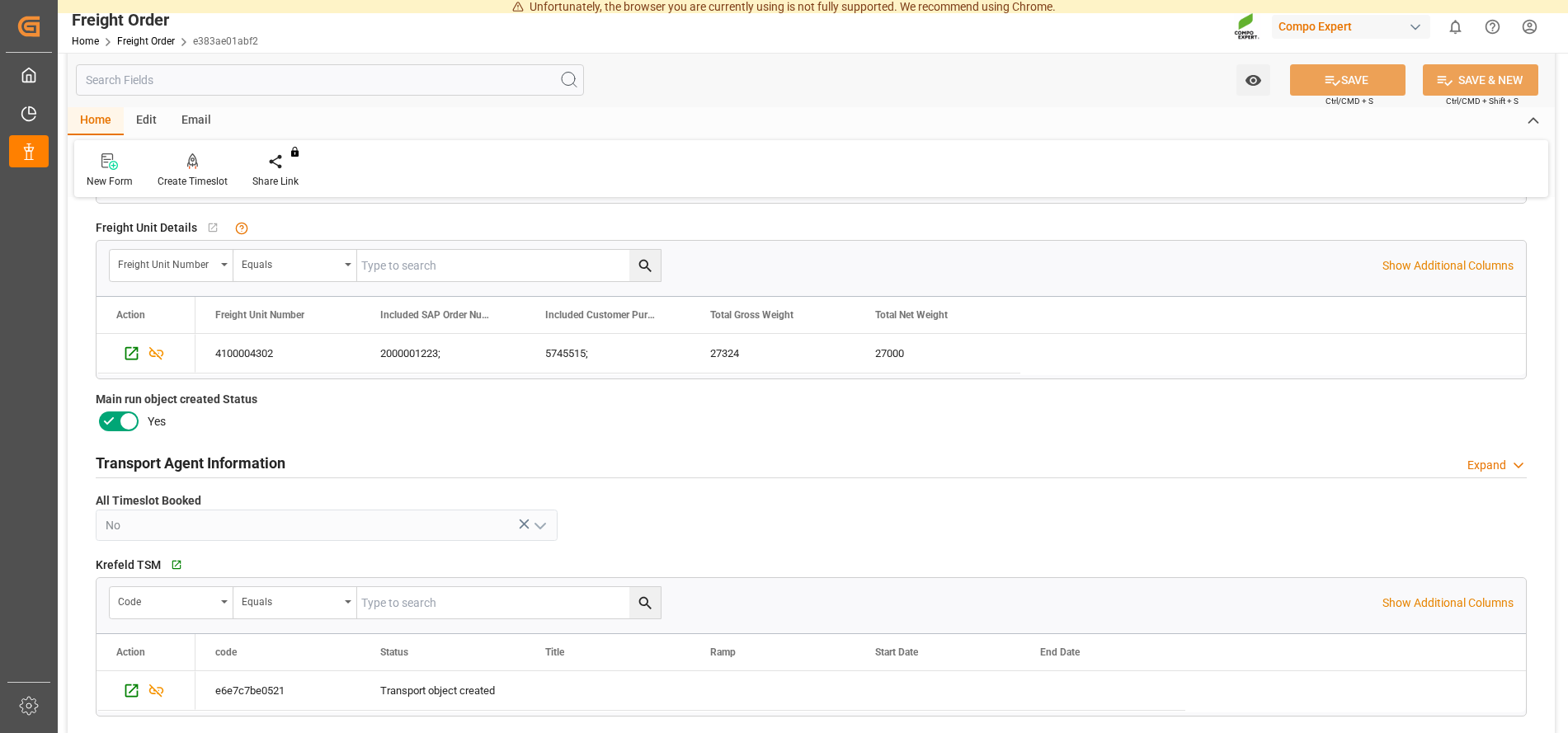
scroll to position [672, 0]
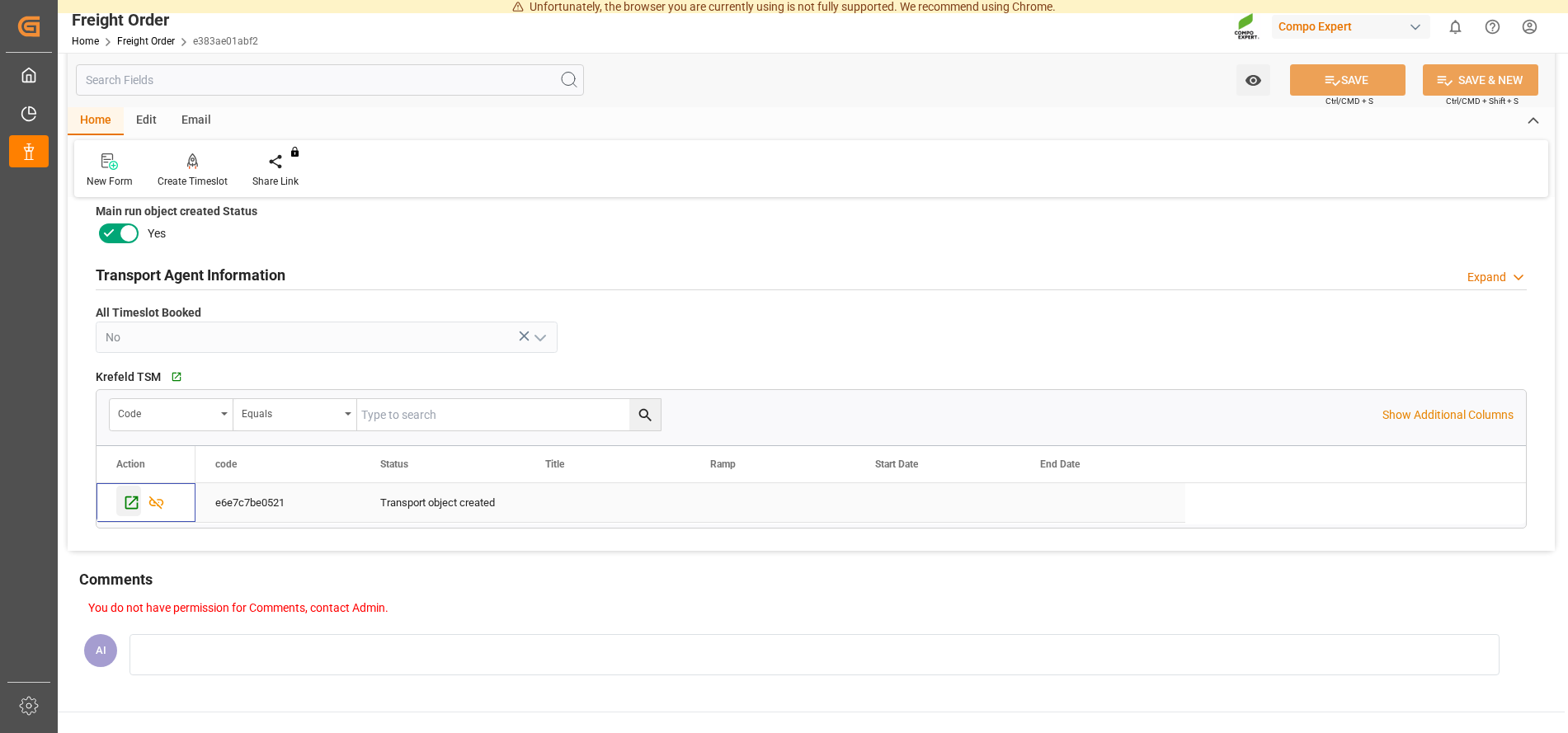
click at [129, 501] on icon "Press SPACE to select this row." at bounding box center [131, 502] width 17 height 17
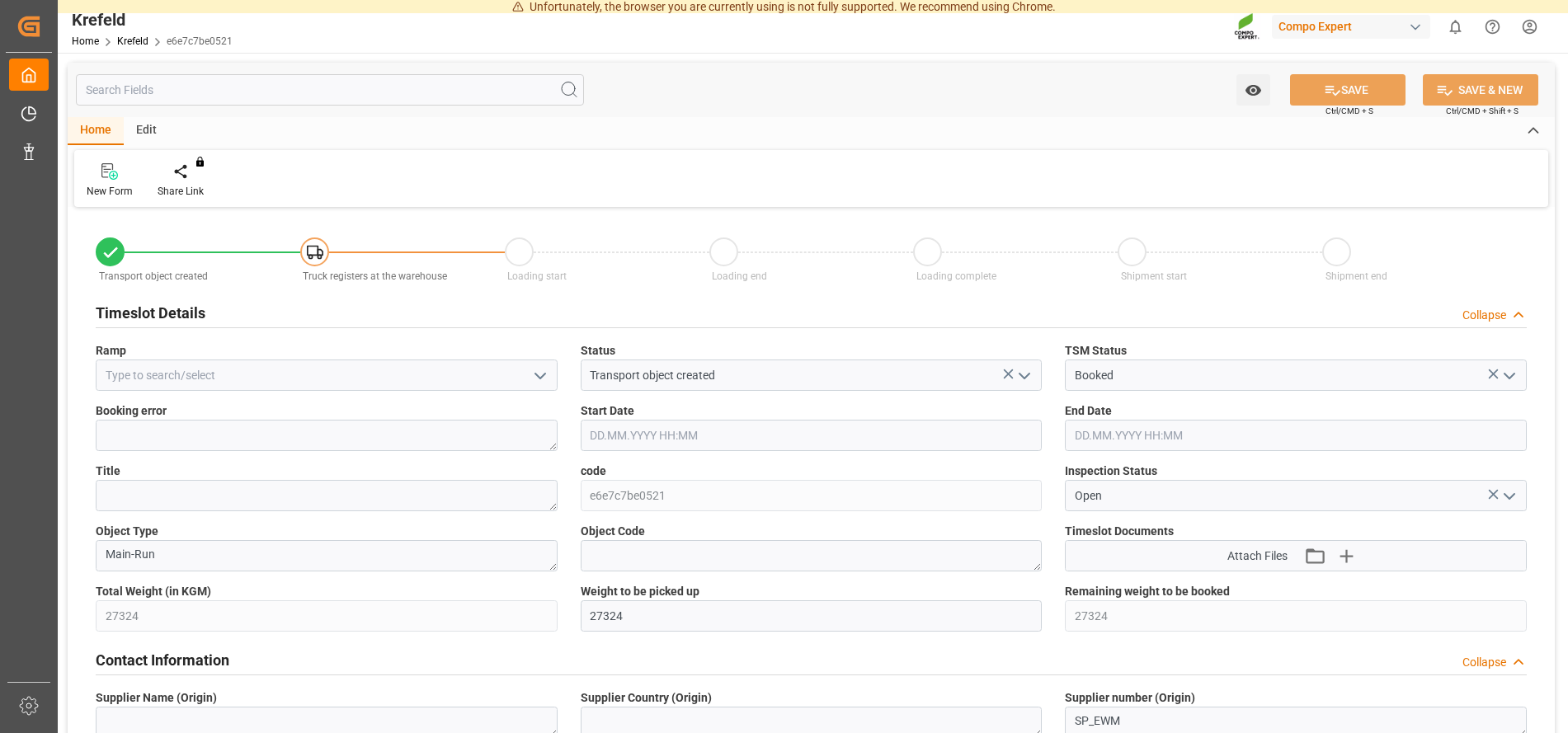
type input "[DATE] 13:58"
type input "[DATE] 05:42"
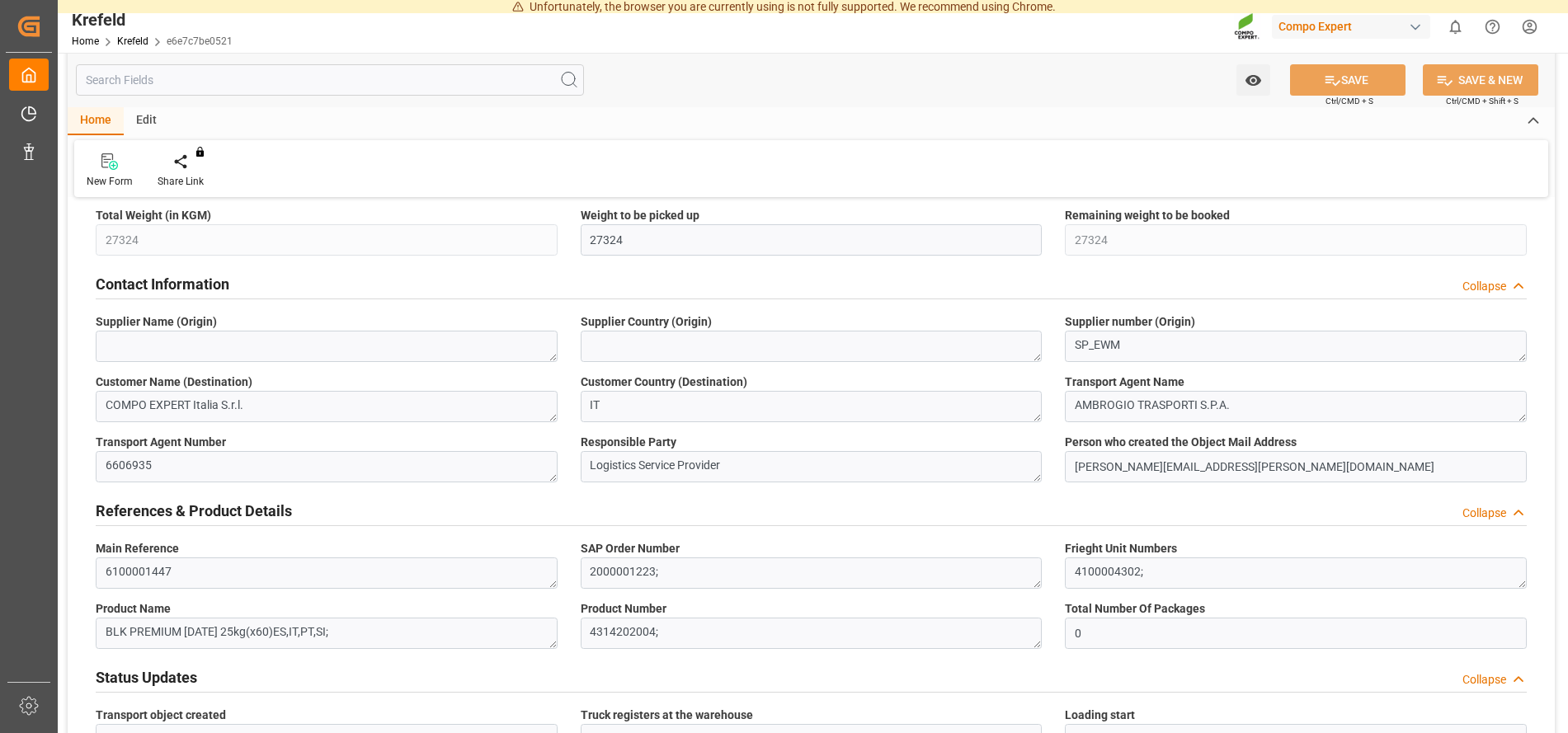
scroll to position [672, 0]
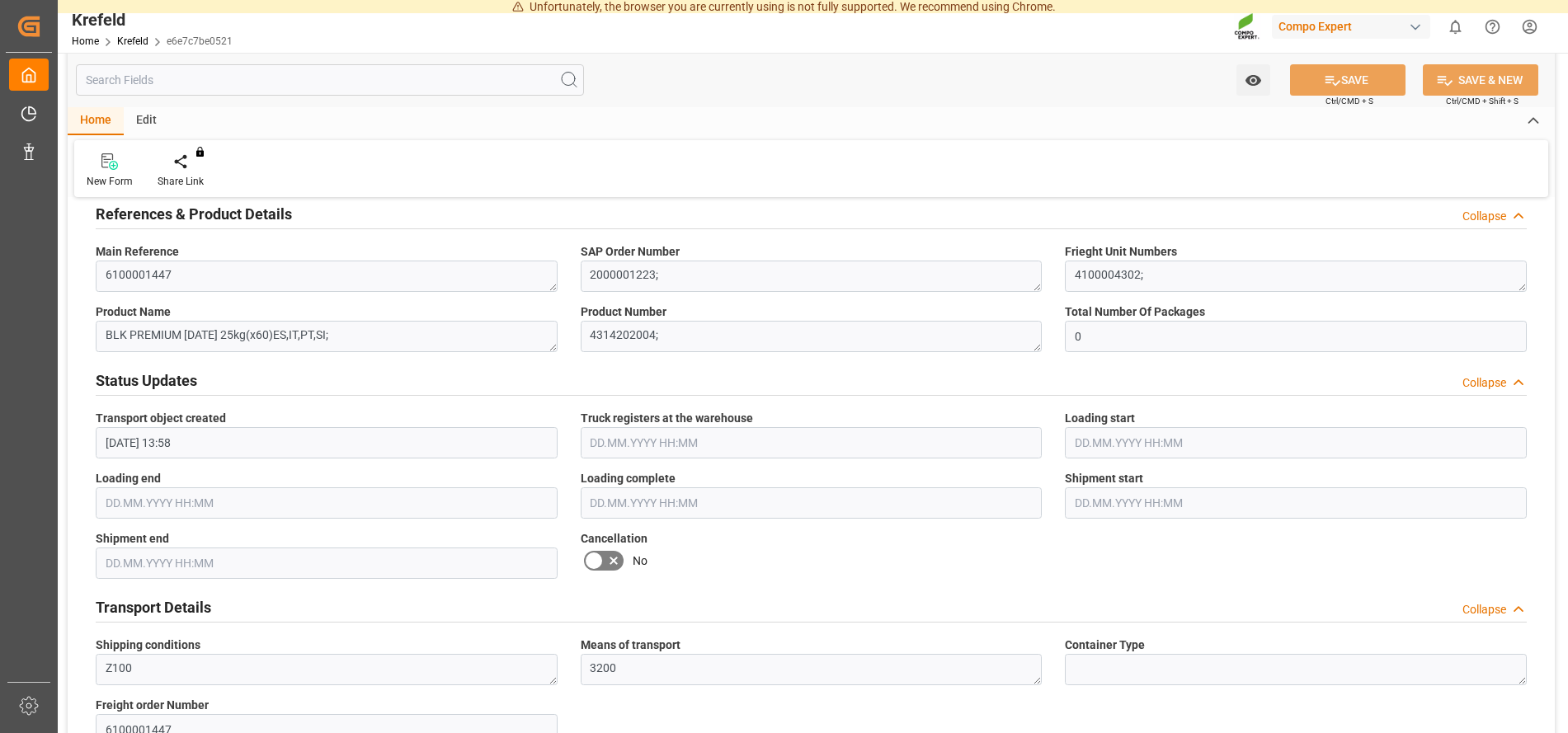
click at [590, 564] on icon at bounding box center [593, 560] width 20 height 20
click at [0, 0] on input "checkbox" at bounding box center [0, 0] width 0 height 0
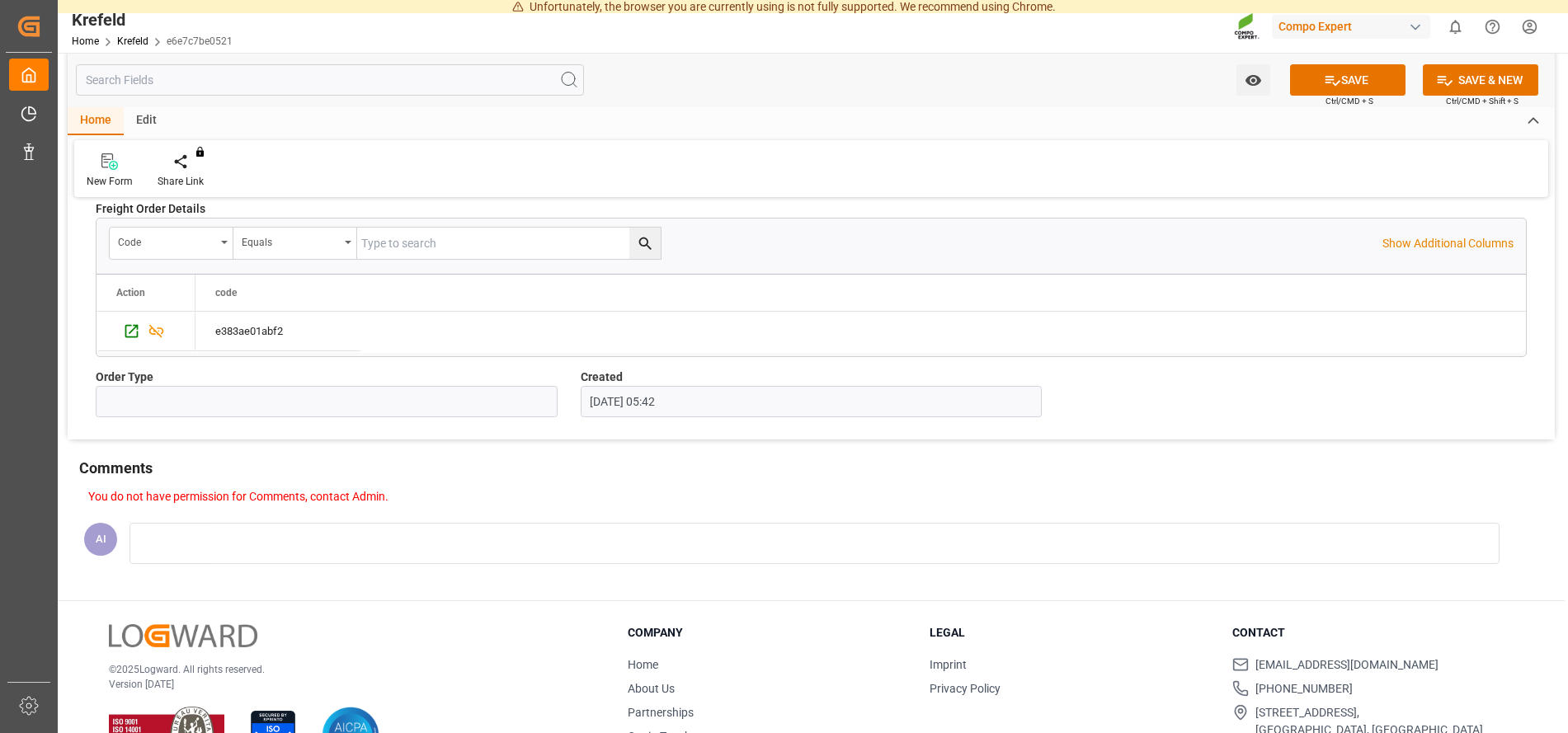
scroll to position [1284, 0]
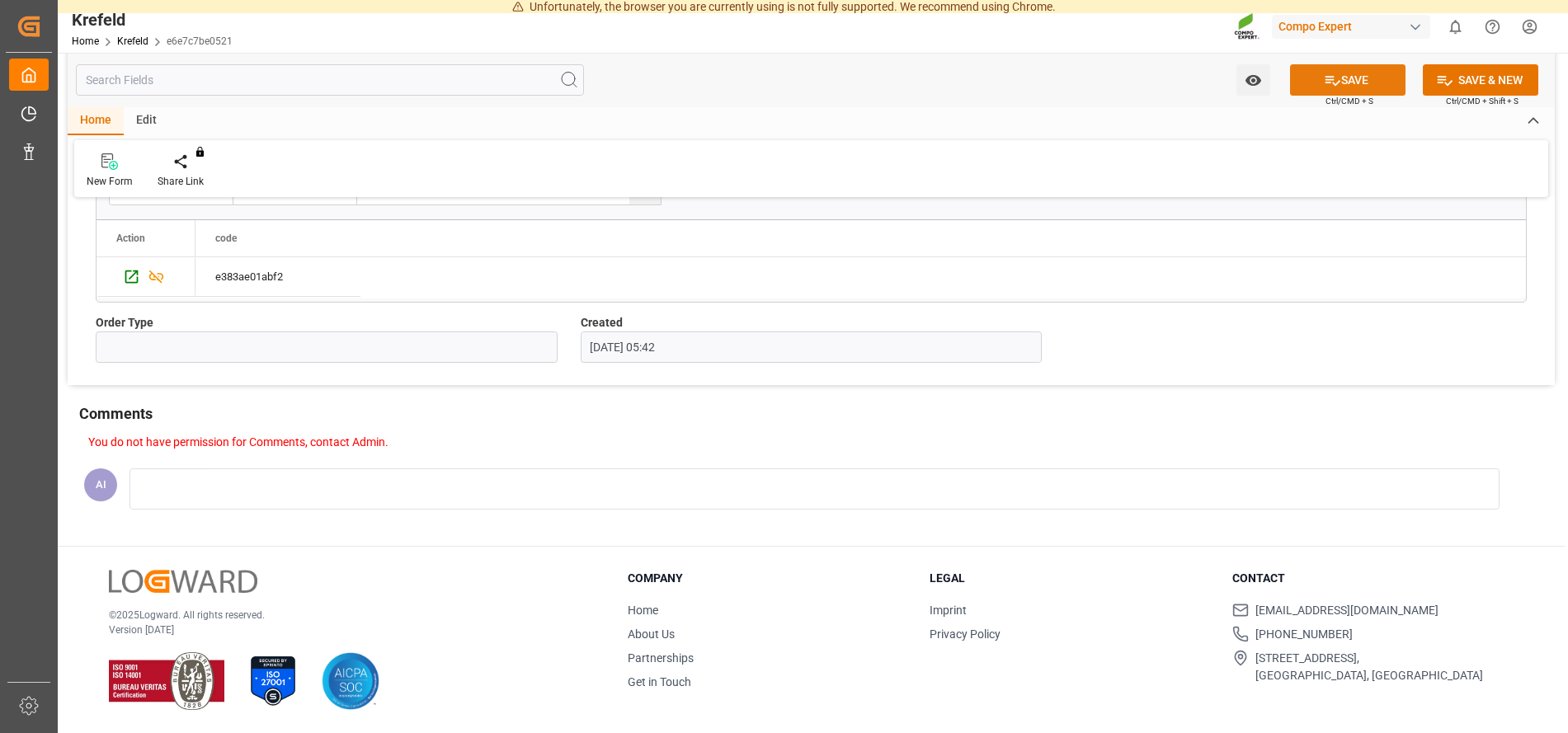
click at [1386, 77] on button "SAVE" at bounding box center [1348, 80] width 116 height 31
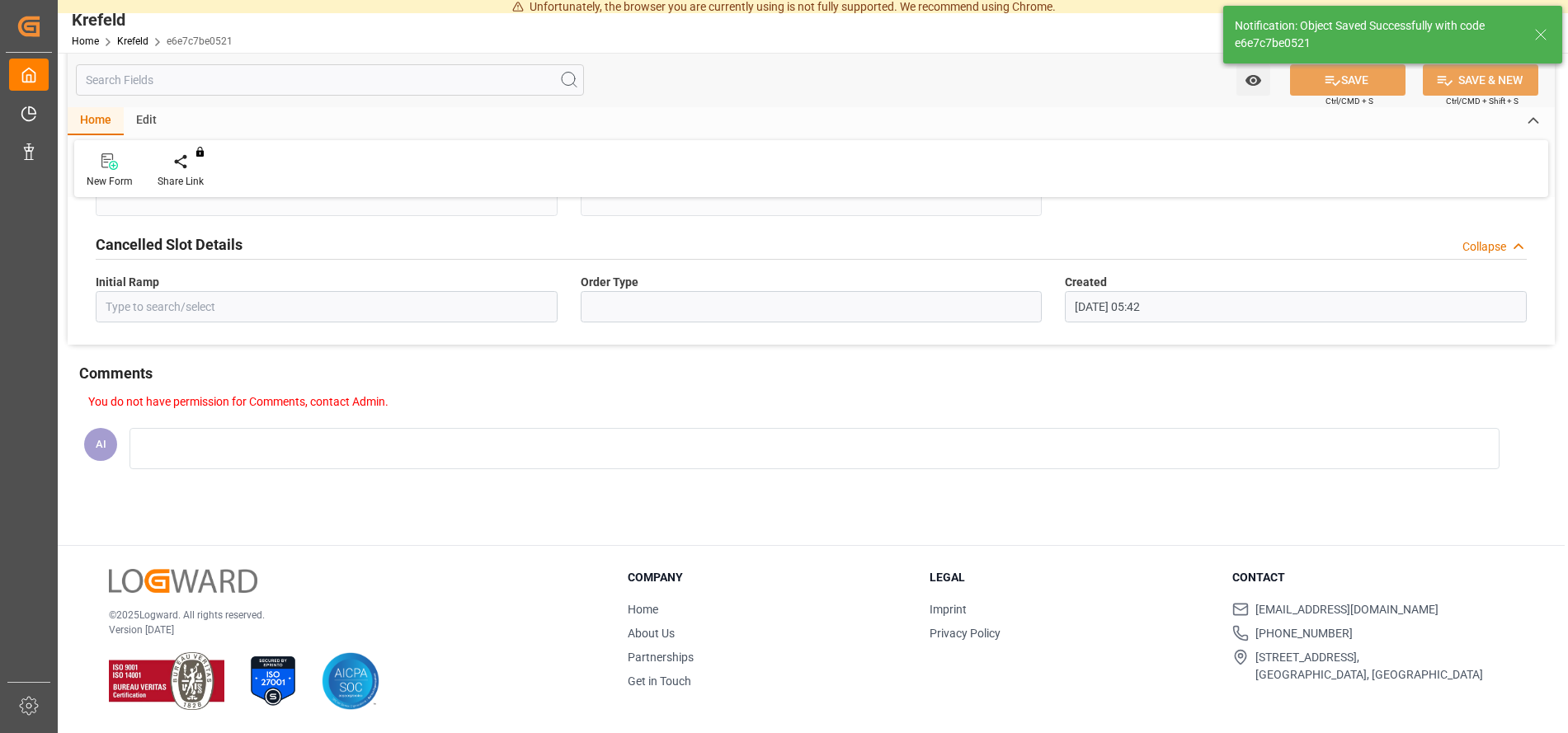
type input "6100001447"
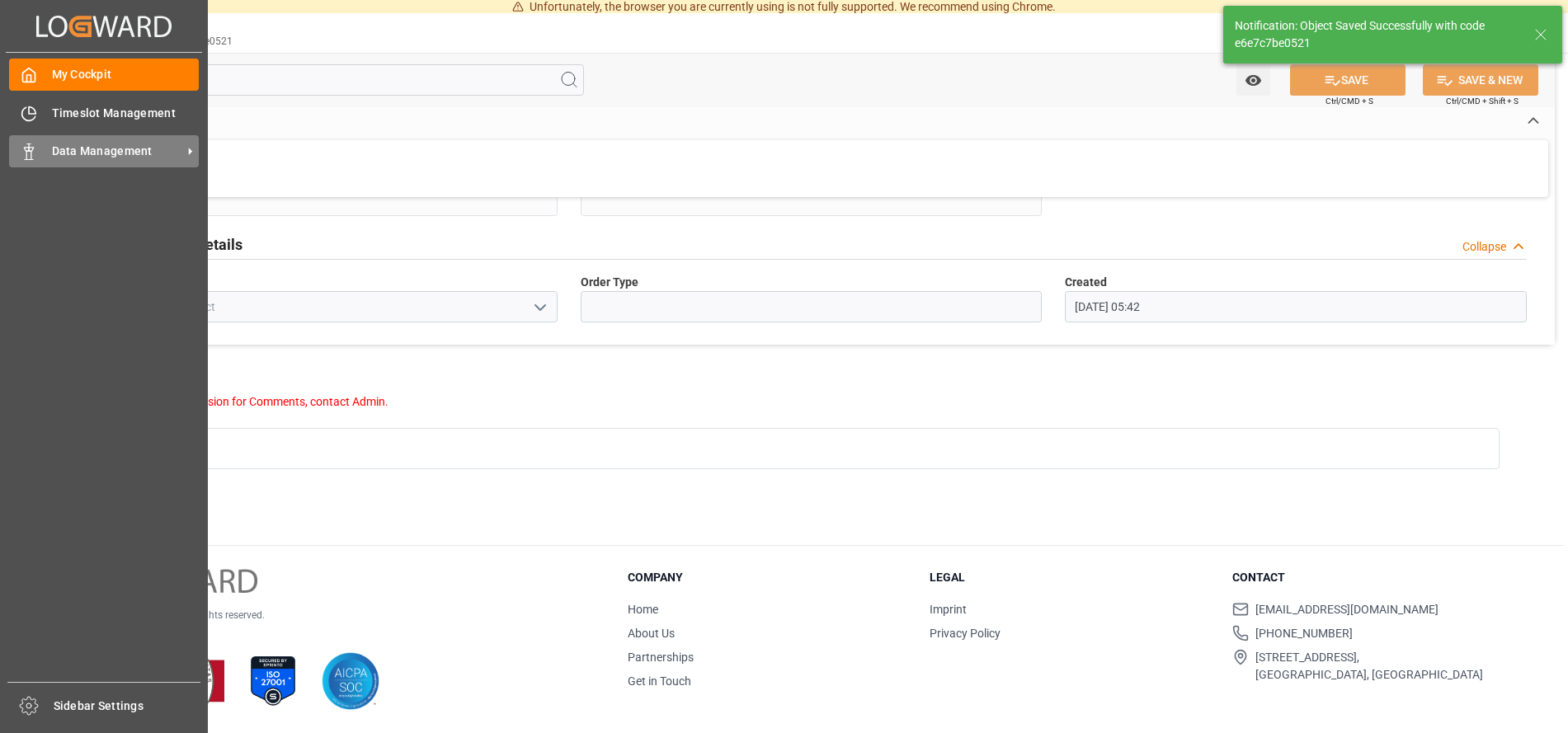
click at [46, 152] on div "Data Management Data Management" at bounding box center [103, 150] width 189 height 32
click at [174, 155] on span "Data Management" at bounding box center [117, 151] width 131 height 17
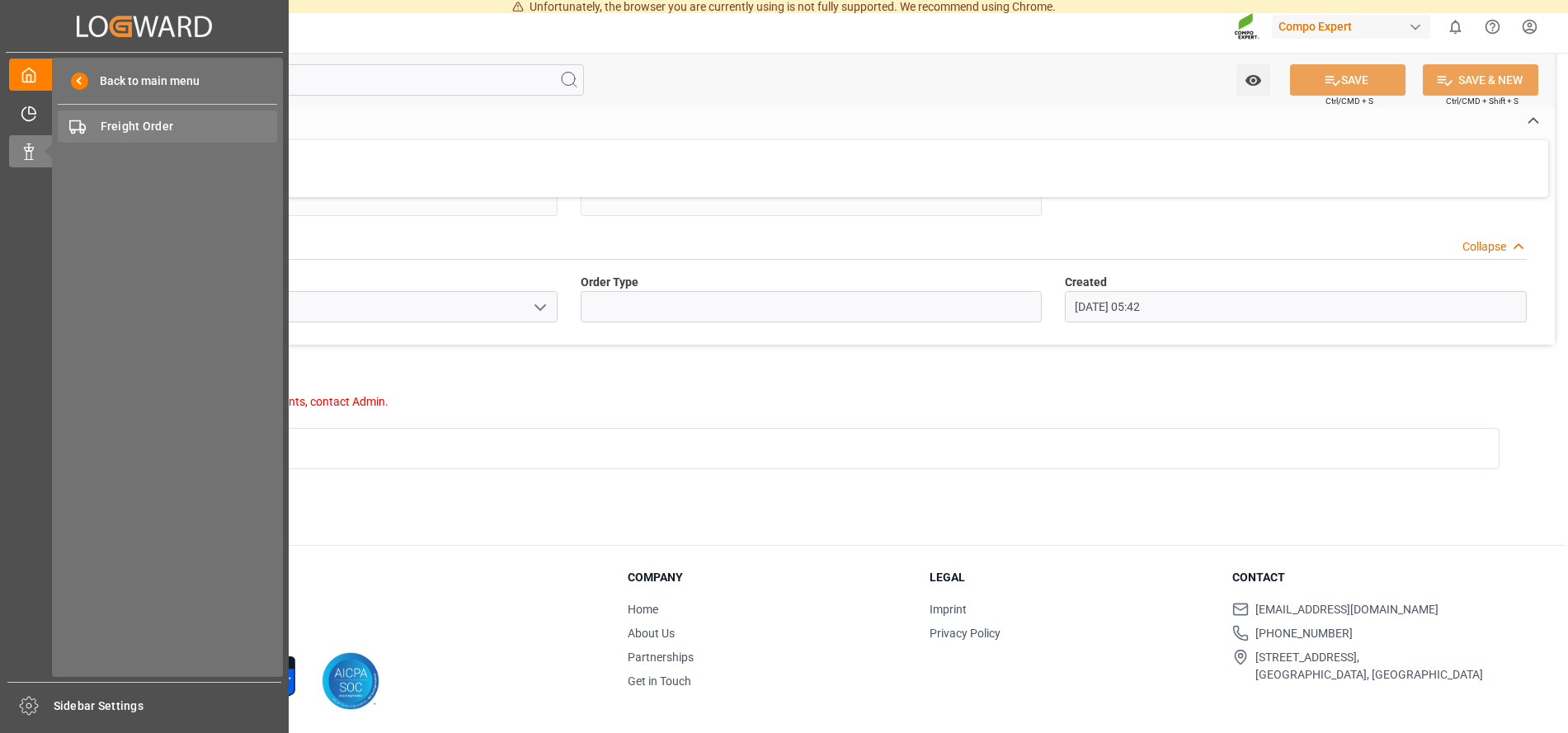
click at [152, 127] on span "Freight Order" at bounding box center [188, 126] width 177 height 17
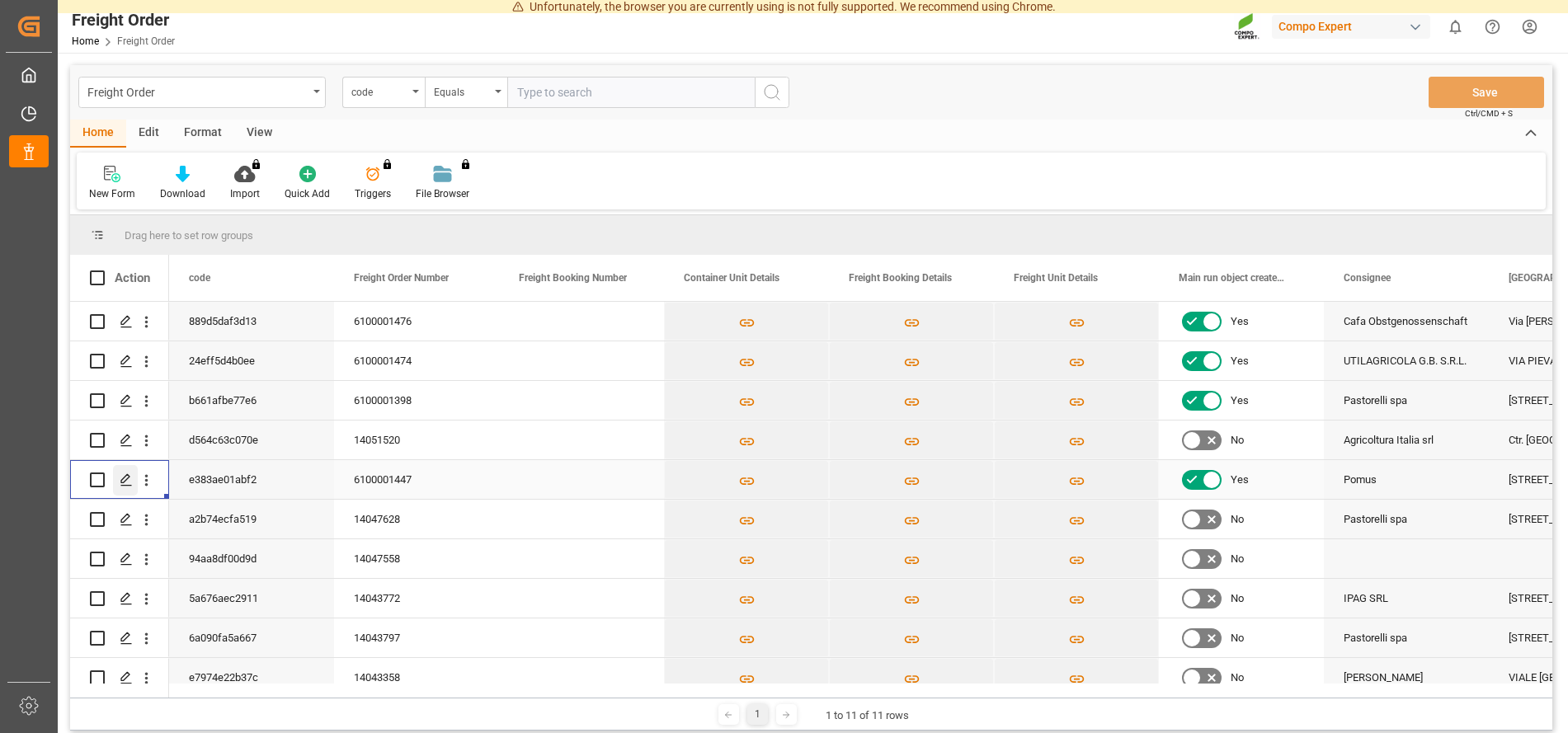
click at [129, 479] on icon "Press SPACE to select this row." at bounding box center [125, 480] width 13 height 13
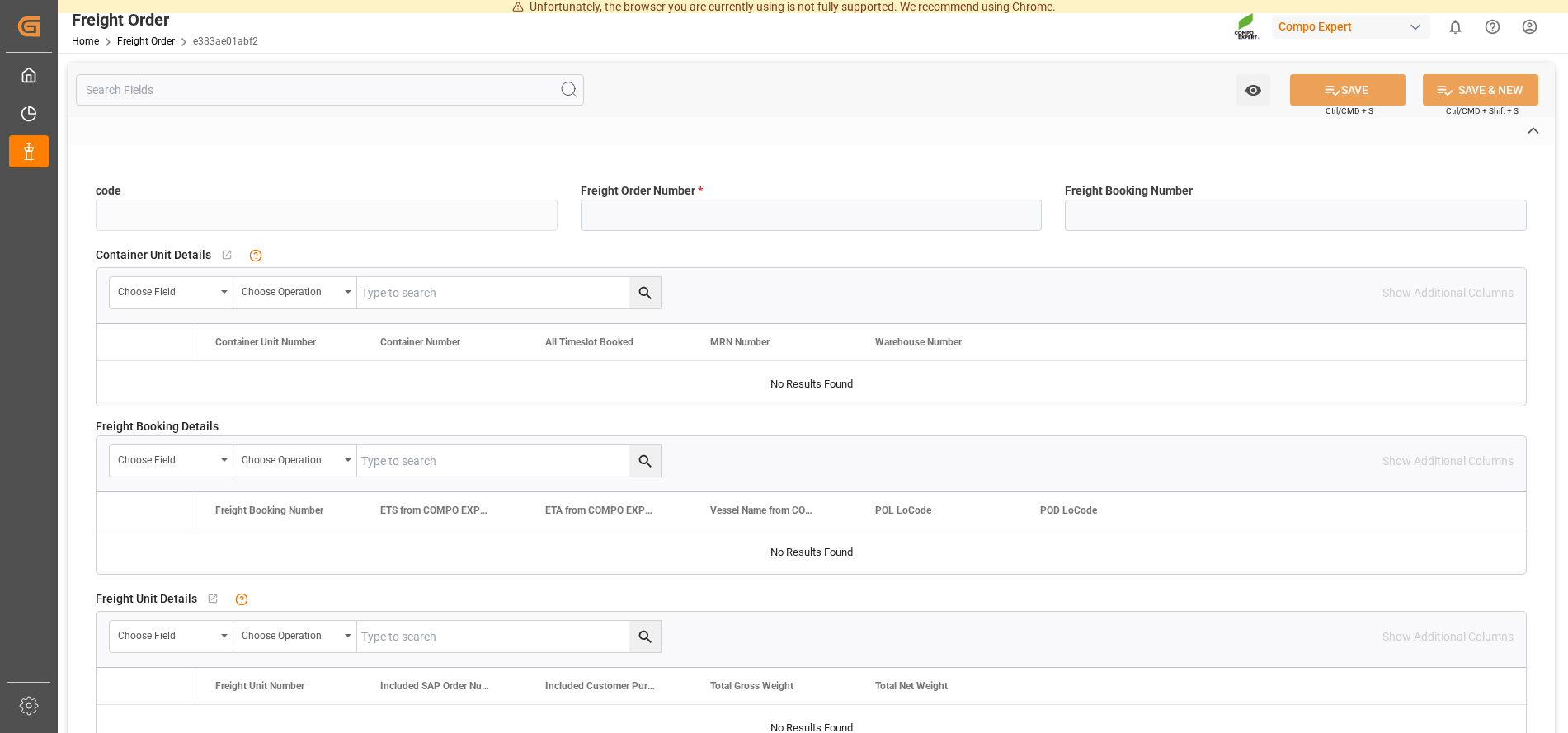
type input "e383ae01abf2"
type input "6100001447"
type input "No"
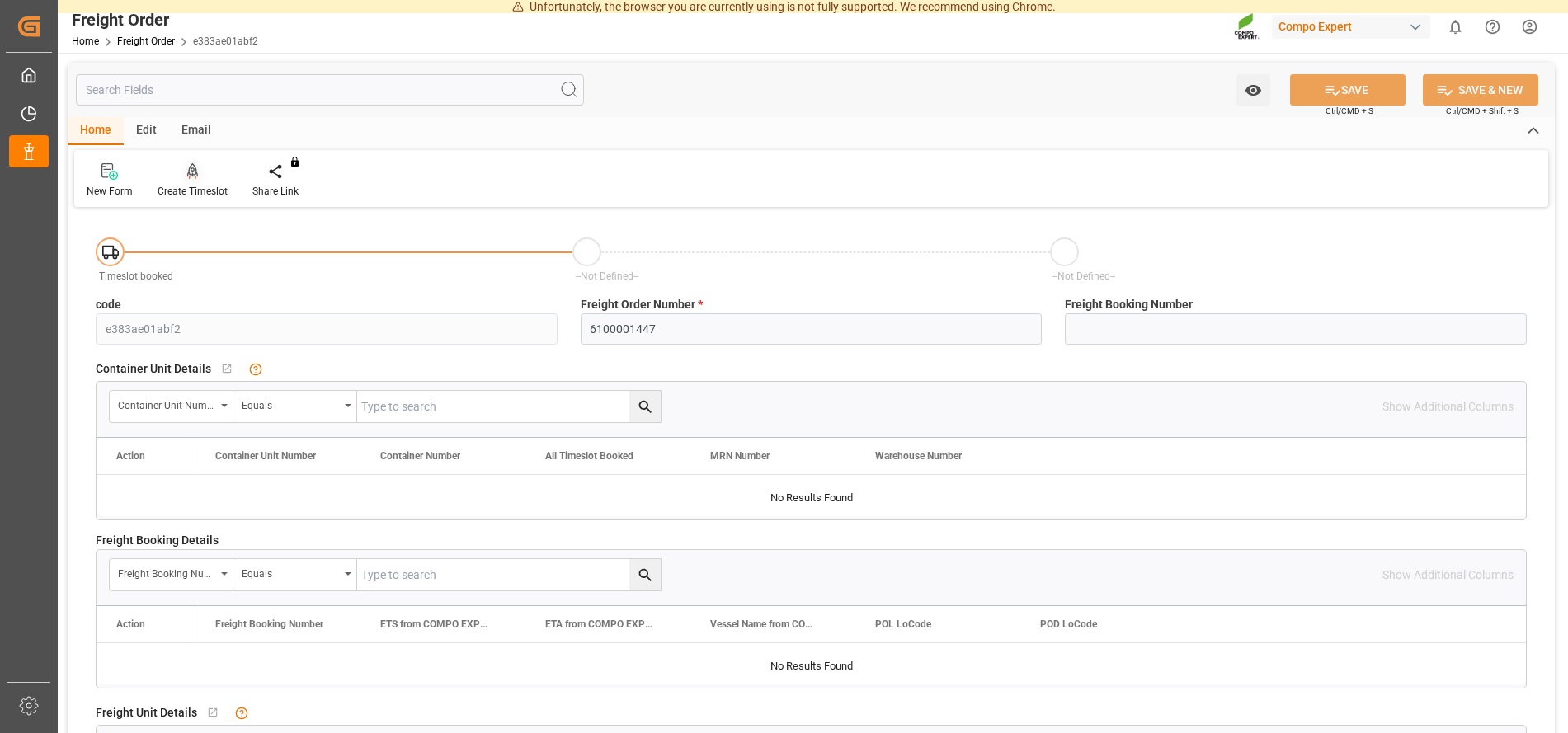
click at [190, 189] on div "Create Timeslot" at bounding box center [192, 191] width 70 height 15
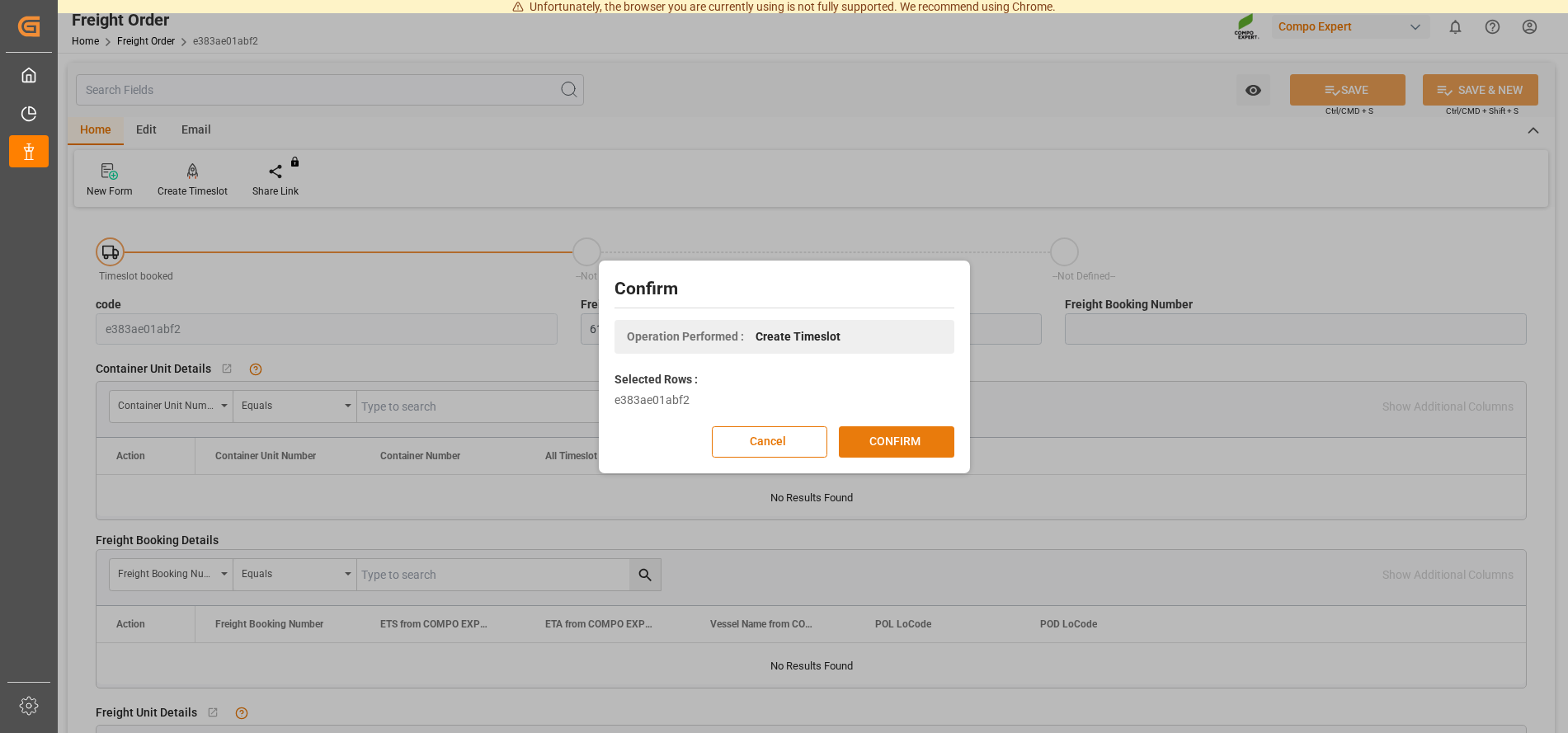
click at [908, 437] on button "CONFIRM" at bounding box center [896, 442] width 116 height 31
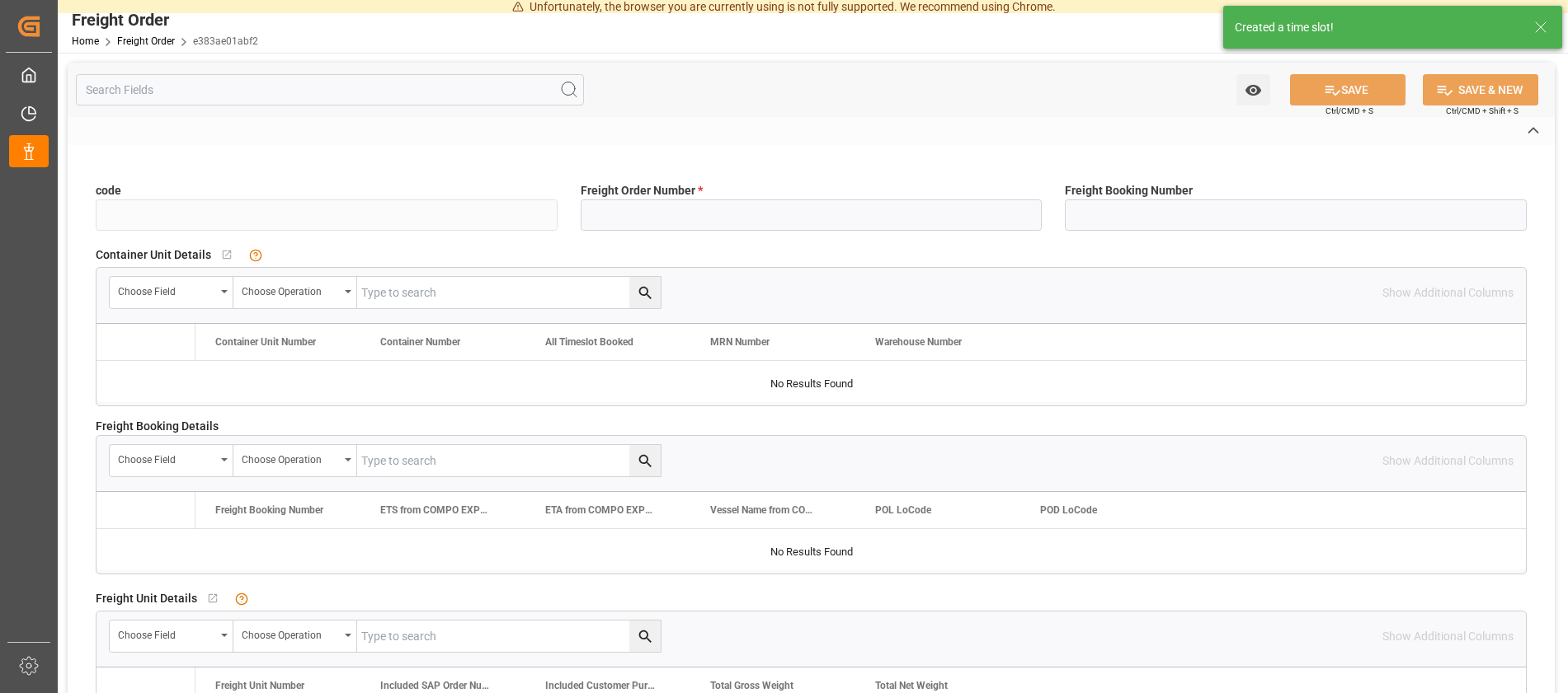
type input "e383ae01abf2"
type input "6100001447"
type input "No"
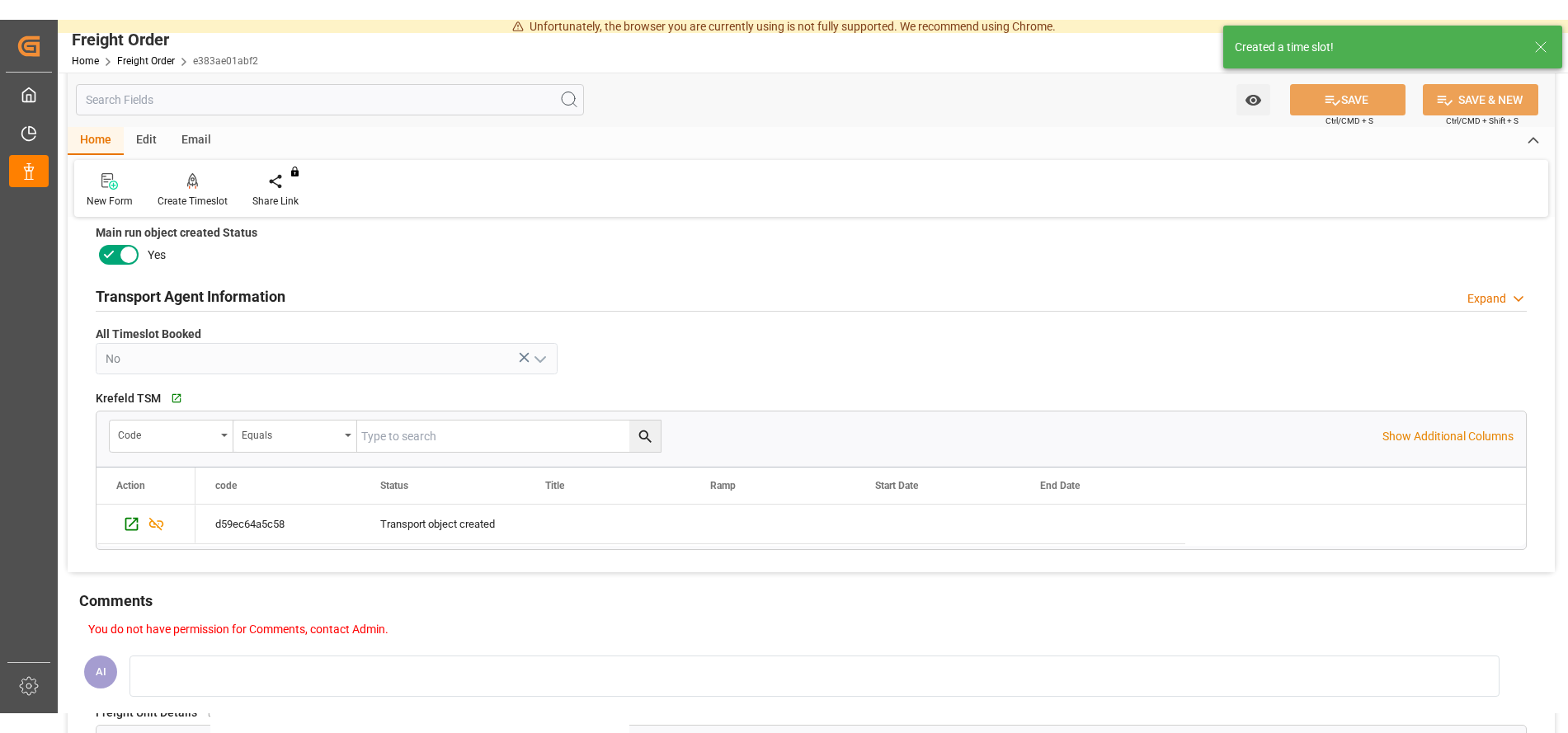
scroll to position [672, 0]
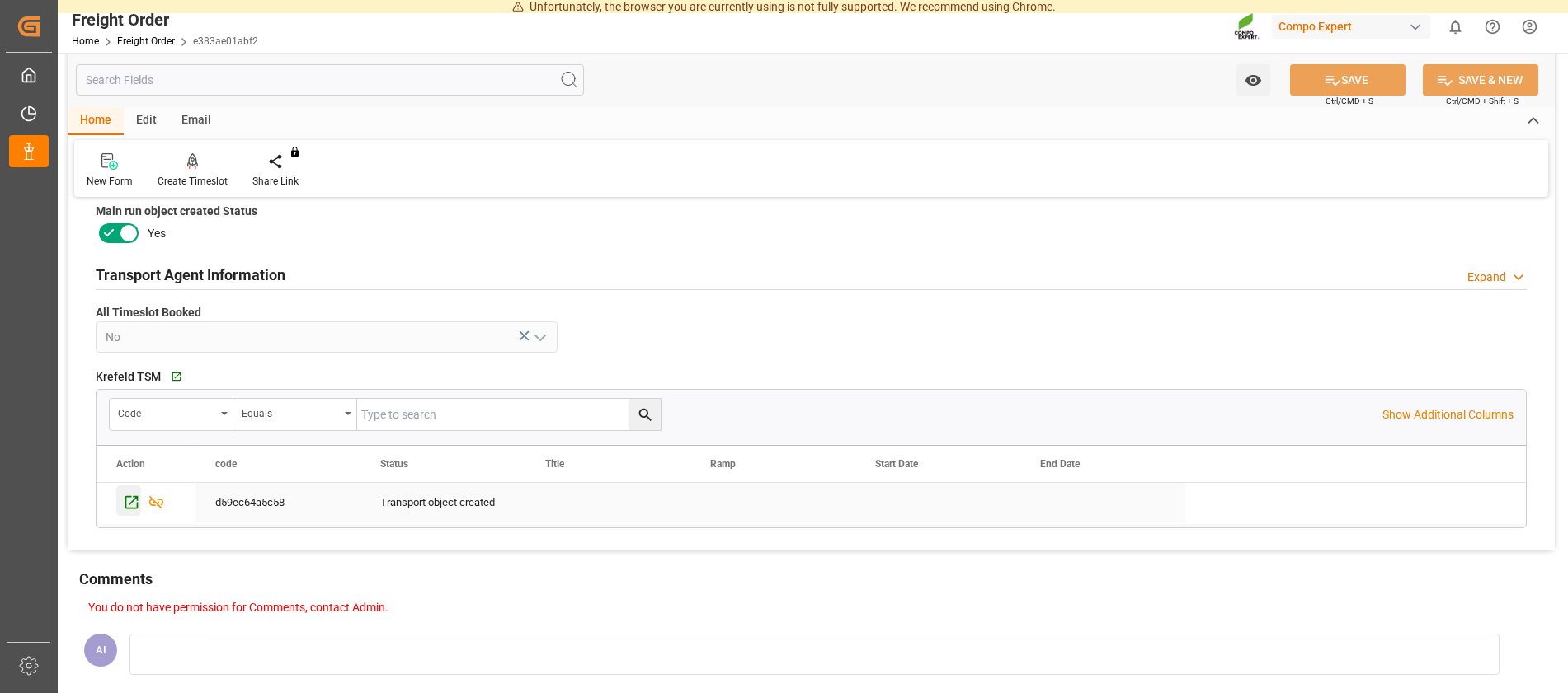
click at [135, 505] on icon "Press SPACE to select this row." at bounding box center [131, 502] width 17 height 17
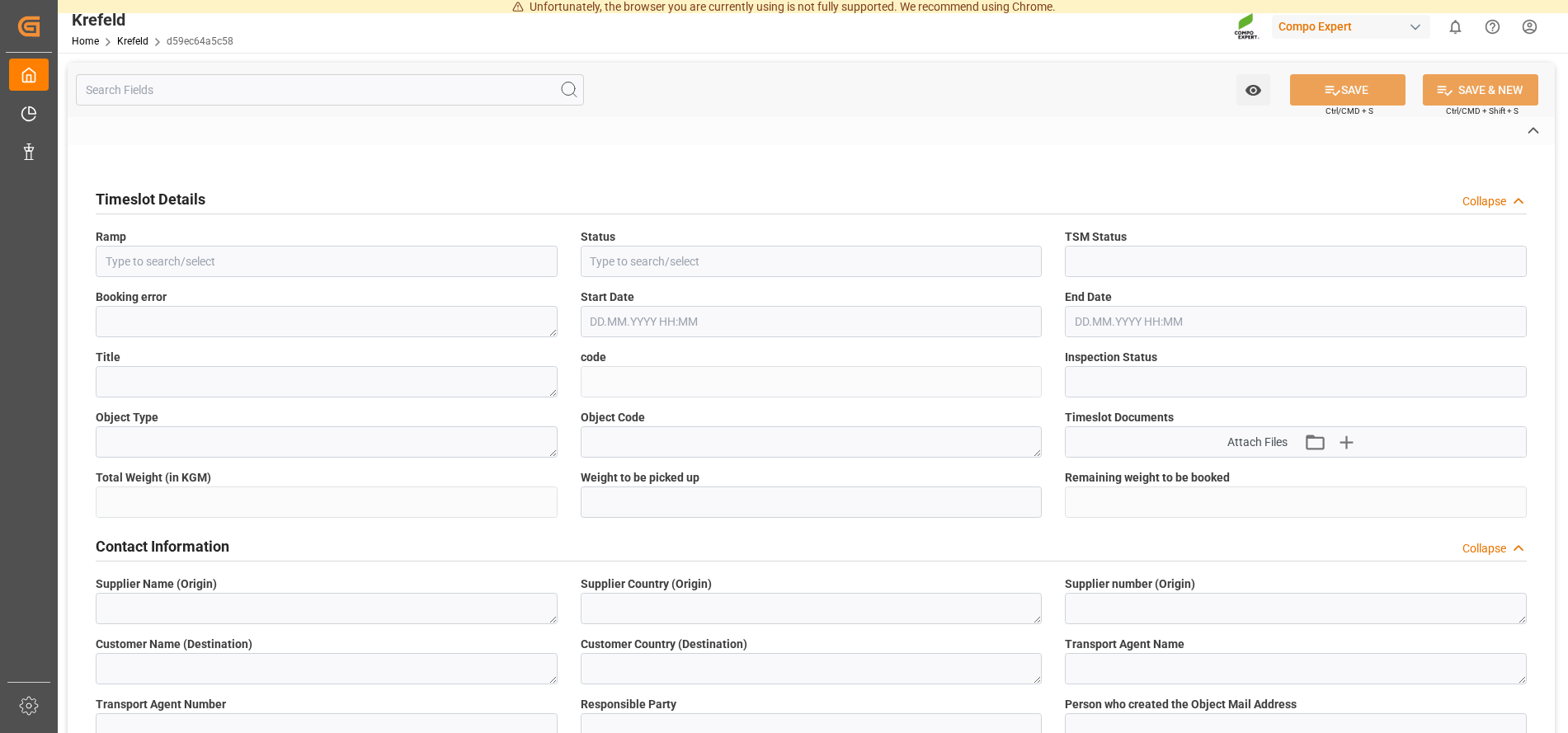
type input "Transport object created"
type input "Booked"
type input "d59ec64a5c58"
type input "Open"
type textarea "Main-Run"
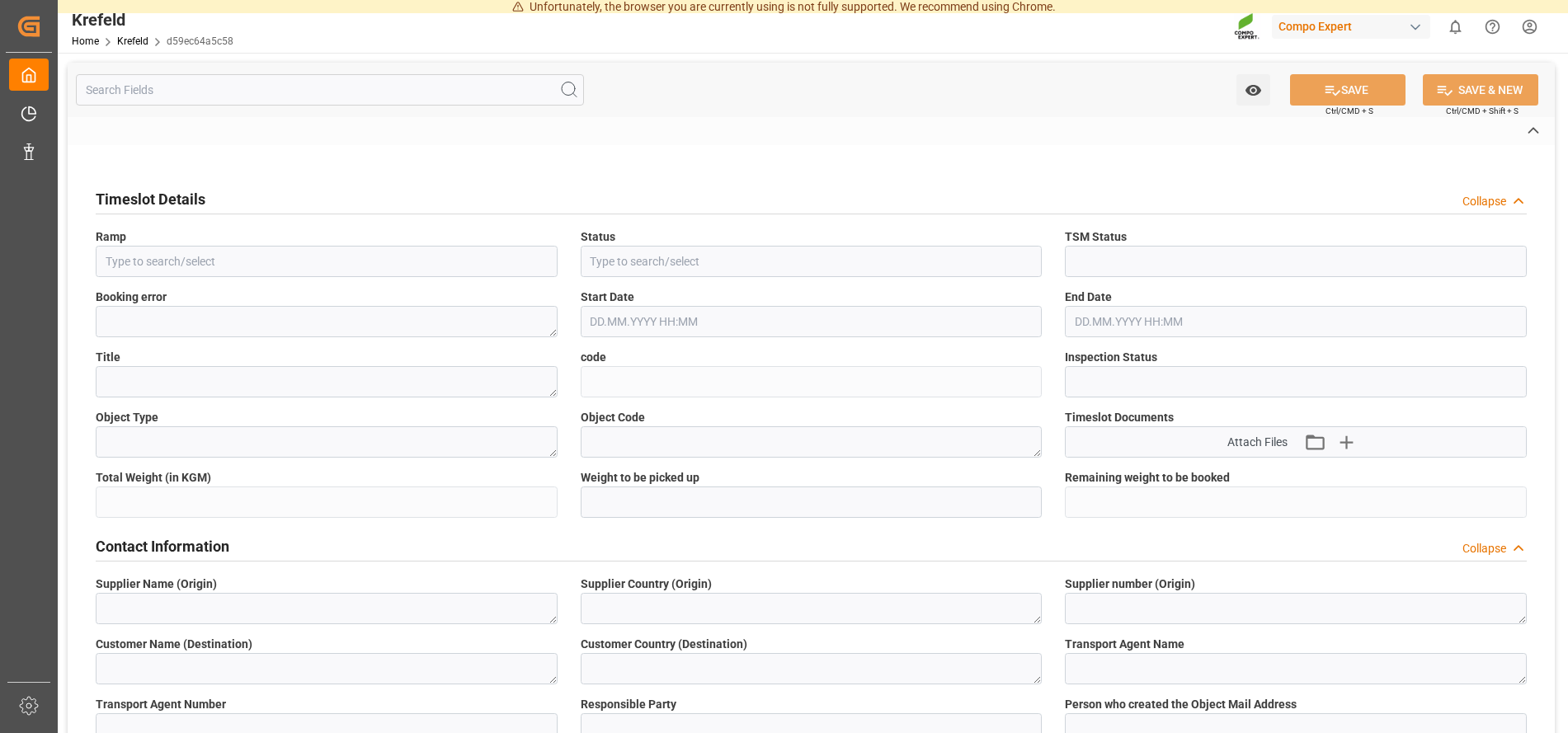
type input "27324"
type textarea "SP_EWM"
type textarea "COMPO EXPERT Italia S.r.l."
type textarea "IT"
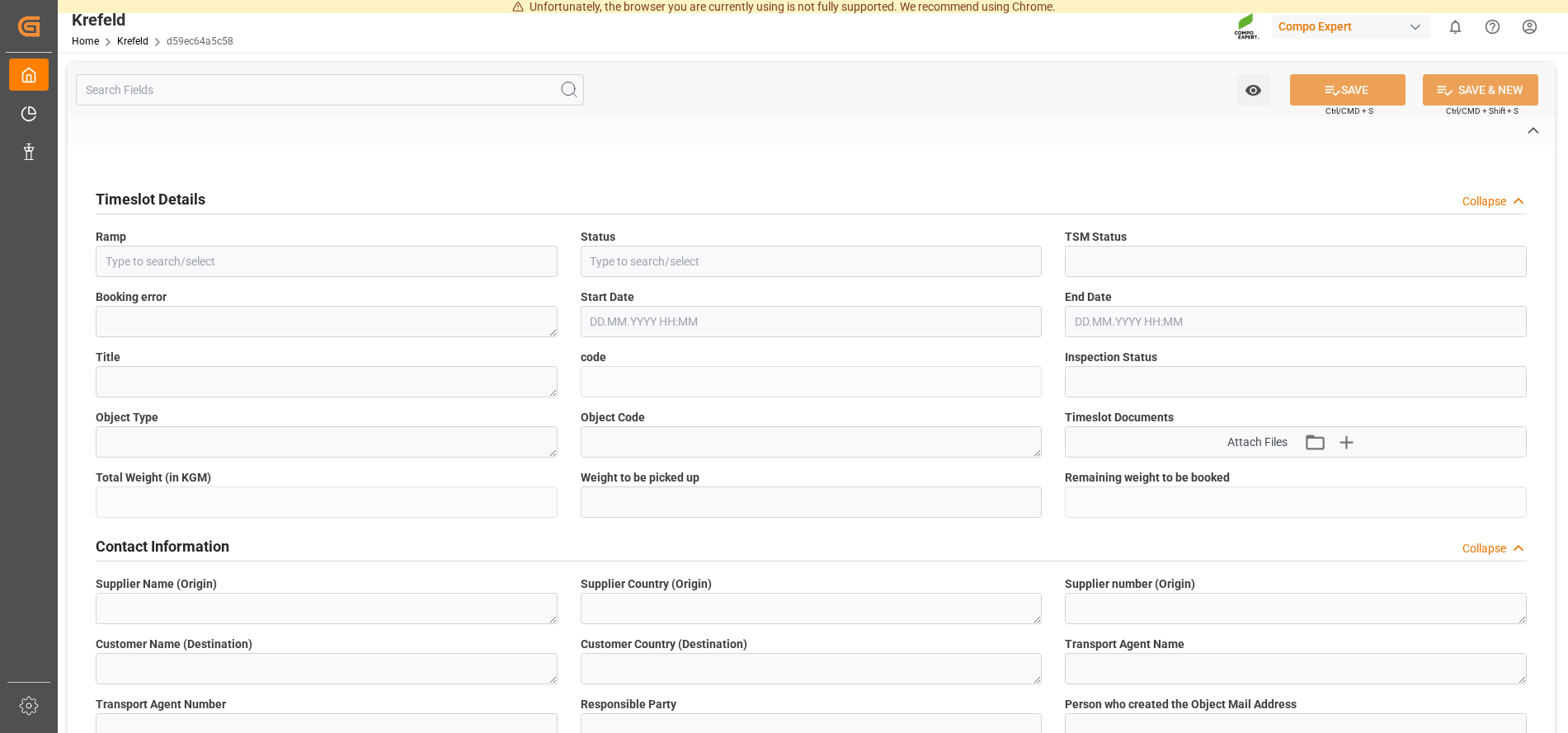
type textarea "AMBROGIO TRASPORTI S.P.A."
type textarea "6606935"
type textarea "Logistics Service Provider"
type input "[PERSON_NAME][EMAIL_ADDRESS][PERSON_NAME][DOMAIN_NAME]"
type textarea "6100001447"
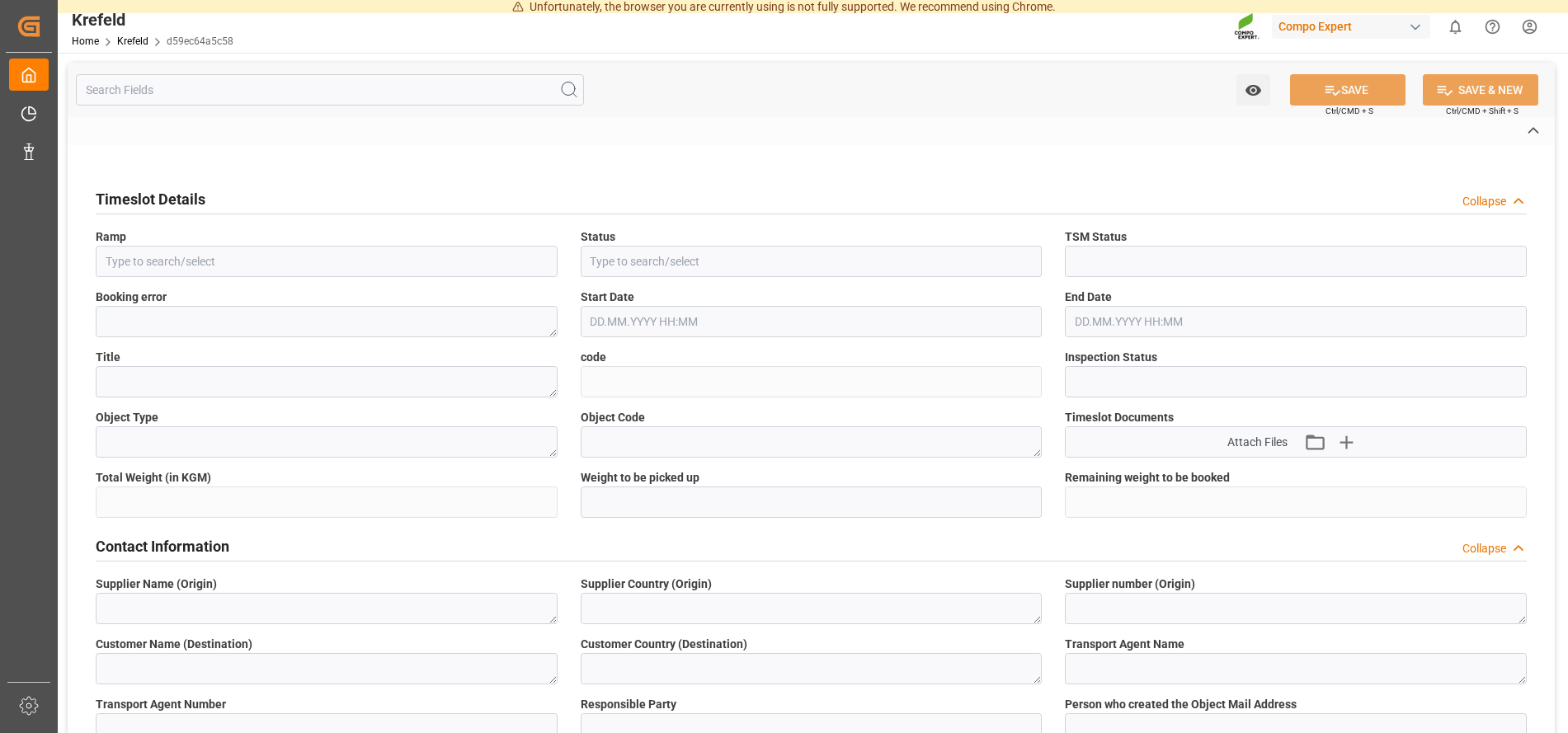
type textarea "2000001223;"
type textarea "4100004302;"
type textarea "BLK PREMIUM [DATE] 25kg(x60)ES,IT,PT,SI;"
type textarea "4314202004;"
type input "0"
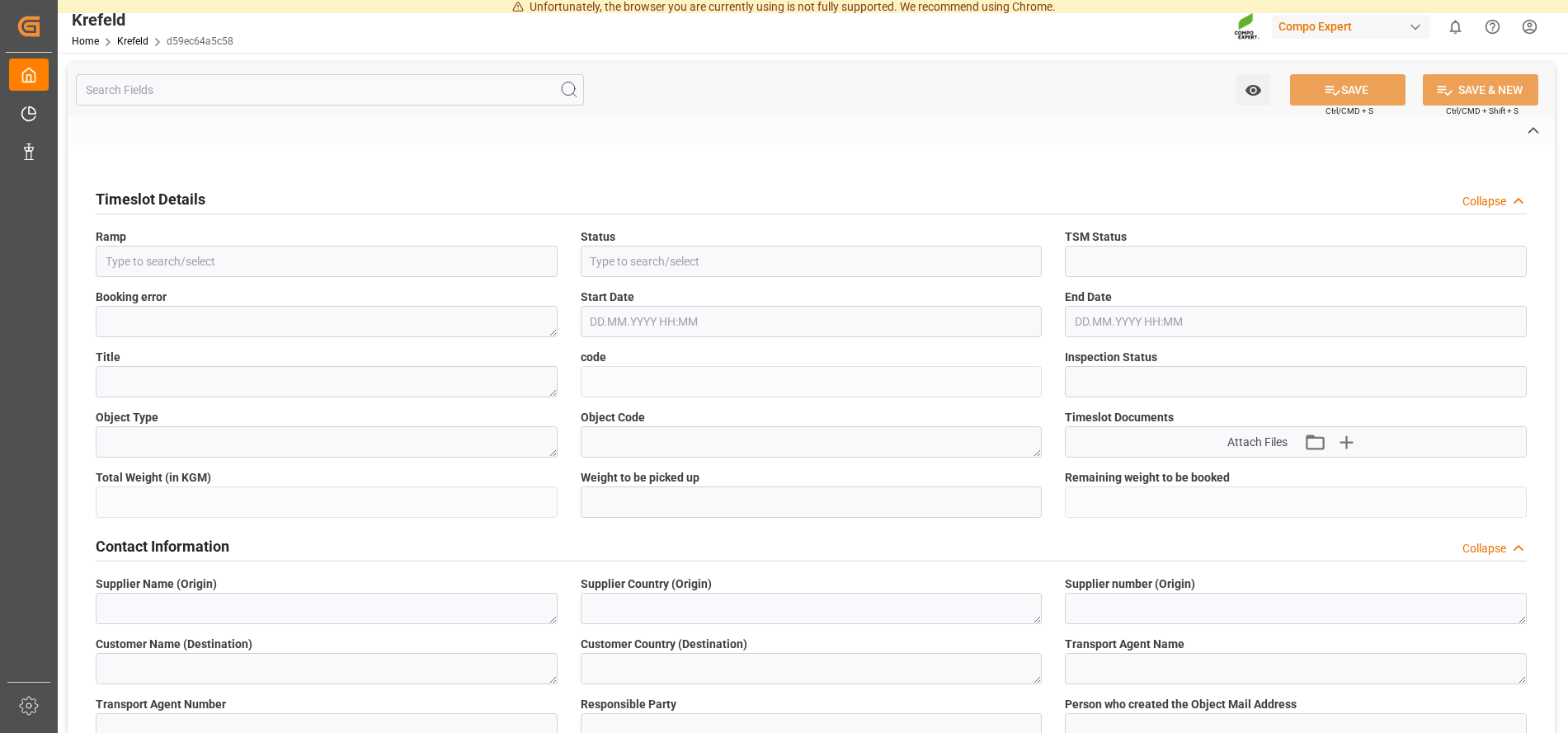
type textarea "Z100"
type textarea "3200"
type input "6100001447"
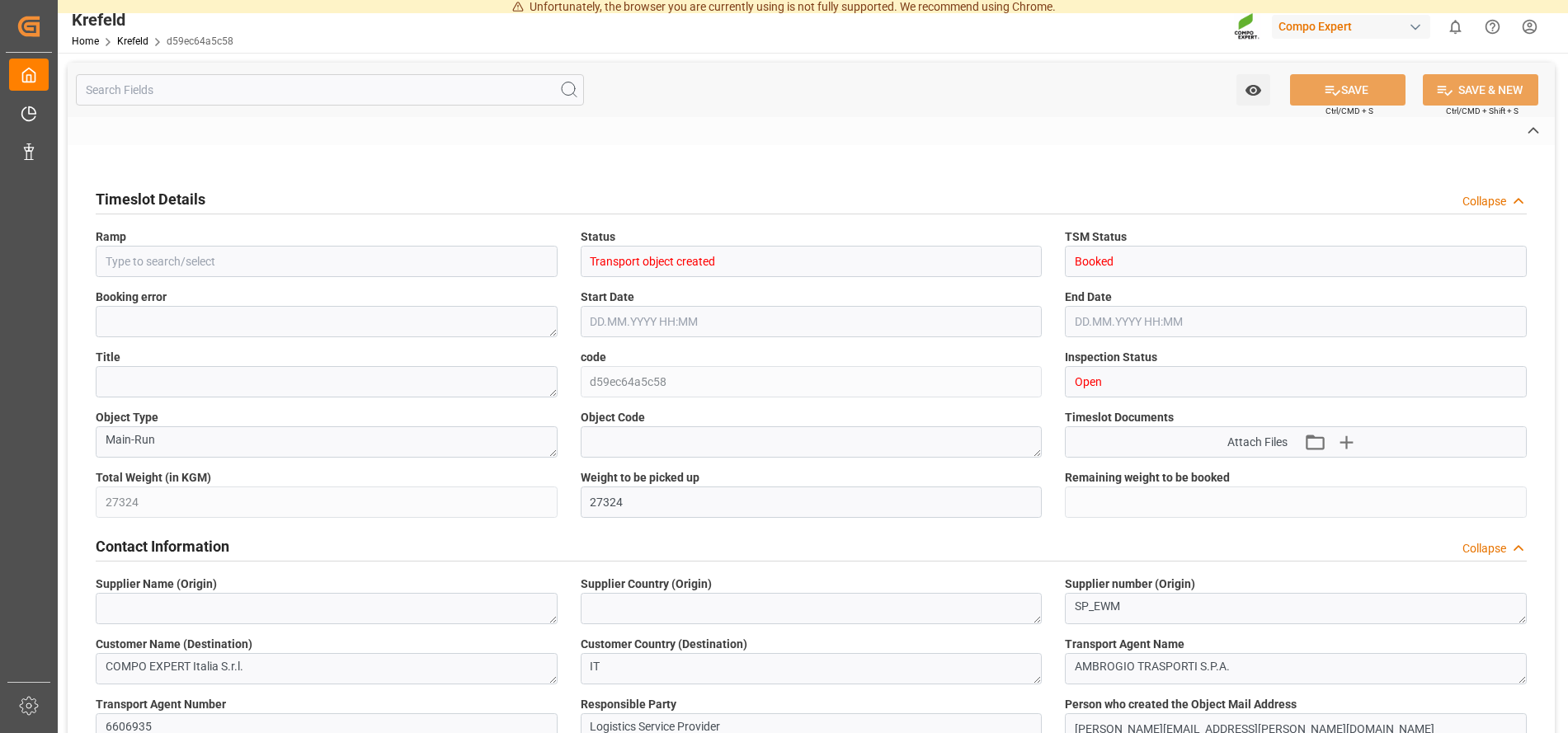
type input "[DATE] 13:58"
type input "[DATE] 05:45"
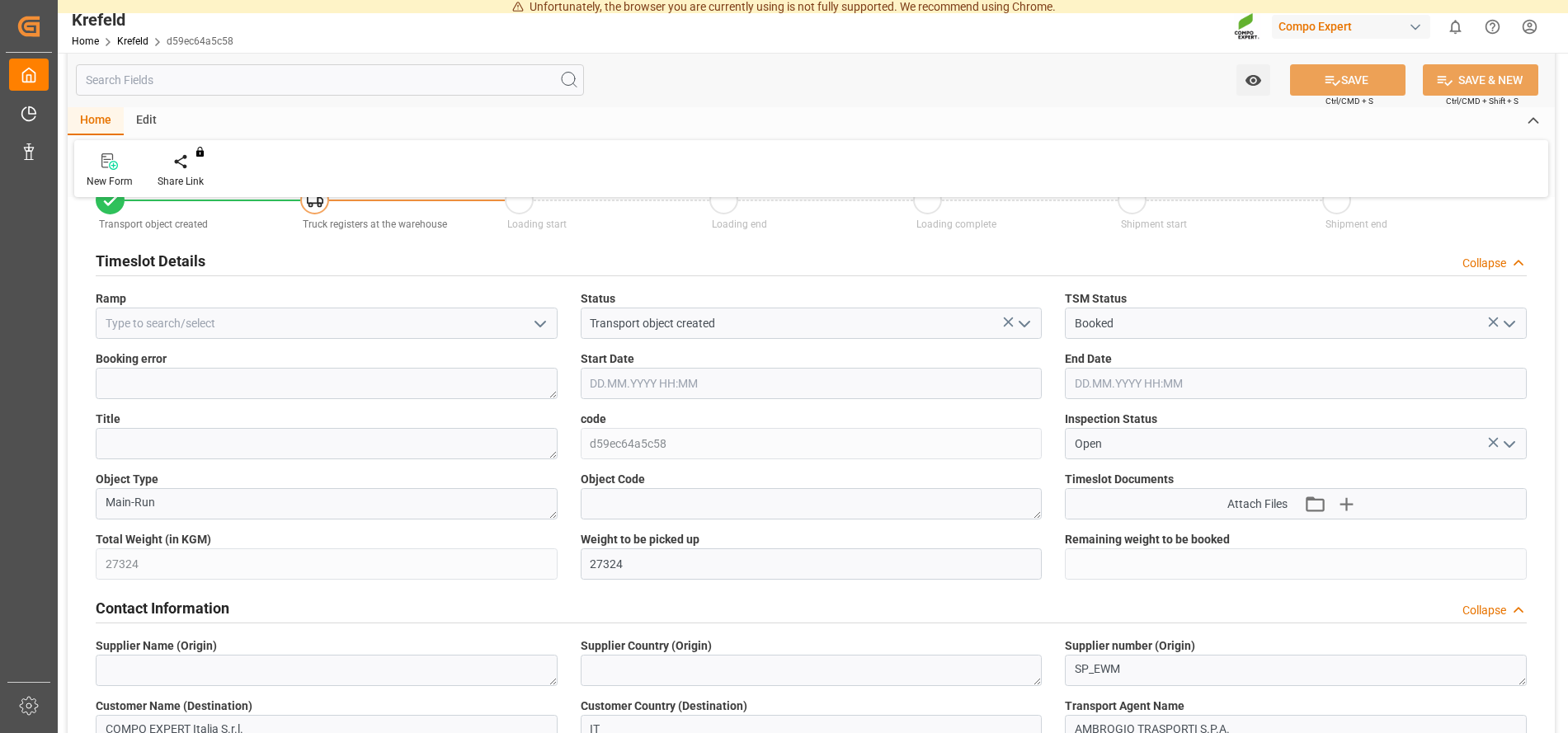
scroll to position [84, 0]
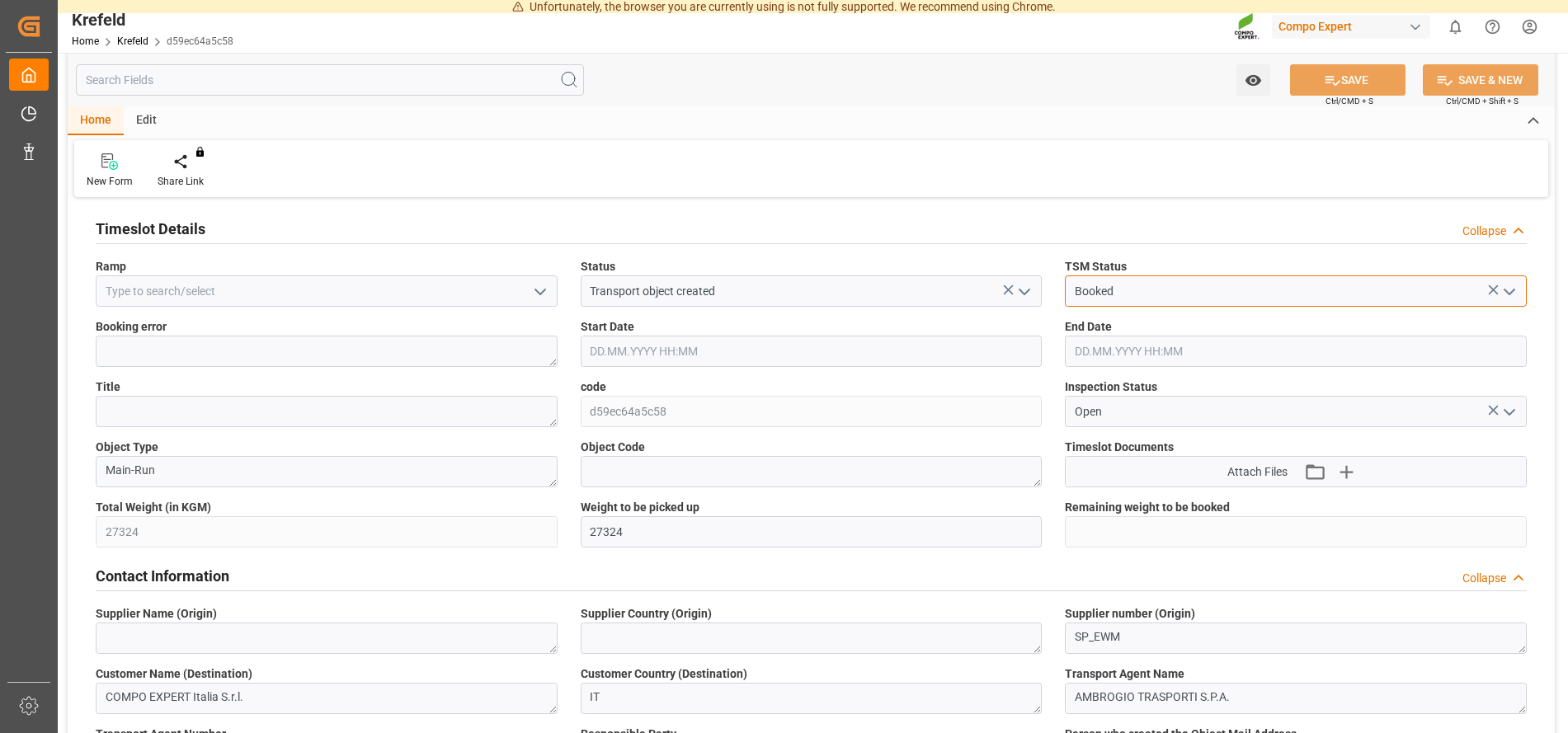
click at [1330, 286] on input "Booked" at bounding box center [1296, 291] width 462 height 31
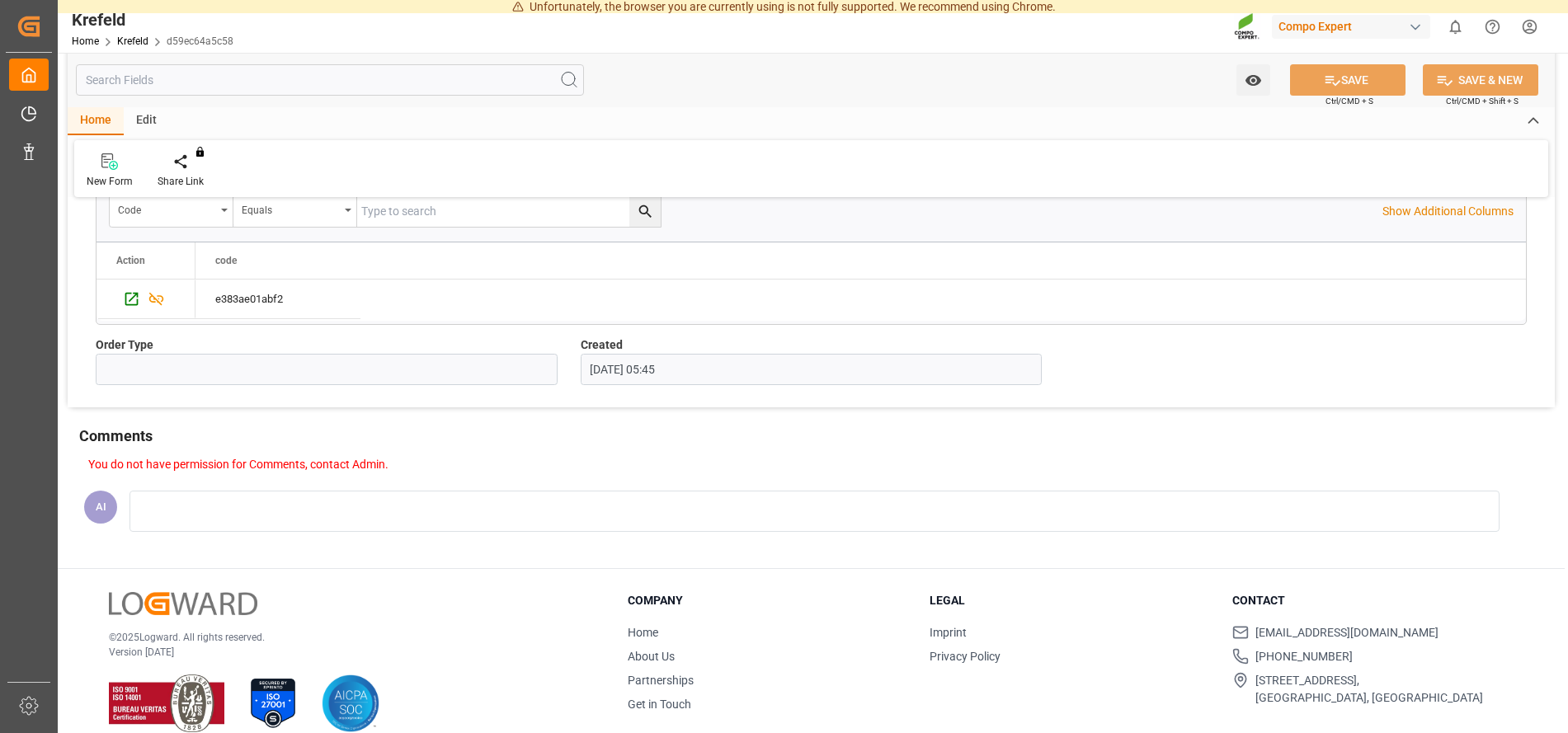
scroll to position [1010, 0]
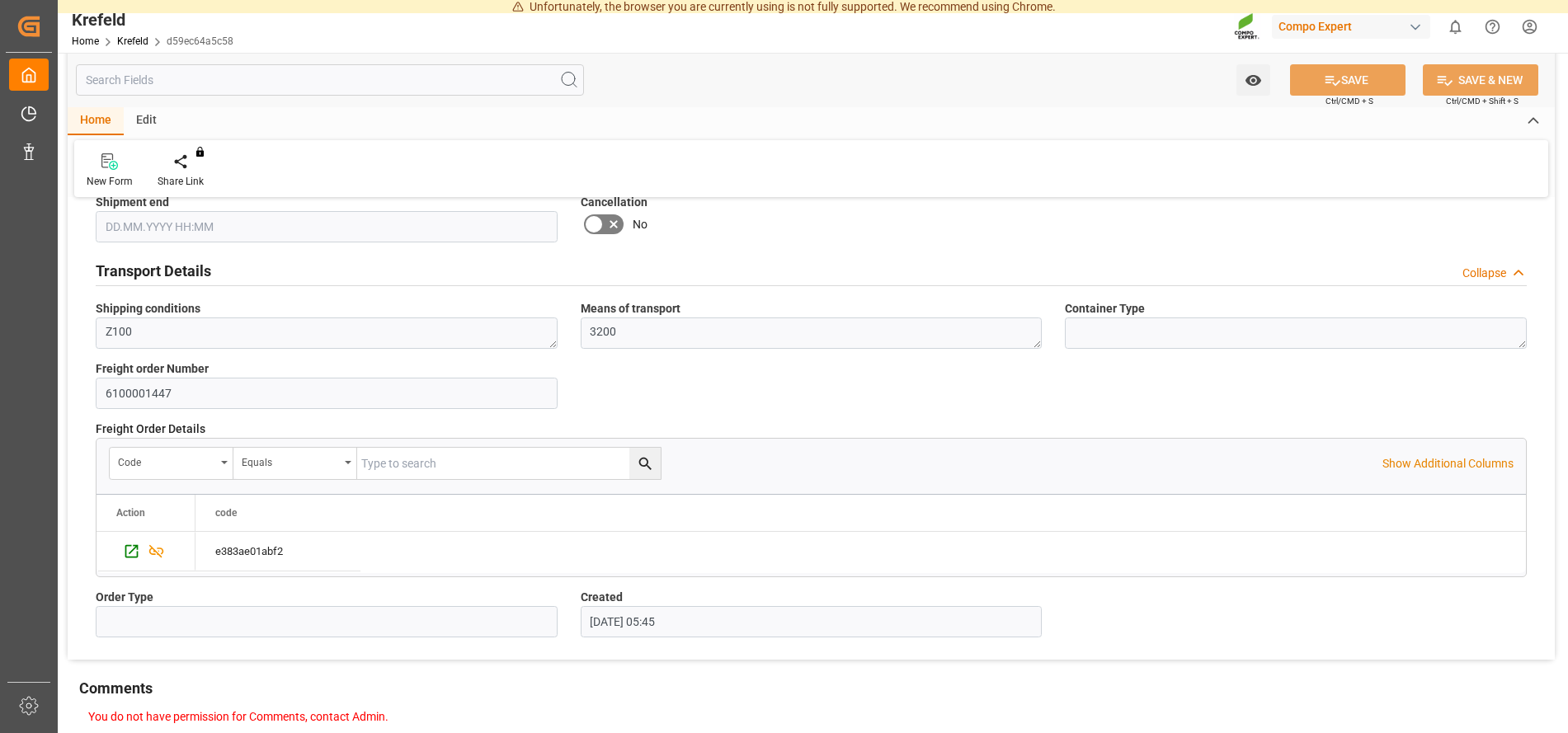
click at [601, 232] on icon at bounding box center [593, 224] width 20 height 20
click at [0, 0] on input "checkbox" at bounding box center [0, 0] width 0 height 0
click at [1349, 69] on button "SAVE" at bounding box center [1348, 80] width 116 height 31
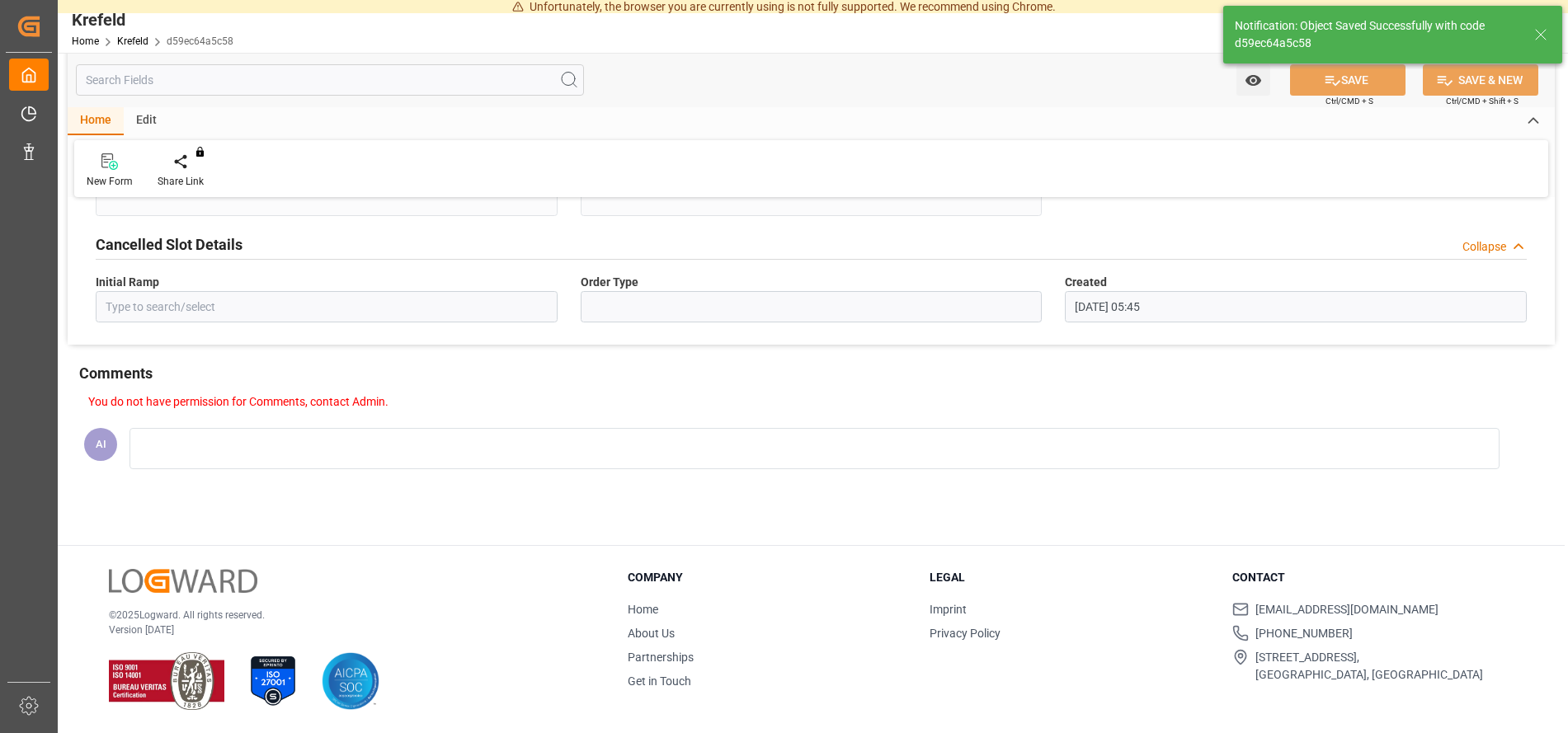
type input "6100001447"
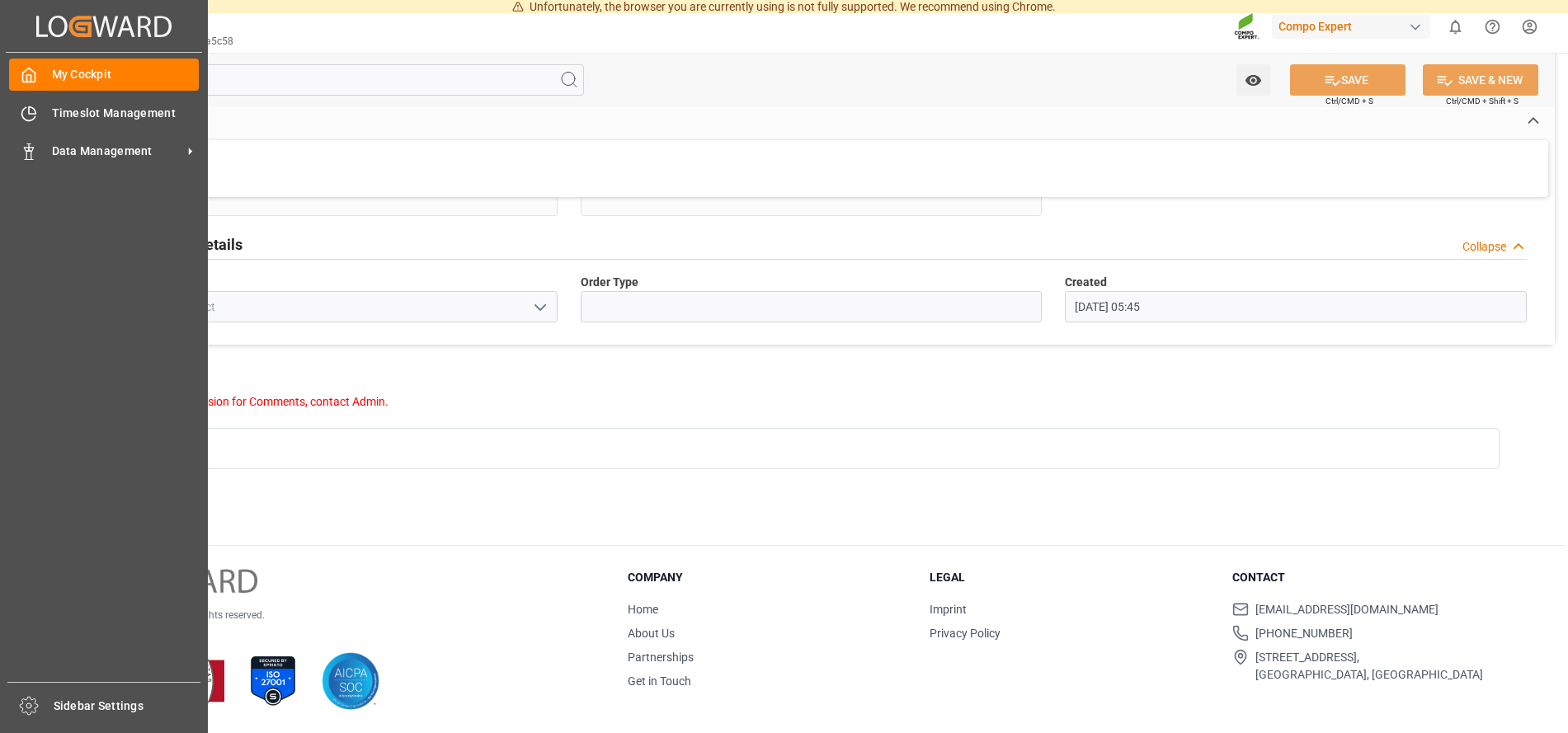
click at [39, 28] on icon "Created by potrace 1.15, written by [PERSON_NAME] [DATE]-[DATE]" at bounding box center [104, 26] width 135 height 27
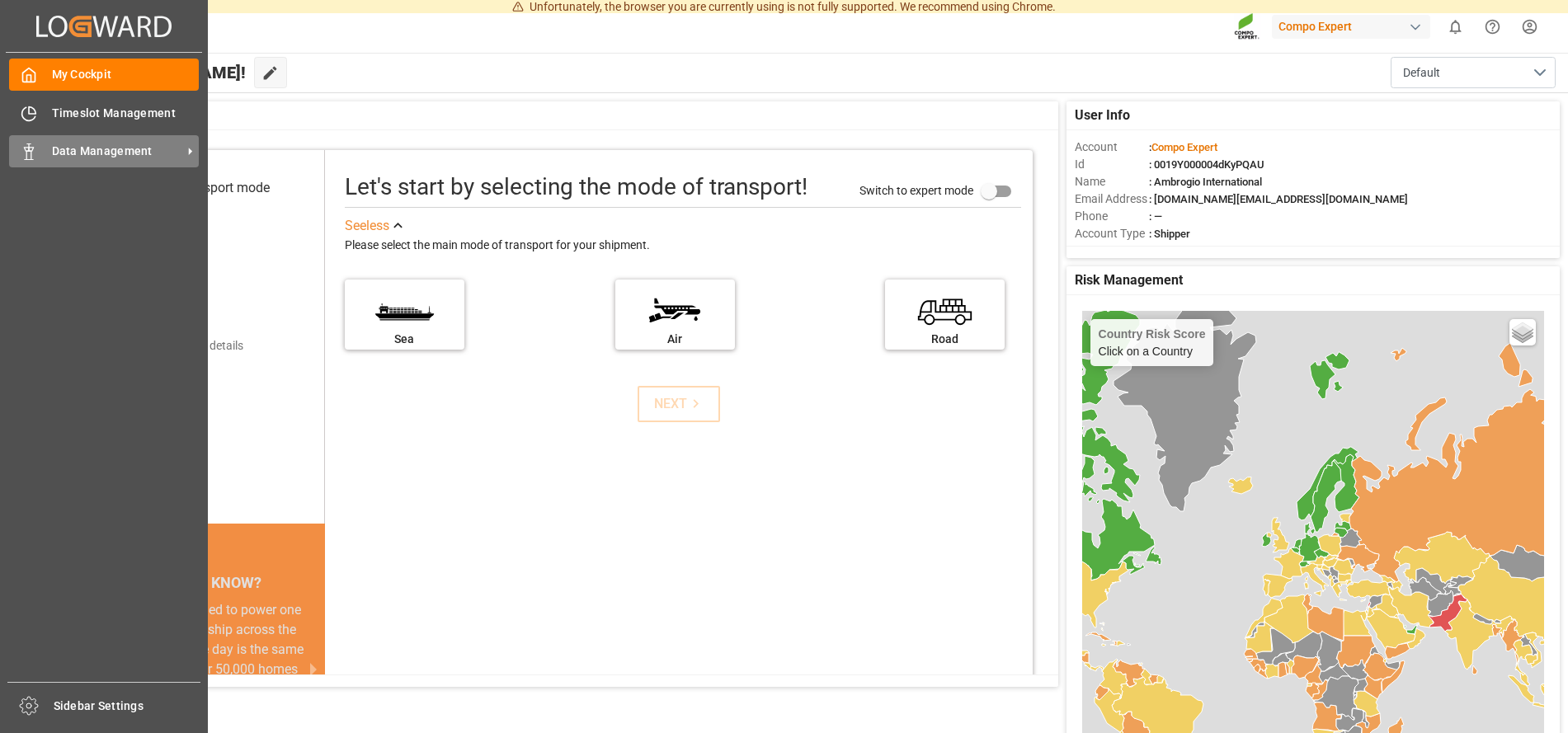
drag, startPoint x: 84, startPoint y: 141, endPoint x: 105, endPoint y: 147, distance: 21.8
click at [86, 141] on div "Data Management Data Management" at bounding box center [103, 150] width 189 height 32
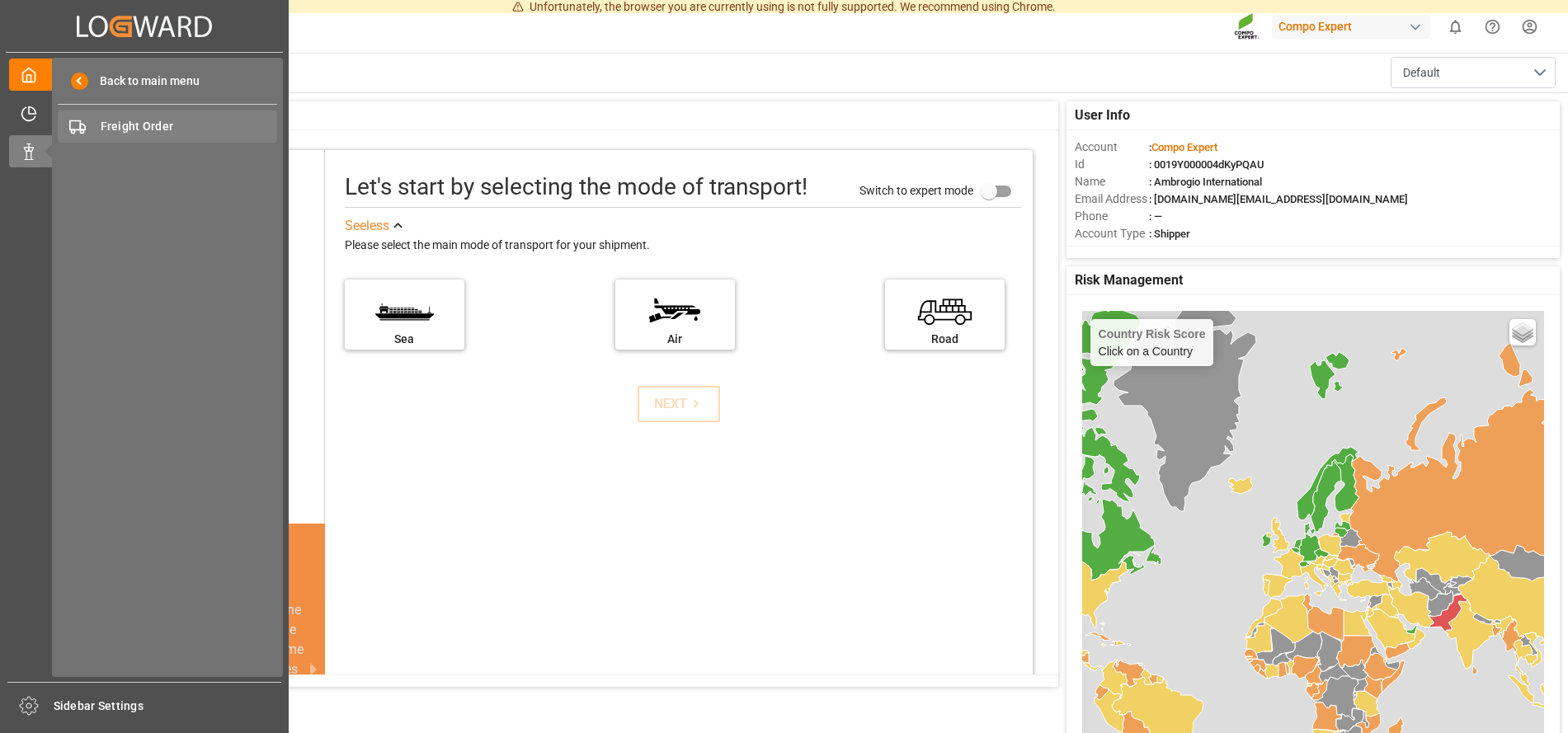
click at [135, 125] on span "Freight Order" at bounding box center [188, 126] width 177 height 17
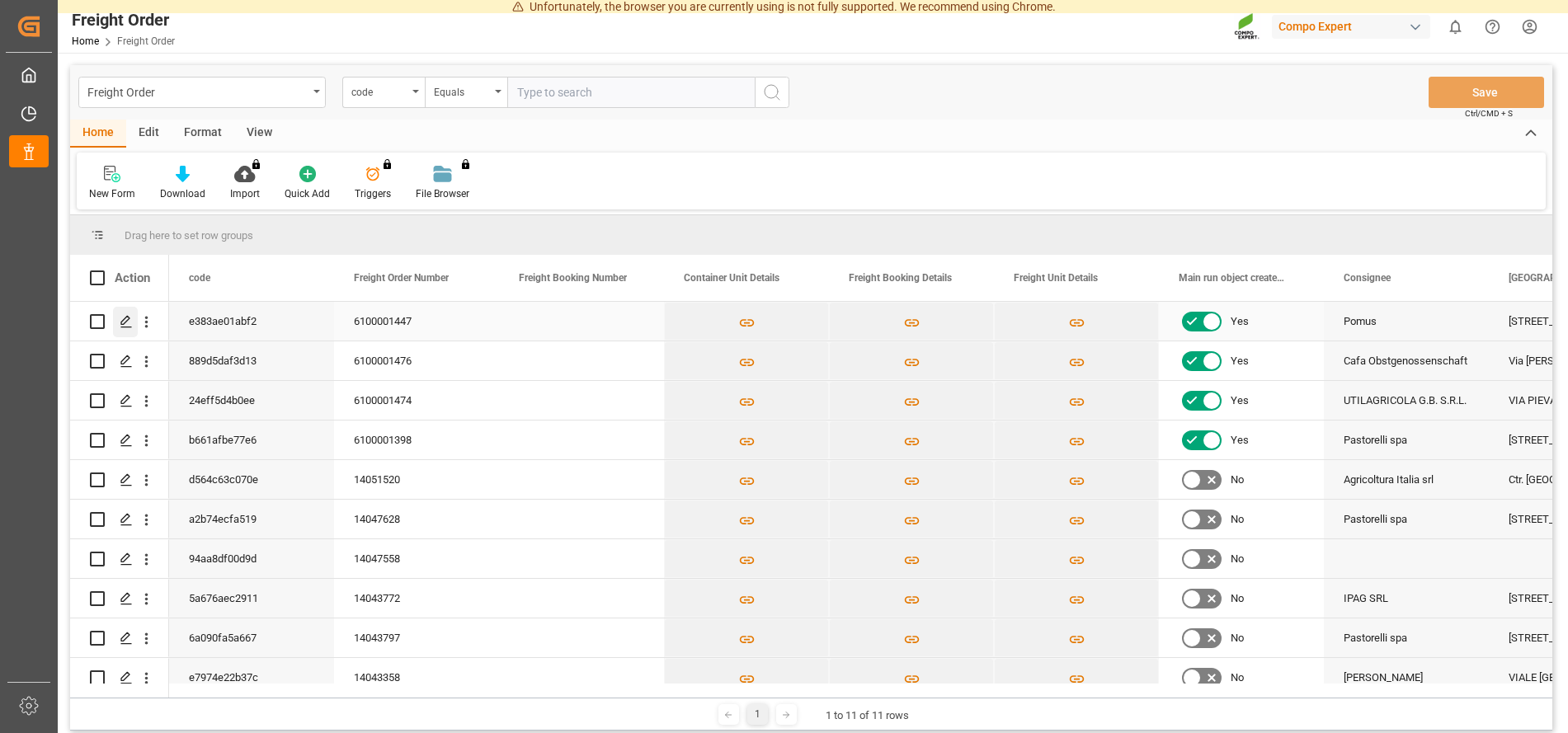
click at [124, 322] on icon "Press SPACE to select this row." at bounding box center [125, 321] width 13 height 13
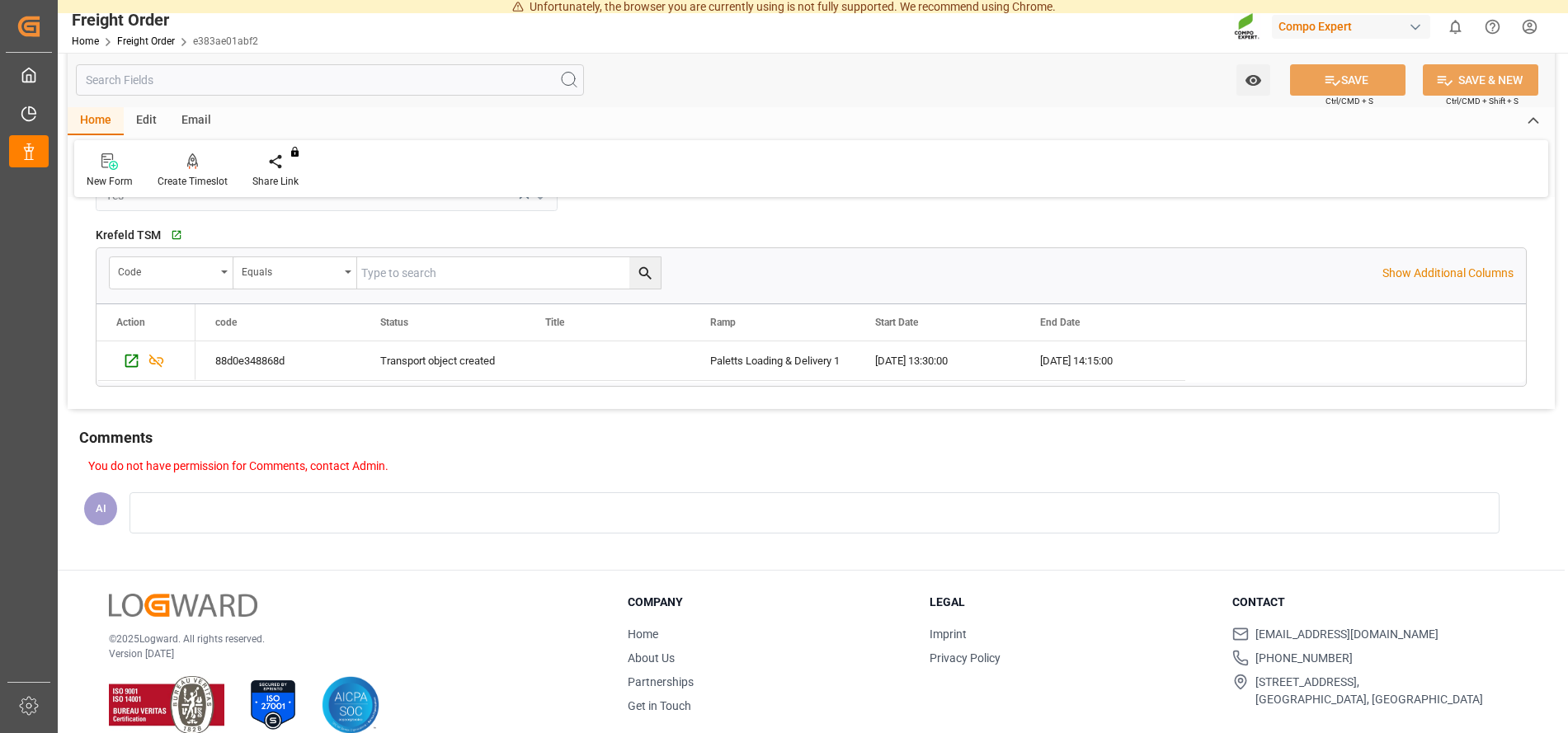
scroll to position [838, 0]
